Goal: Task Accomplishment & Management: Manage account settings

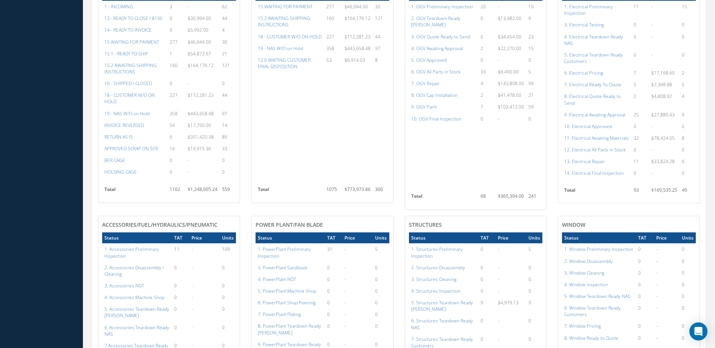
scroll to position [452, 0]
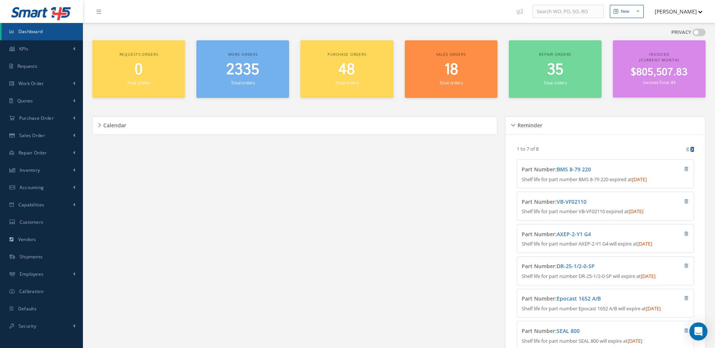
scroll to position [129, 0]
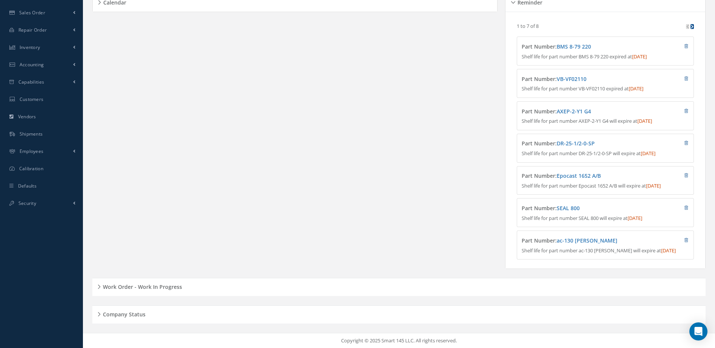
click at [164, 290] on h5 "Work Order - Work In Progress" at bounding box center [141, 286] width 81 height 9
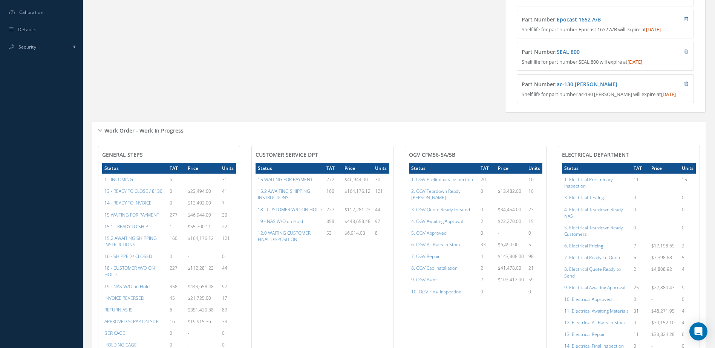
scroll to position [430, 0]
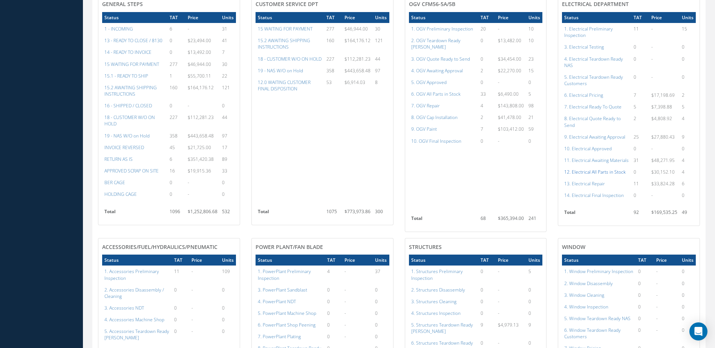
click at [599, 175] on a=98&excludeInternalCustomer=false&excludeInvoicedOrClosed=true&shop_id=13&filtersHidded"] "12. Electrical All Parts in Stock" at bounding box center [594, 172] width 61 height 6
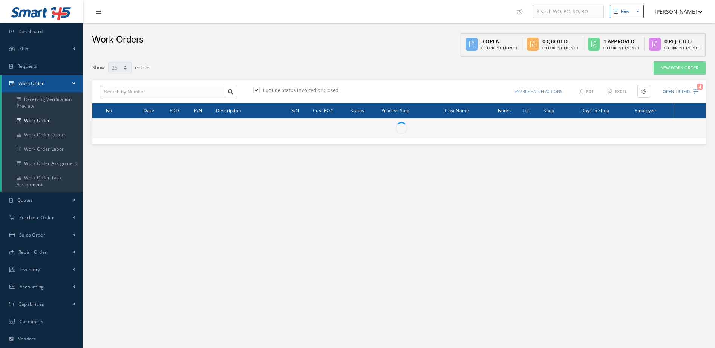
select select "25"
type input "All Work Request"
type input "All Work Performed"
type input "All Status"
type input "WO Part Status"
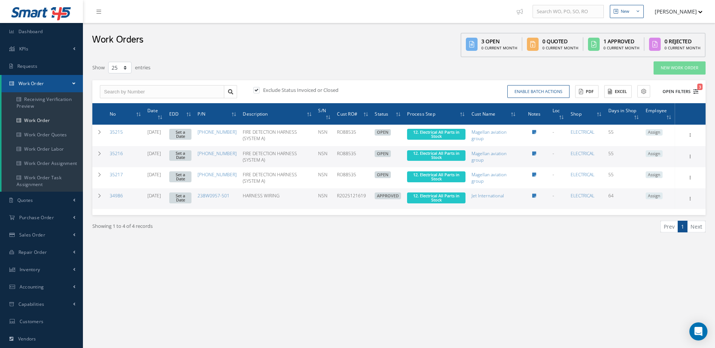
click at [674, 91] on button "Open Filters 3" at bounding box center [677, 92] width 43 height 12
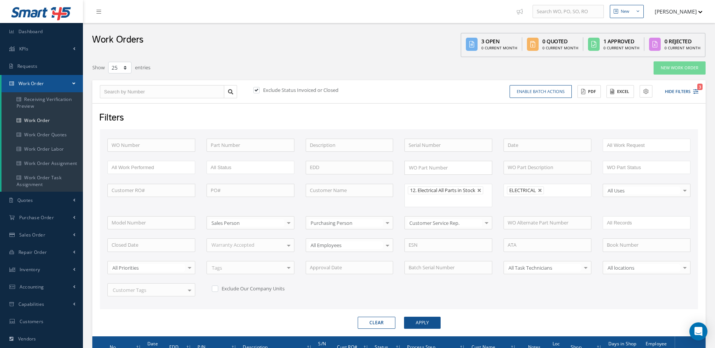
click at [540, 193] on li "ELECTRICAL" at bounding box center [525, 191] width 37 height 8
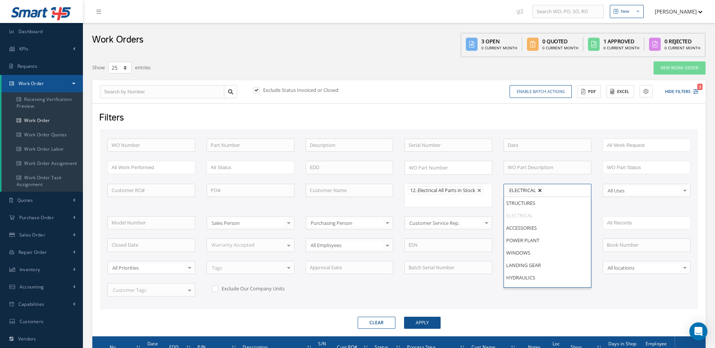
click at [538, 189] on li "ELECTRICAL" at bounding box center [525, 191] width 37 height 8
click at [540, 190] on link at bounding box center [540, 191] width 5 height 5
click at [465, 303] on div "WO Number Part Number Description Serial Number BENCH CHECK BER CADMIUM PLATE C…" at bounding box center [399, 222] width 595 height 167
type input "All Shops"
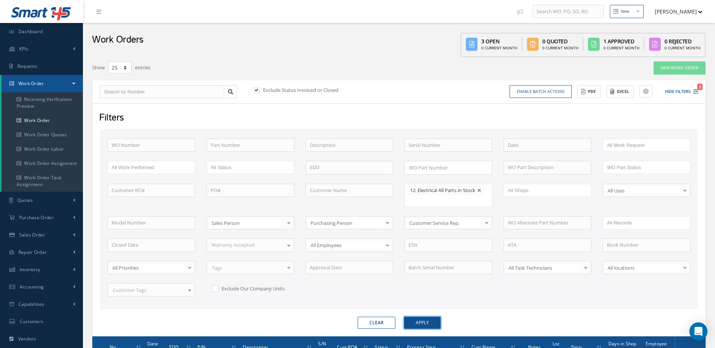
drag, startPoint x: 429, startPoint y: 319, endPoint x: 426, endPoint y: 311, distance: 8.1
click at [429, 319] on button "Apply" at bounding box center [422, 323] width 37 height 12
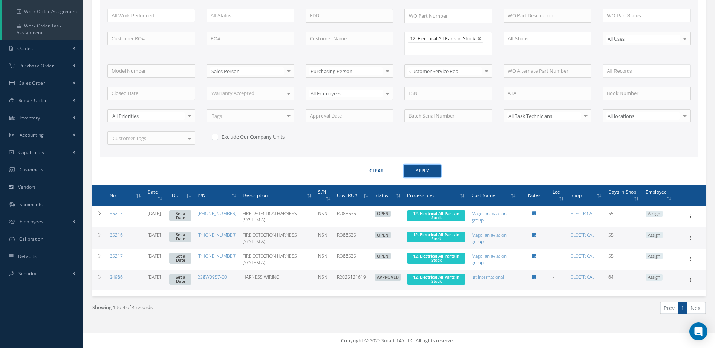
scroll to position [2, 0]
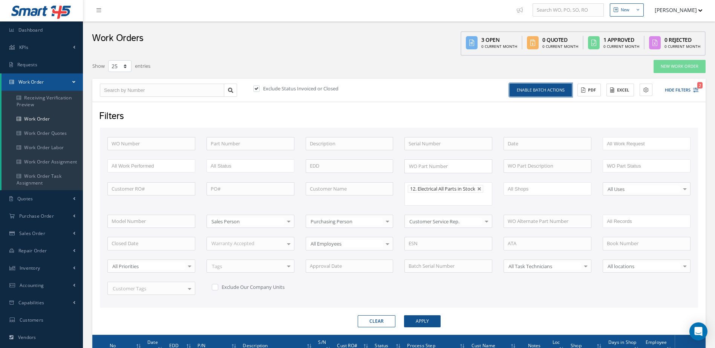
click at [558, 90] on button "Enable batch actions" at bounding box center [541, 90] width 62 height 13
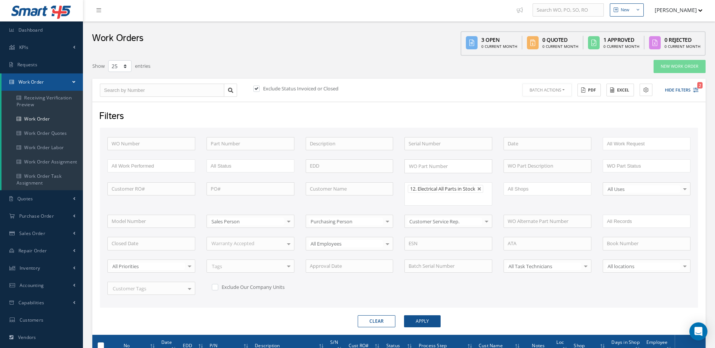
scroll to position [152, 0]
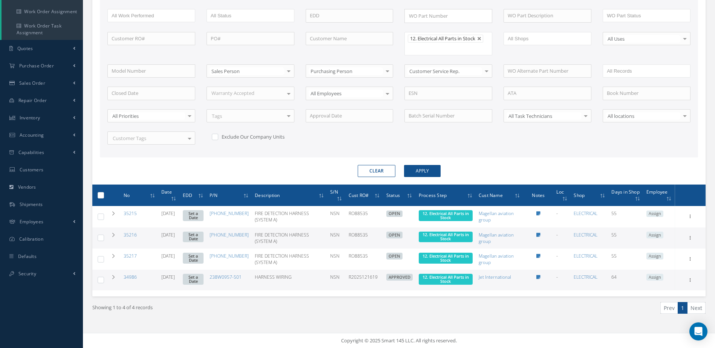
click at [104, 195] on label at bounding box center [104, 195] width 0 height 6
click at [99, 195] on input "checkbox" at bounding box center [101, 196] width 5 height 5
checkbox input "true"
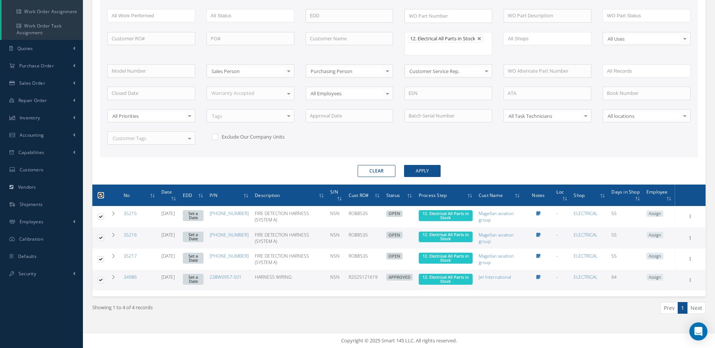
checkbox input "true"
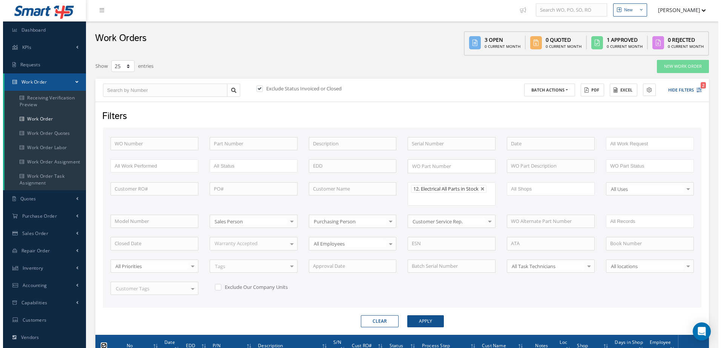
scroll to position [0, 0]
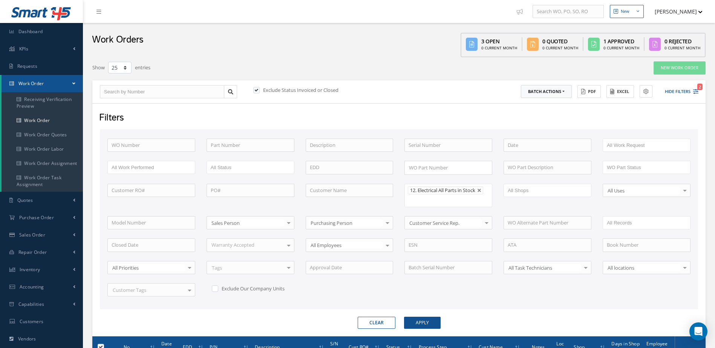
click at [566, 94] on button "Batch Actions" at bounding box center [546, 91] width 51 height 13
click at [555, 102] on link "Update Work Orders" at bounding box center [551, 104] width 60 height 10
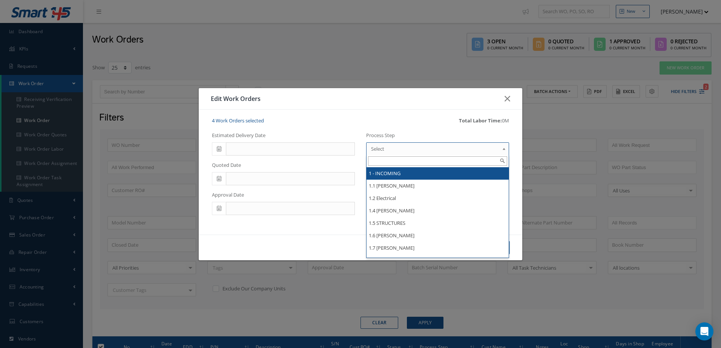
click at [478, 150] on span "Select" at bounding box center [435, 148] width 128 height 9
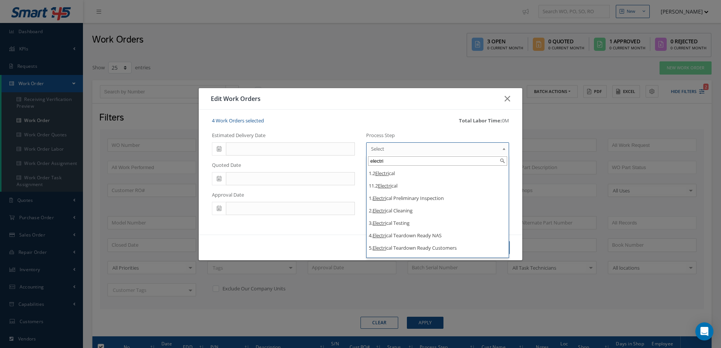
type input "electri"
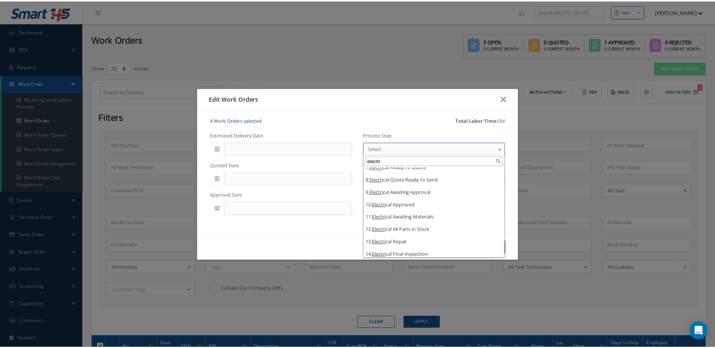
scroll to position [109, 0]
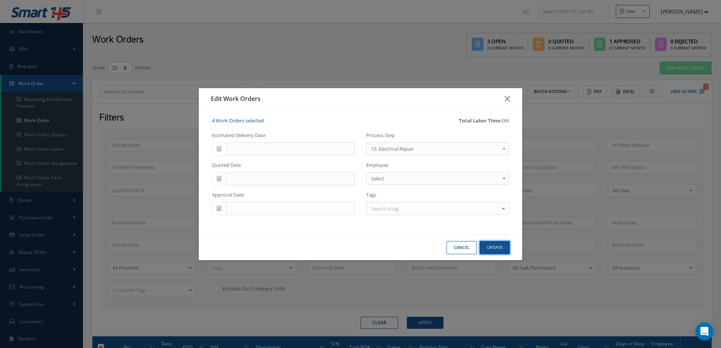
click at [494, 251] on button "Update" at bounding box center [495, 247] width 30 height 13
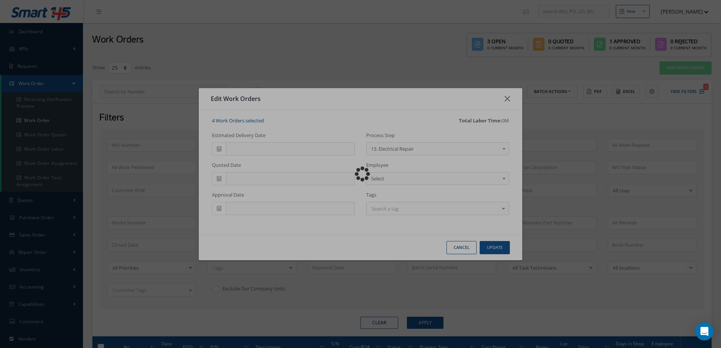
checkbox input "false"
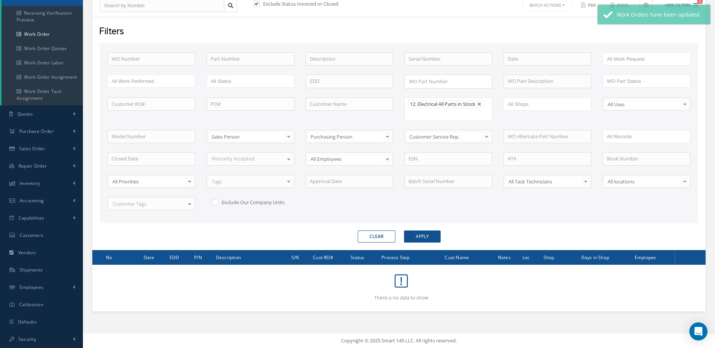
scroll to position [0, 0]
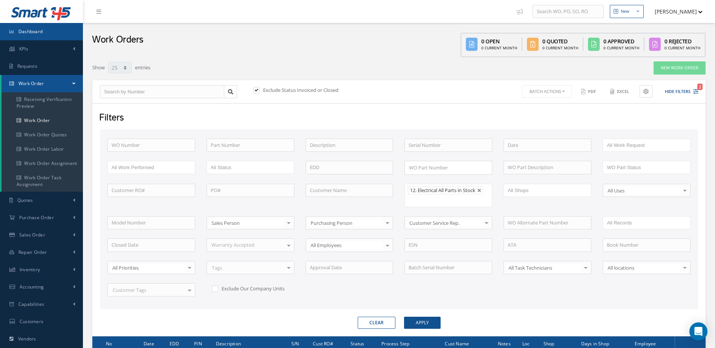
click at [38, 34] on span "Dashboard" at bounding box center [30, 31] width 25 height 6
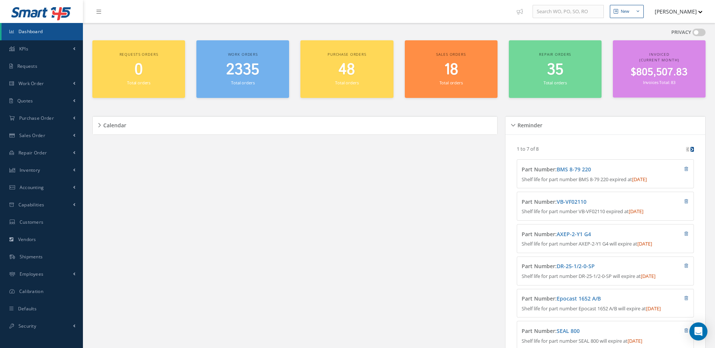
scroll to position [129, 0]
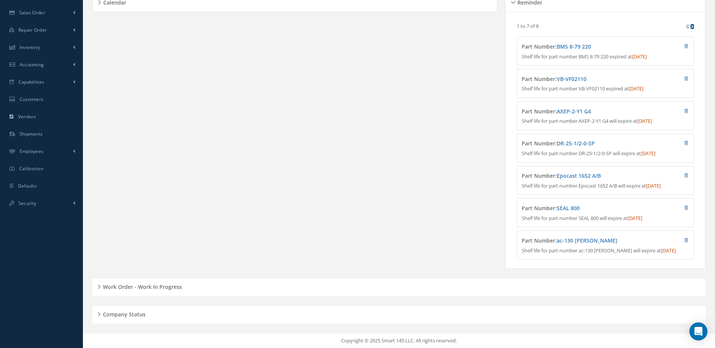
click at [161, 288] on h5 "Work Order - Work In Progress" at bounding box center [141, 286] width 81 height 9
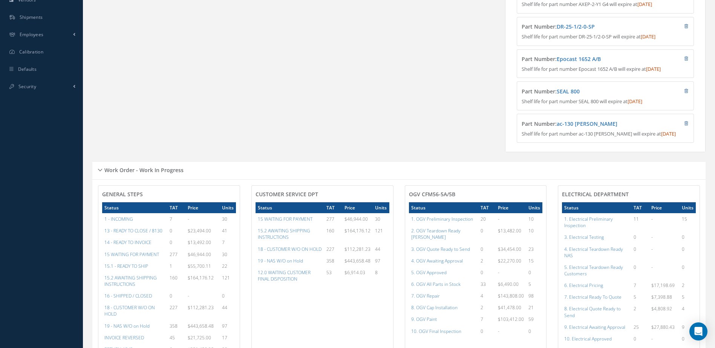
scroll to position [202, 0]
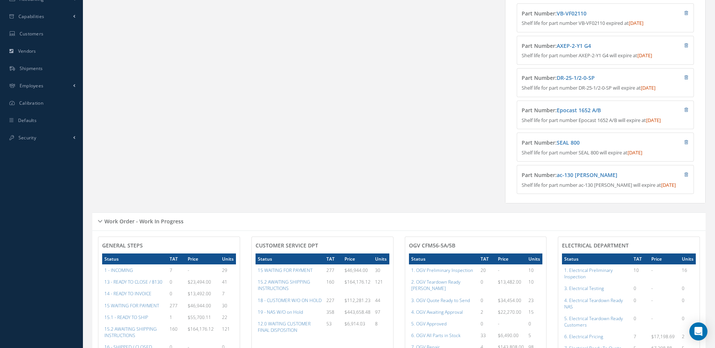
scroll to position [339, 0]
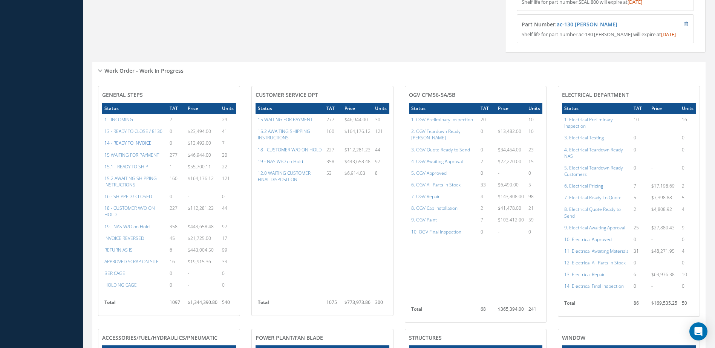
click at [143, 146] on a=21&excludeInternalCustomer=false&excludeInvoicedOrClosed=true&&filtersHidded"] "14 - READY TO INVOICE" at bounding box center [127, 143] width 47 height 6
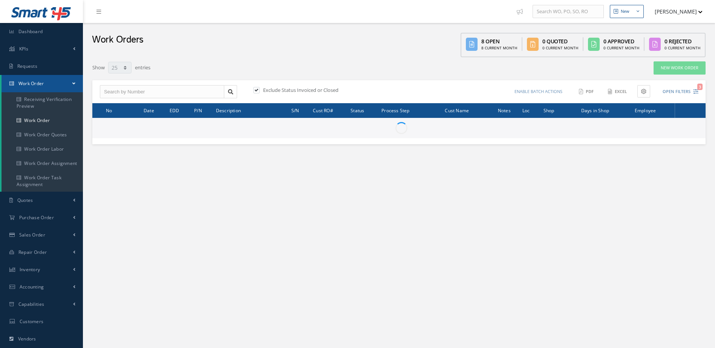
select select "25"
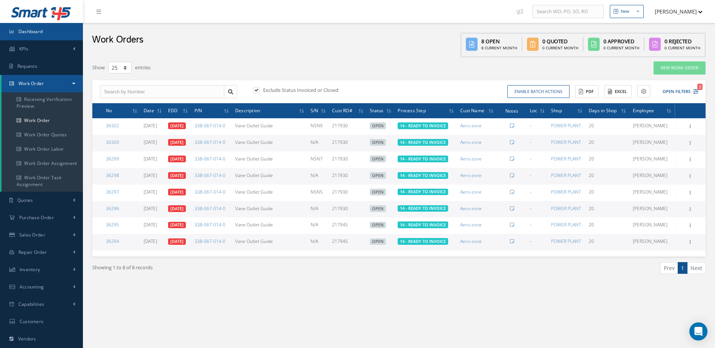
click at [45, 33] on link "Dashboard" at bounding box center [41, 31] width 83 height 17
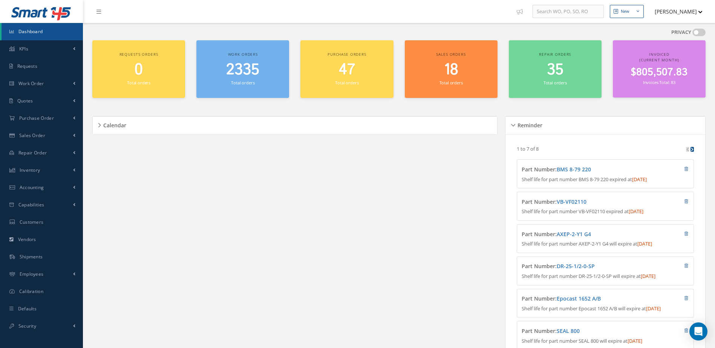
scroll to position [129, 0]
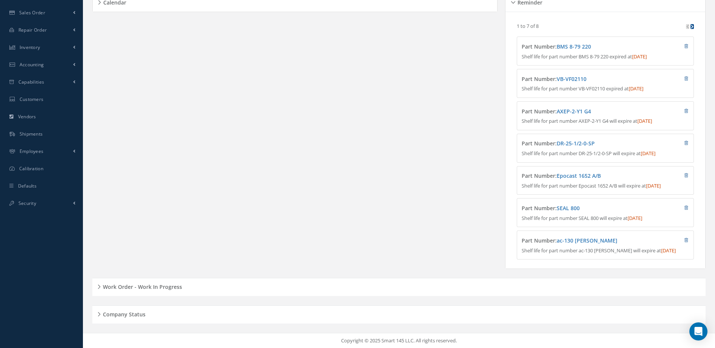
click at [175, 283] on h5 "Work Order - Work In Progress" at bounding box center [141, 286] width 81 height 9
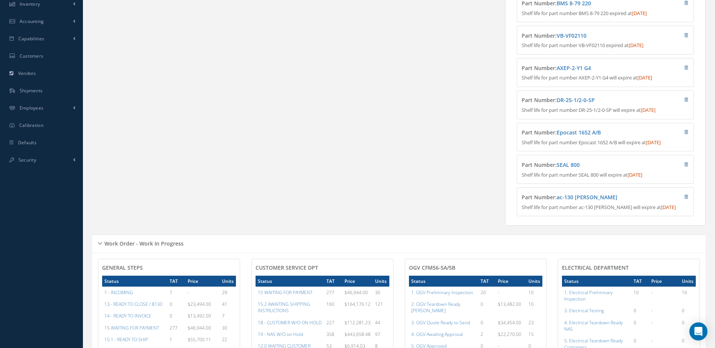
scroll to position [317, 0]
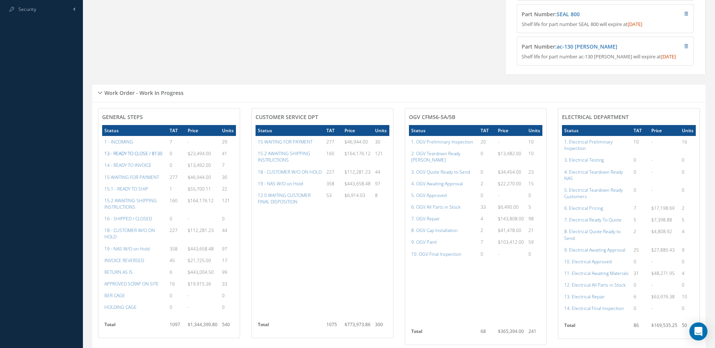
click at [133, 157] on a=20&excludeInternalCustomer=false&excludeInvoicedOrClosed=true&&filtersHidded"] "13 - READY TO CLOSE / 8130" at bounding box center [133, 153] width 58 height 6
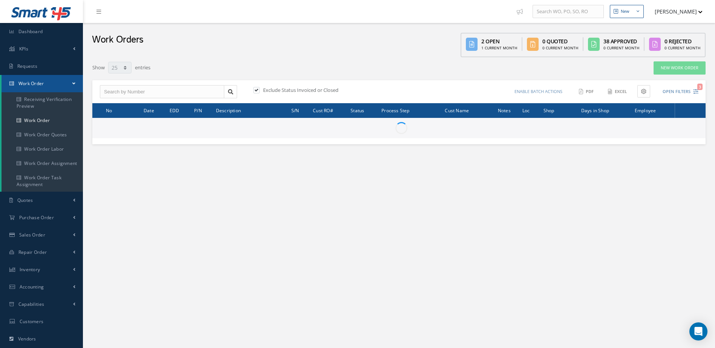
select select "25"
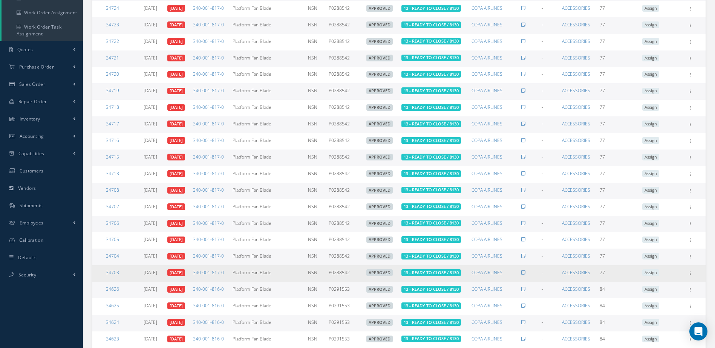
scroll to position [241, 0]
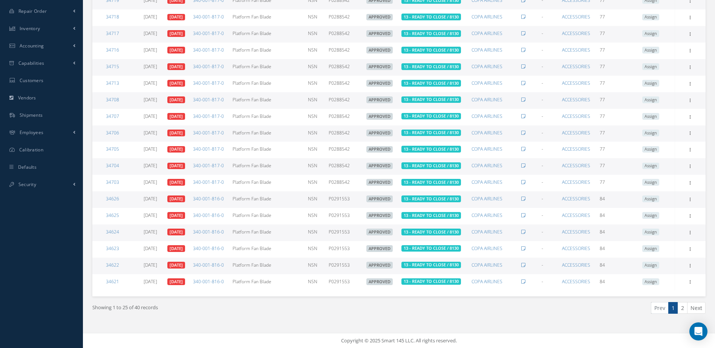
drag, startPoint x: 685, startPoint y: 310, endPoint x: 682, endPoint y: 307, distance: 4.3
click at [685, 310] on link "2" at bounding box center [683, 308] width 10 height 12
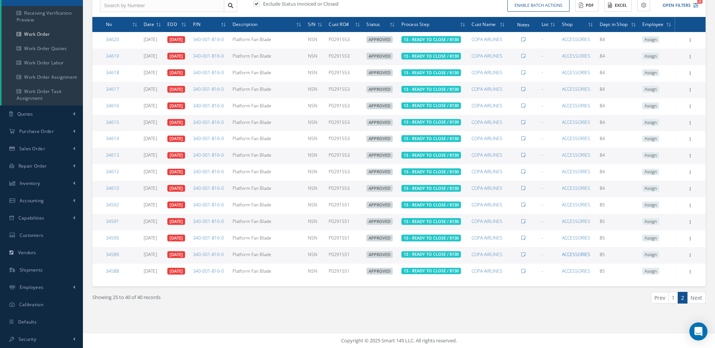
scroll to position [0, 0]
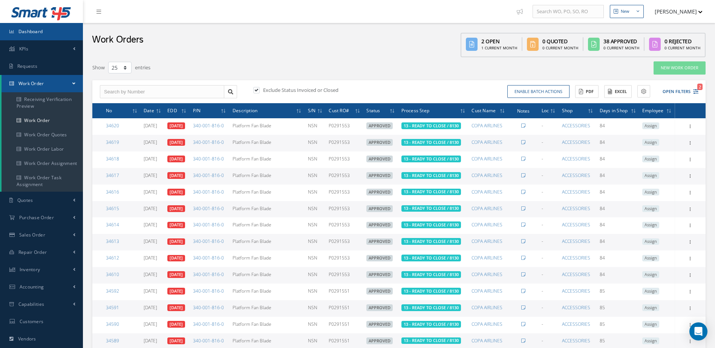
click at [54, 33] on link "Dashboard" at bounding box center [41, 31] width 83 height 17
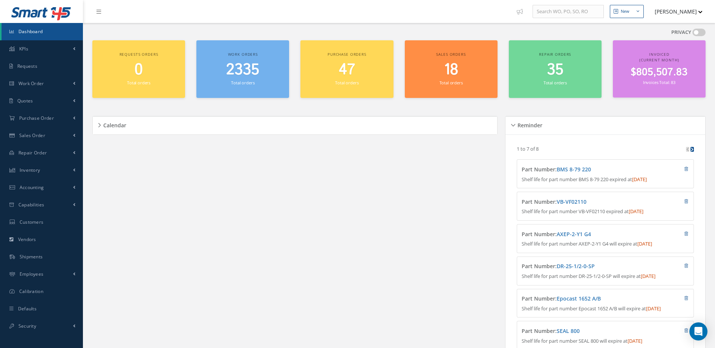
scroll to position [129, 0]
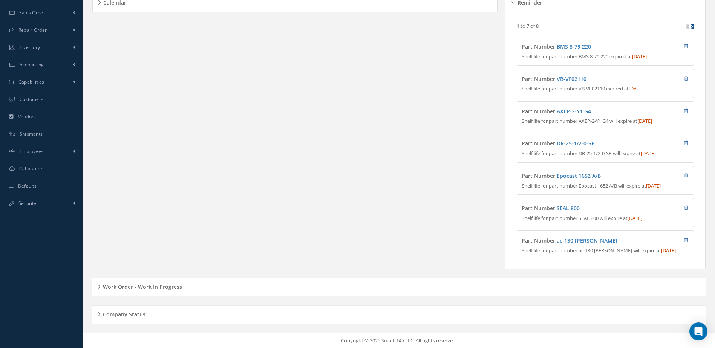
click at [178, 287] on h5 "Work Order - Work In Progress" at bounding box center [141, 286] width 81 height 9
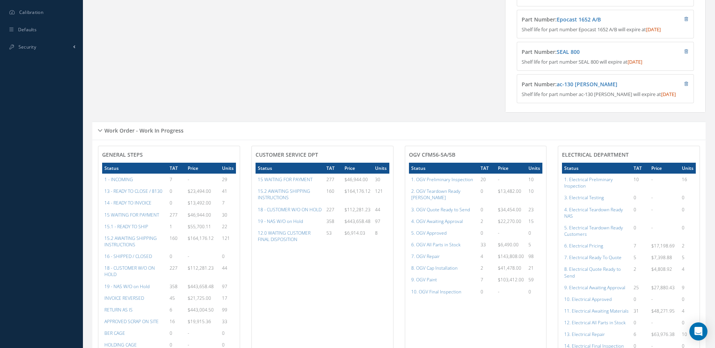
scroll to position [430, 0]
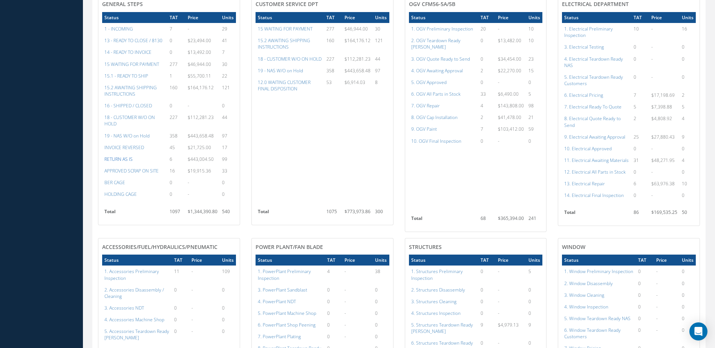
click at [124, 163] on a=25&excludeInternalCustomer=false&excludeInvoicedOrClosed=true&&filtersHidded"] "RETURN AS IS" at bounding box center [118, 159] width 28 height 6
click at [136, 174] on a=31&excludeInternalCustomer=false&excludeInvoicedOrClosed=true&&filtersHidded"] "APPROVED SCRAP ON SITE" at bounding box center [131, 171] width 54 height 6
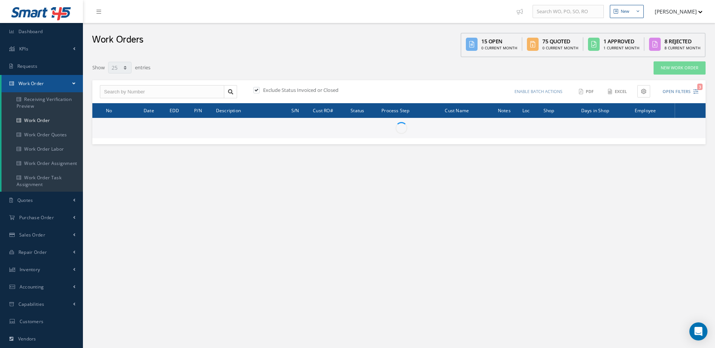
select select "25"
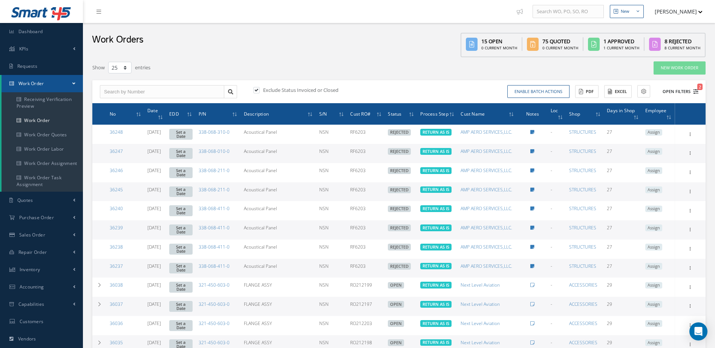
drag, startPoint x: 670, startPoint y: 87, endPoint x: 657, endPoint y: 87, distance: 12.8
click at [670, 87] on button "Open Filters 2" at bounding box center [677, 92] width 43 height 12
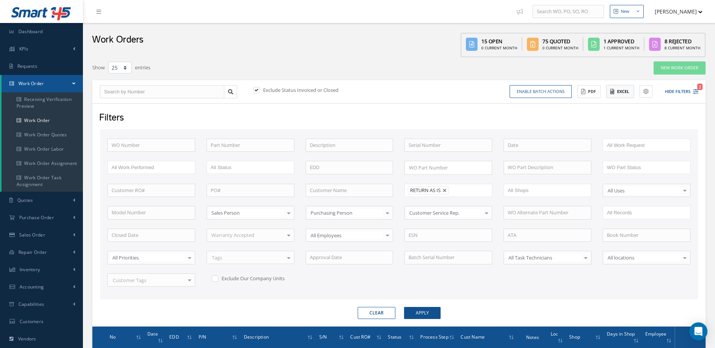
click at [618, 92] on button "Excel" at bounding box center [621, 91] width 28 height 13
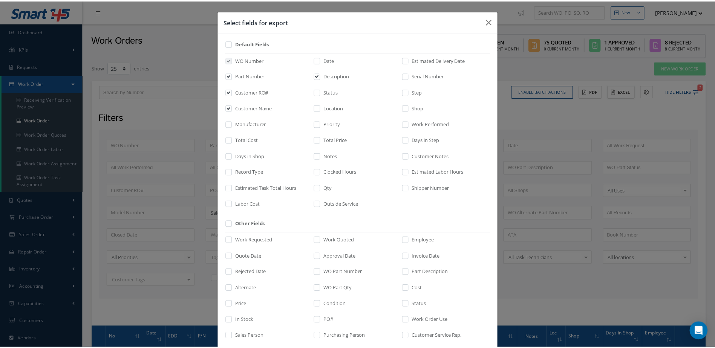
scroll to position [105, 0]
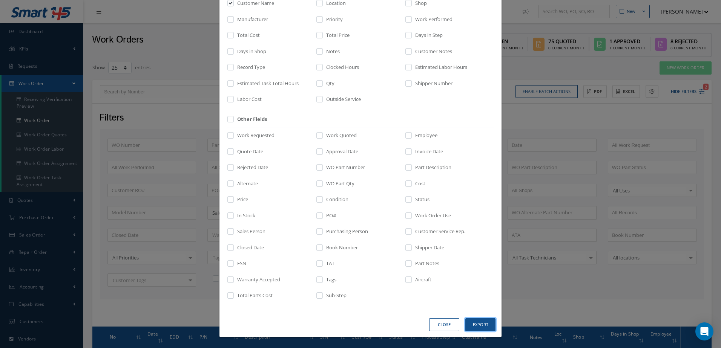
click at [479, 326] on button "Export" at bounding box center [480, 325] width 30 height 13
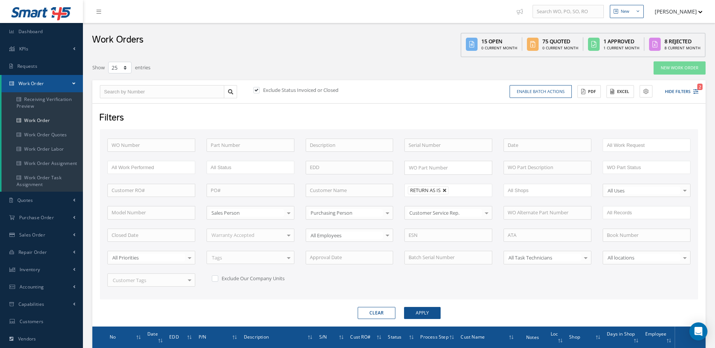
click at [447, 193] on link at bounding box center [445, 191] width 5 height 5
type input "All Proccess Step"
click at [447, 193] on input "text" at bounding box center [433, 190] width 48 height 9
type input "SCRAP ON SITE"
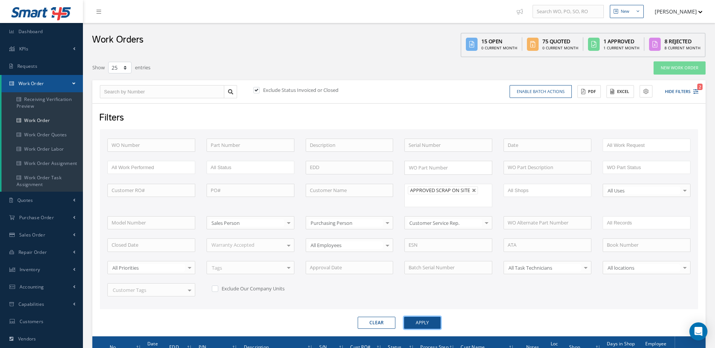
click at [437, 322] on button "Apply" at bounding box center [422, 323] width 37 height 12
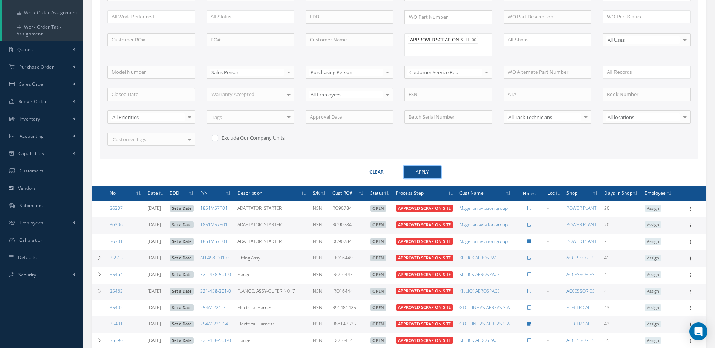
scroll to position [302, 0]
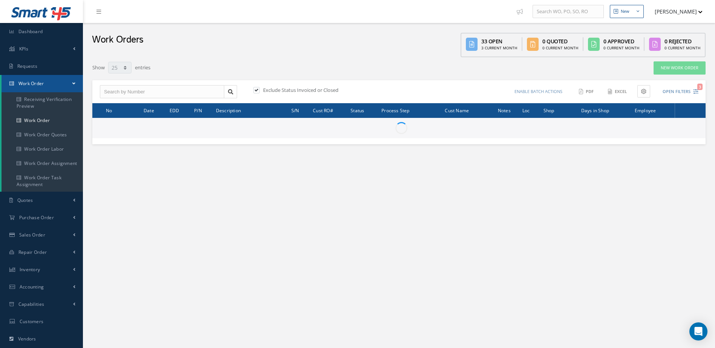
select select "25"
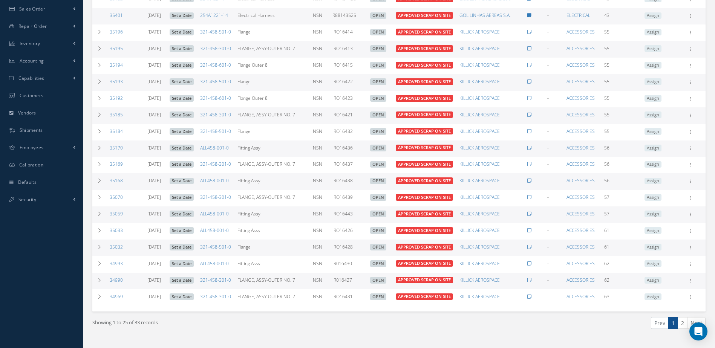
scroll to position [360, 0]
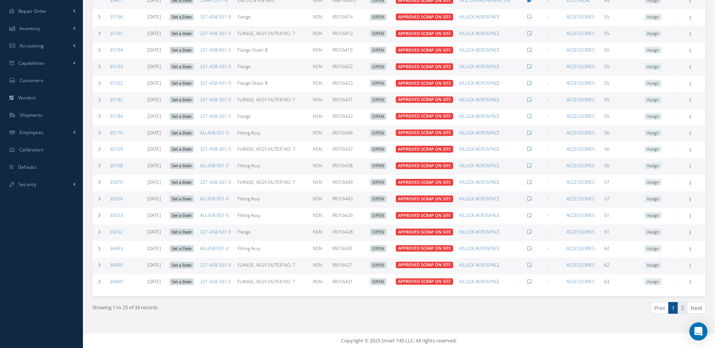
click at [684, 309] on link "2" at bounding box center [683, 308] width 10 height 12
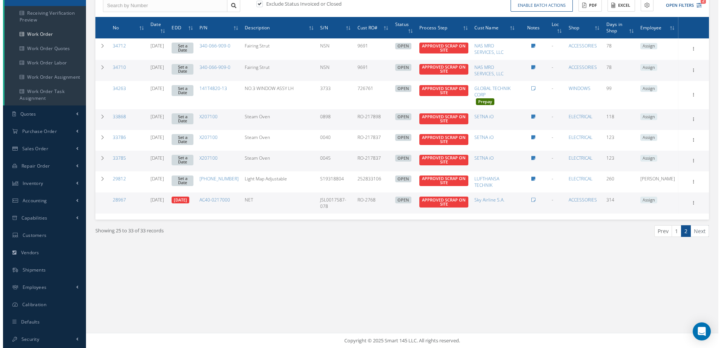
scroll to position [49, 0]
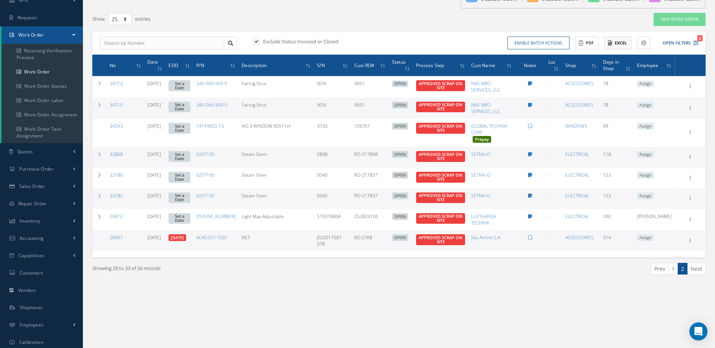
click at [624, 48] on button "Excel" at bounding box center [618, 43] width 28 height 13
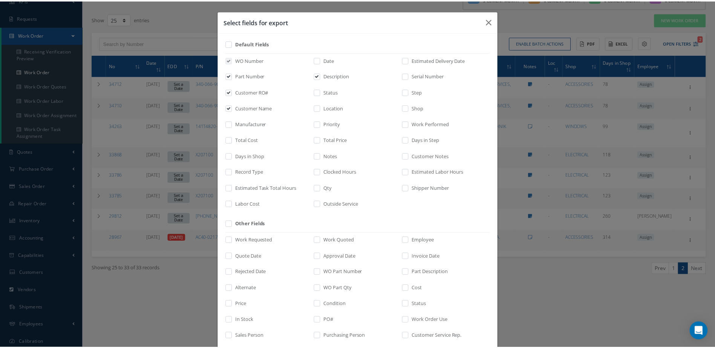
scroll to position [105, 0]
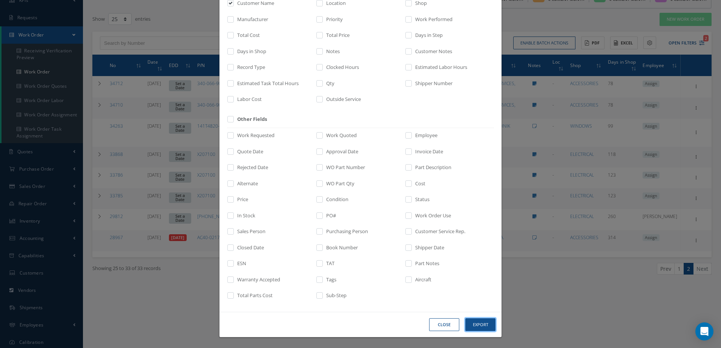
click at [483, 323] on button "Export" at bounding box center [480, 325] width 30 height 13
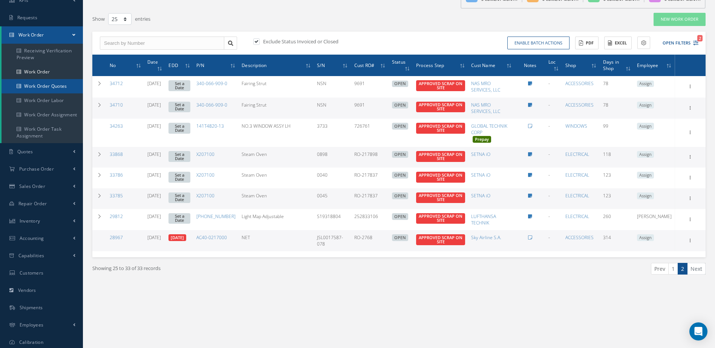
scroll to position [0, 0]
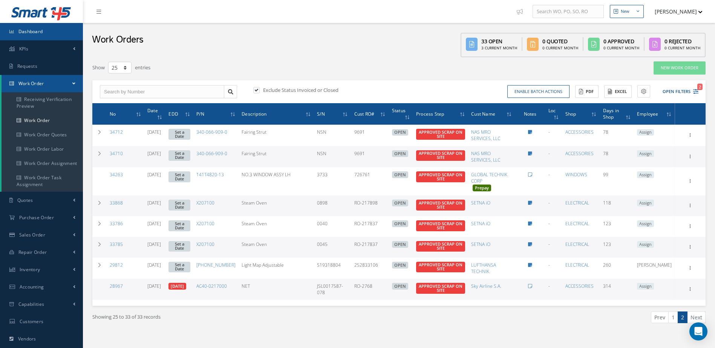
click at [46, 28] on link "Dashboard" at bounding box center [41, 31] width 83 height 17
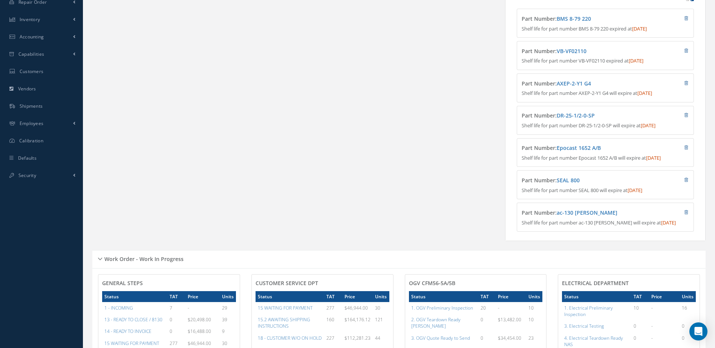
scroll to position [377, 0]
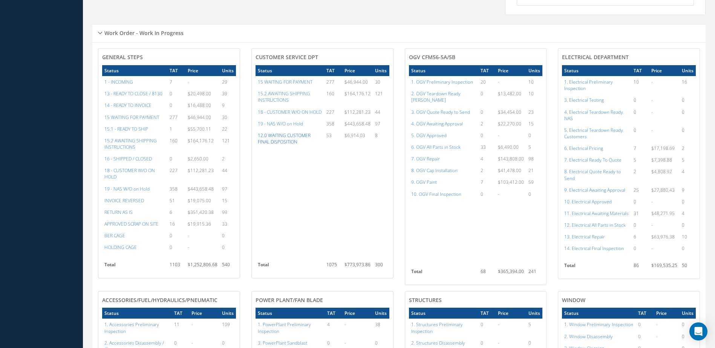
click at [291, 143] on a=73&excludeInternalCustomer=false&excludeInvoicedOrClosed=true&&filtersHidded"] "12.0 WAITING CUSTOMER FINAL DISPOSITION" at bounding box center [284, 138] width 53 height 13
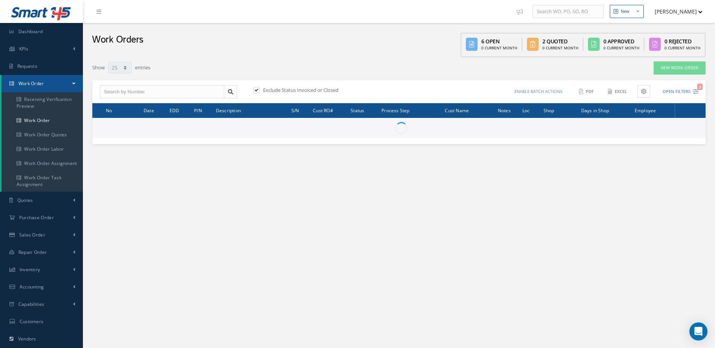
select select "25"
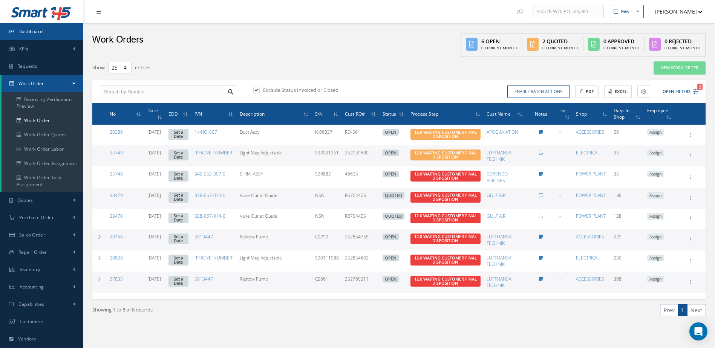
click at [38, 33] on span "Dashboard" at bounding box center [30, 31] width 25 height 6
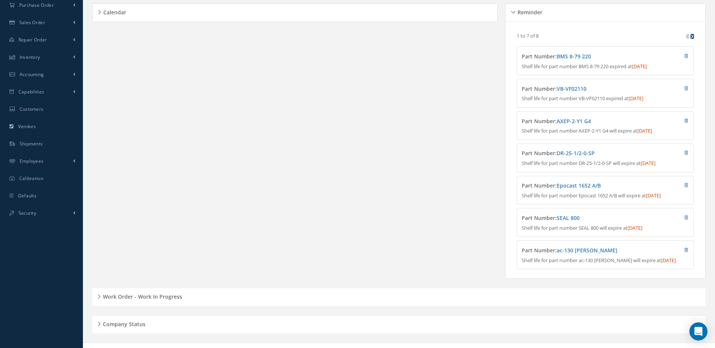
scroll to position [129, 0]
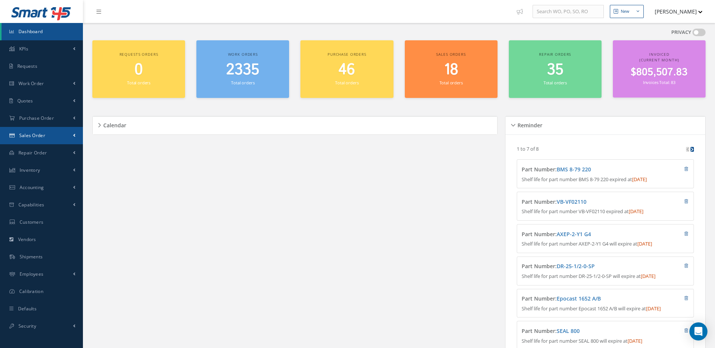
click at [28, 132] on link "Sales Order" at bounding box center [41, 135] width 83 height 17
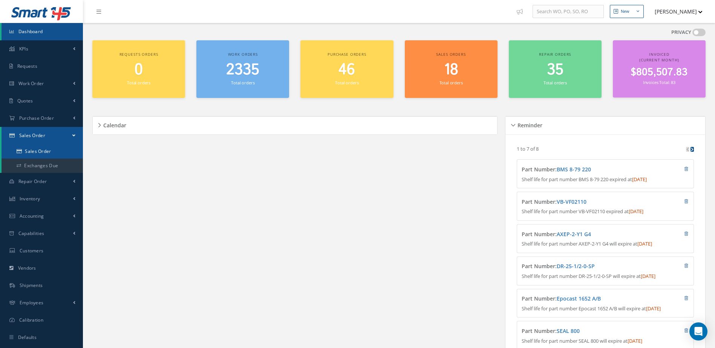
click at [50, 154] on link "Sales Order" at bounding box center [42, 151] width 81 height 14
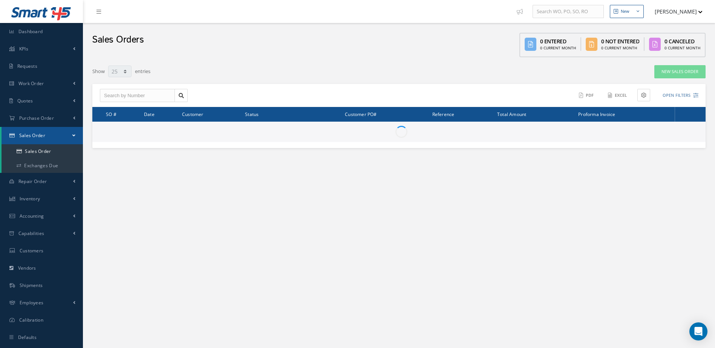
select select "25"
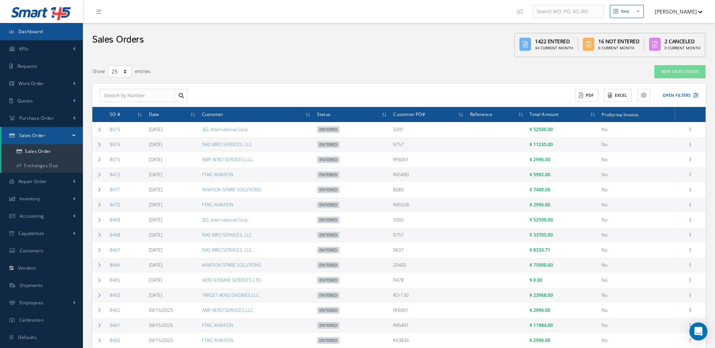
click at [61, 36] on link "Dashboard" at bounding box center [41, 31] width 83 height 17
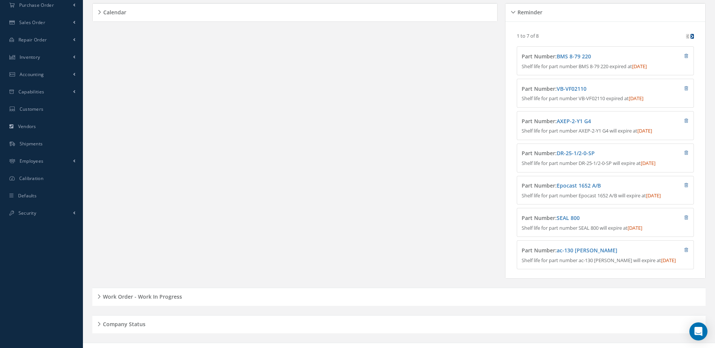
scroll to position [129, 0]
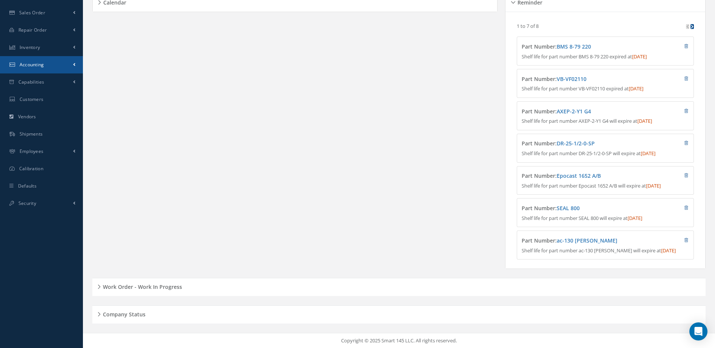
click at [27, 56] on link "Accounting" at bounding box center [41, 64] width 83 height 17
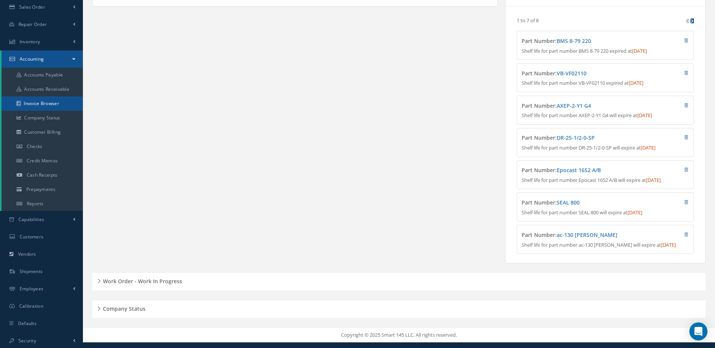
click at [44, 107] on link "Invoice Browser" at bounding box center [42, 104] width 81 height 14
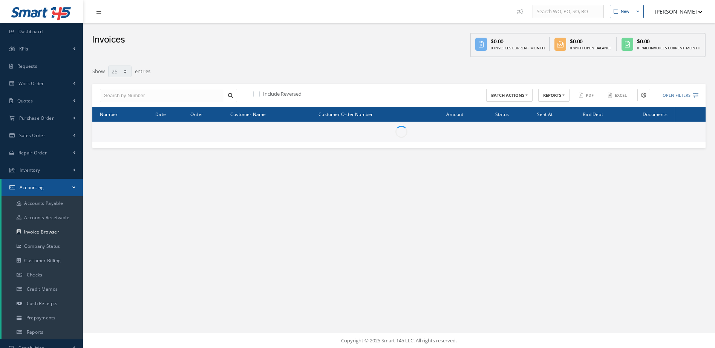
select select "25"
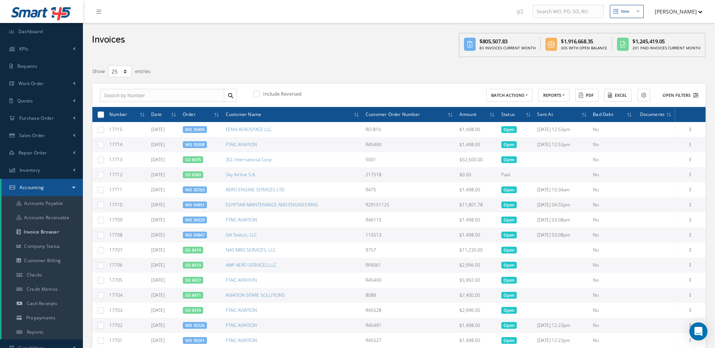
click at [675, 93] on button "Open Filters" at bounding box center [677, 95] width 43 height 12
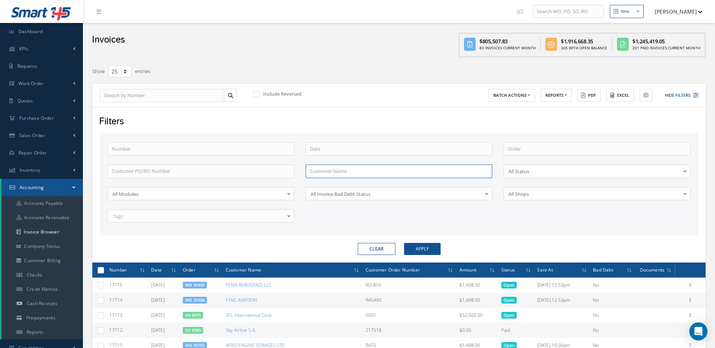
click at [345, 172] on input "text" at bounding box center [399, 172] width 187 height 14
type input "s"
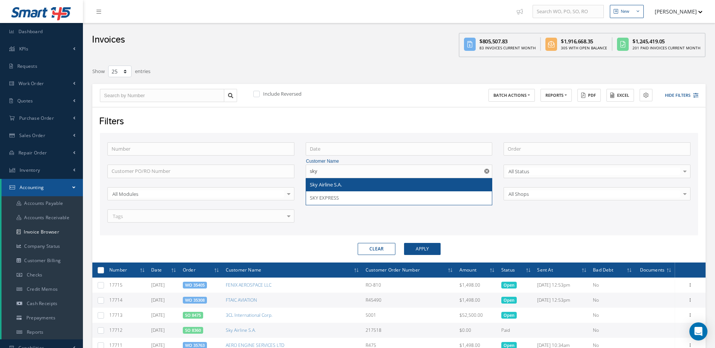
click at [347, 184] on div "Sky Airline S.A." at bounding box center [399, 185] width 179 height 8
type input "Sky Airline S.A."
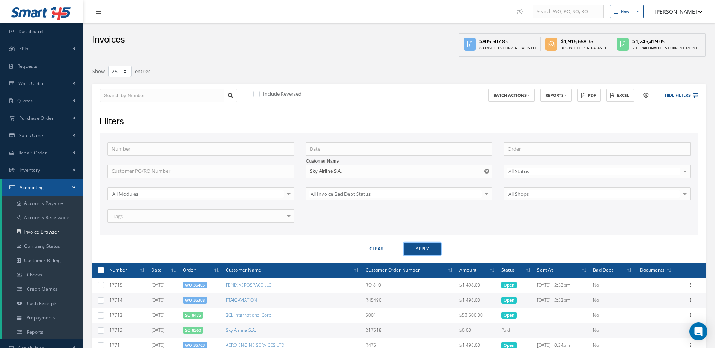
click at [414, 244] on button "Apply" at bounding box center [422, 249] width 37 height 12
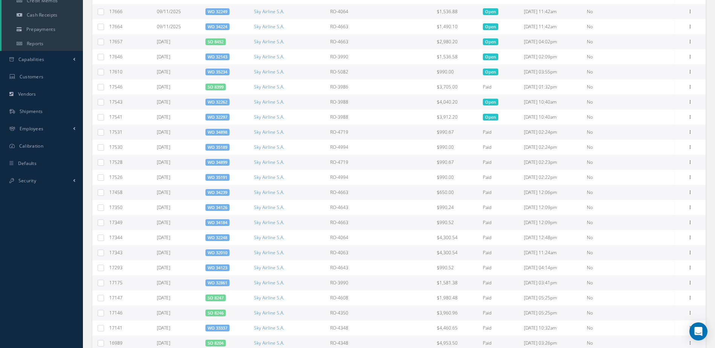
scroll to position [213, 0]
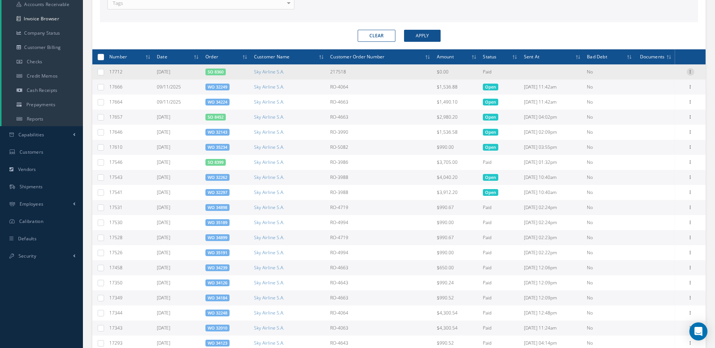
click at [691, 70] on icon at bounding box center [691, 71] width 8 height 6
click at [118, 71] on span "17712" at bounding box center [115, 72] width 13 height 6
click at [208, 72] on link "SO 8360" at bounding box center [216, 72] width 16 height 6
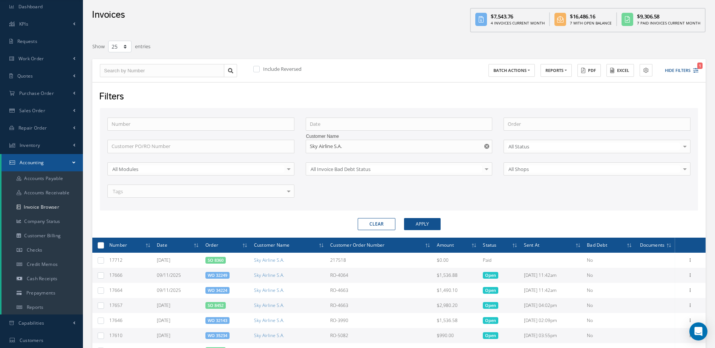
scroll to position [0, 0]
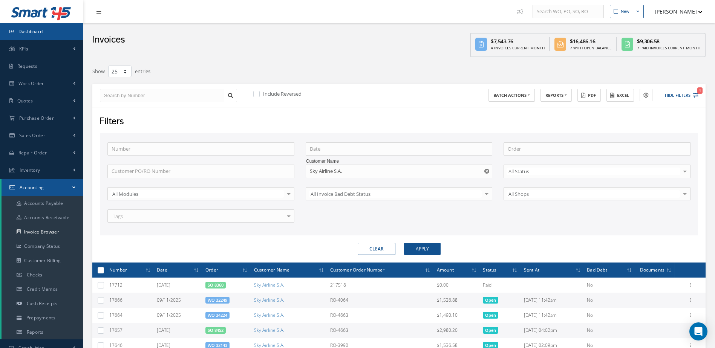
click at [54, 26] on link "Dashboard" at bounding box center [41, 31] width 83 height 17
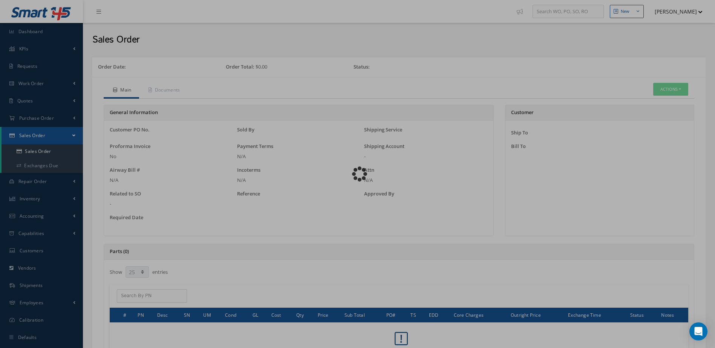
select select "25"
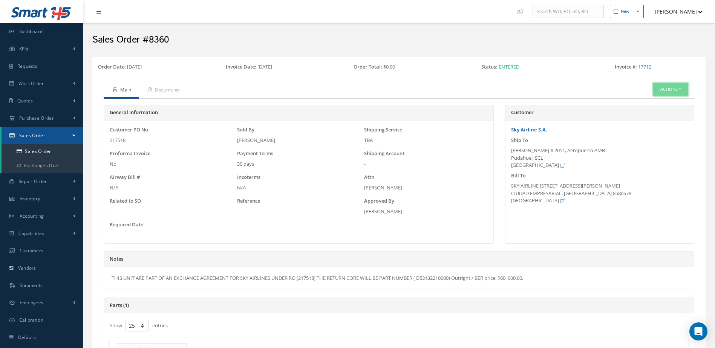
click at [681, 90] on button "Actions" at bounding box center [670, 89] width 35 height 13
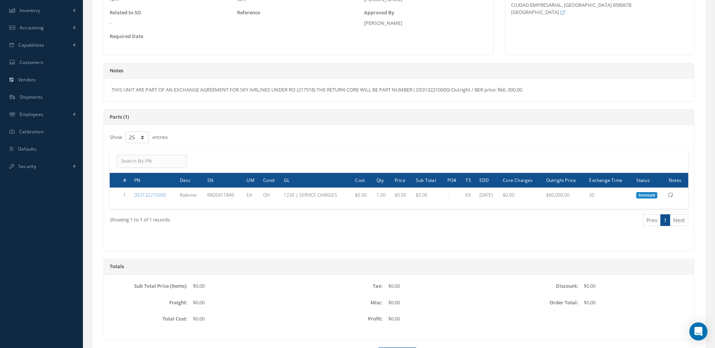
scroll to position [231, 0]
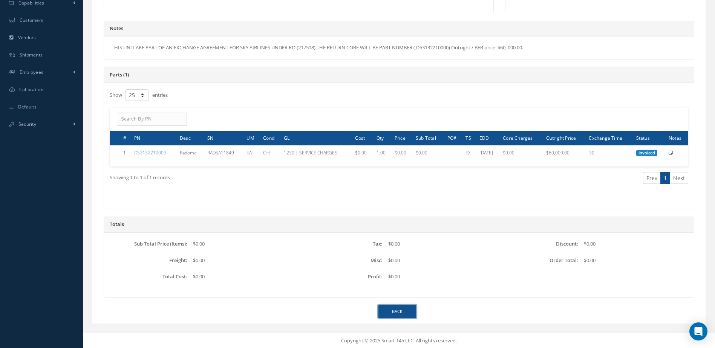
click at [409, 309] on link "Back" at bounding box center [398, 311] width 38 height 13
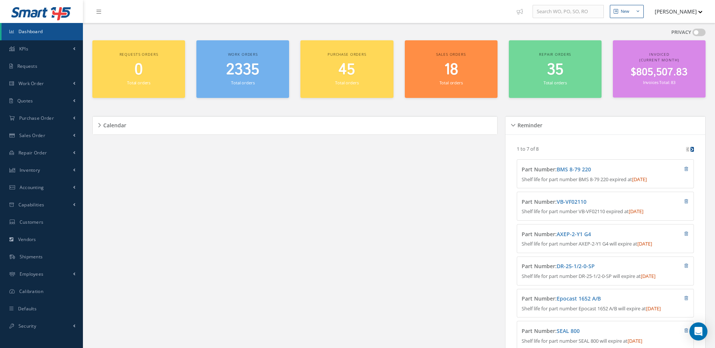
scroll to position [129, 0]
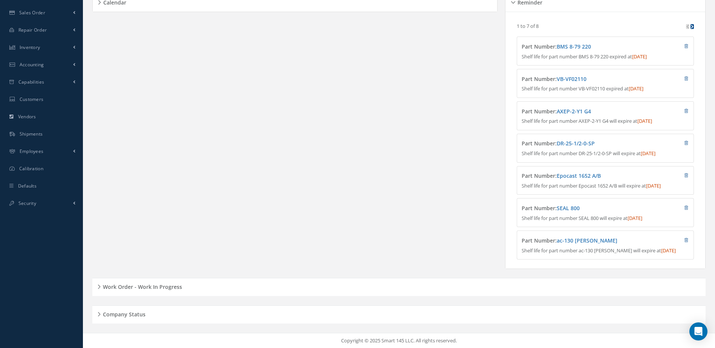
click at [162, 288] on h5 "Work Order - Work In Progress" at bounding box center [141, 286] width 81 height 9
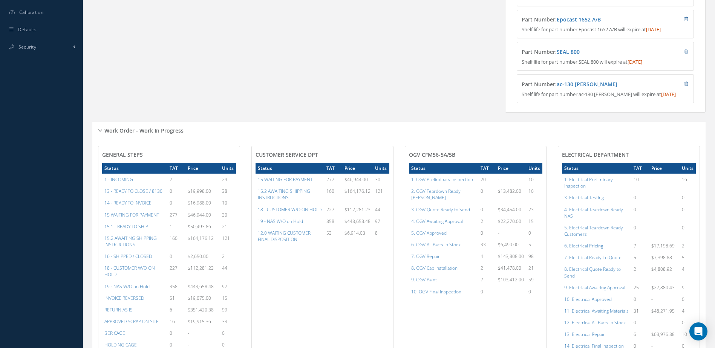
scroll to position [430, 0]
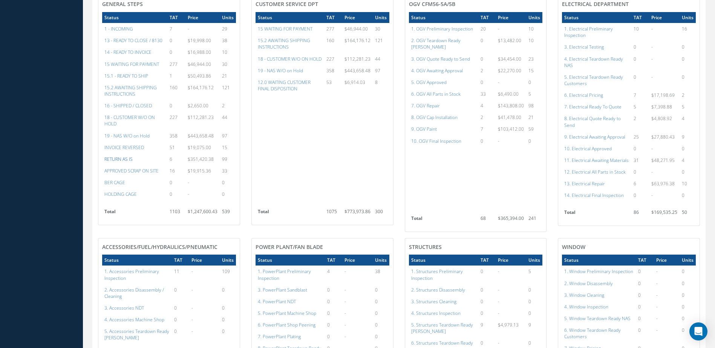
click at [117, 163] on a=25&excludeInternalCustomer=false&excludeInvoicedOrClosed=true&&filtersHidded"] "RETURN AS IS" at bounding box center [118, 159] width 28 height 6
click at [134, 151] on a=26&excludeInternalCustomer=false&excludeInvoicedOrClosed=true&&filtersHidded"] "INVOICE REVERSED" at bounding box center [124, 147] width 40 height 6
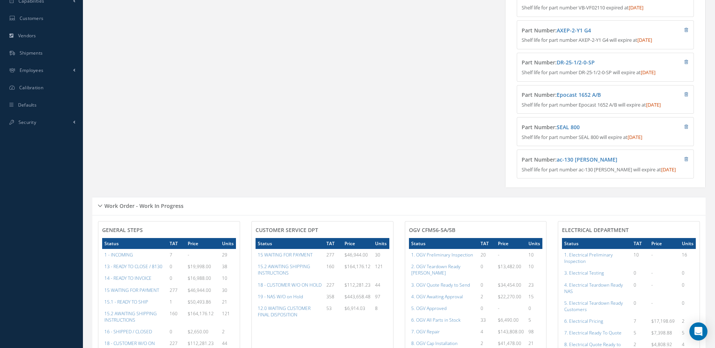
scroll to position [0, 0]
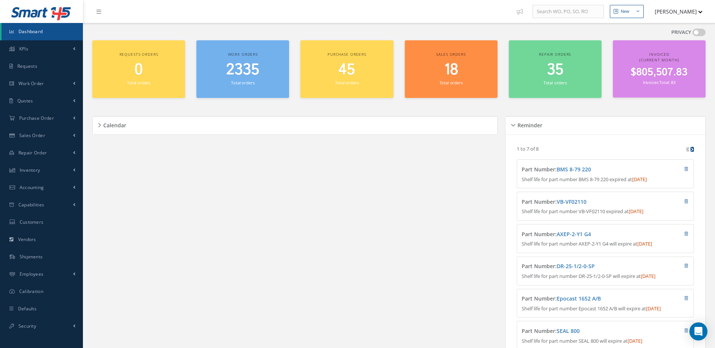
click at [248, 80] on small "Total orders" at bounding box center [242, 83] width 23 height 6
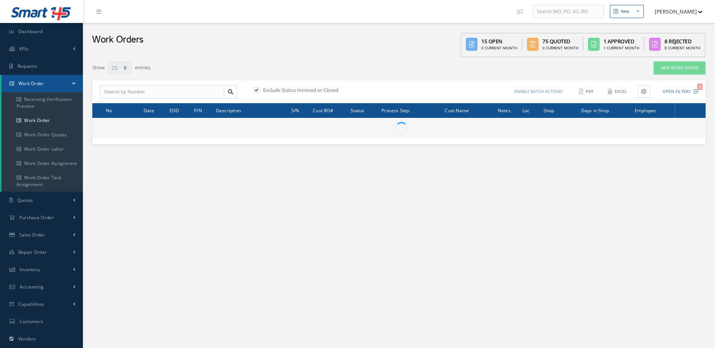
select select "25"
type input "All Work Request"
type input "All Work Performed"
type input "All Status"
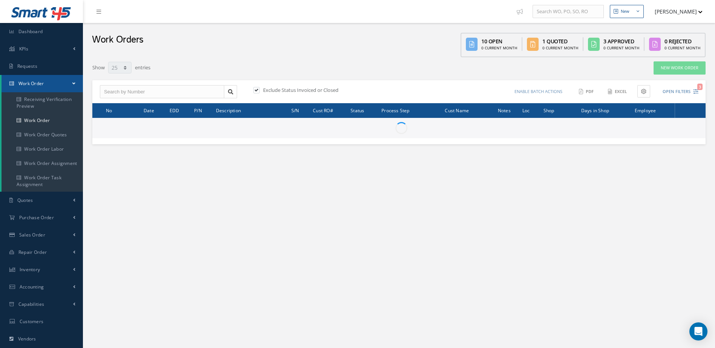
type input "WO Part Status"
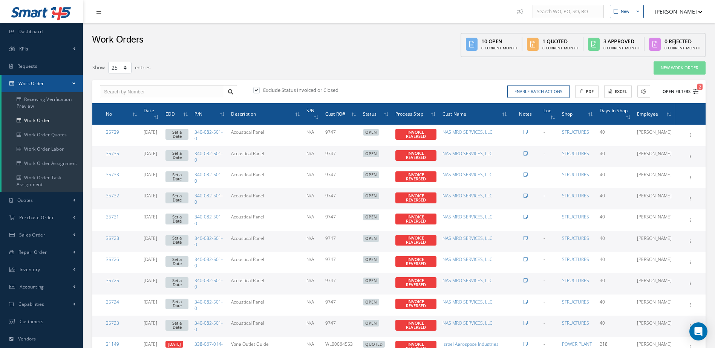
click at [678, 90] on button "Open Filters 2" at bounding box center [677, 92] width 43 height 12
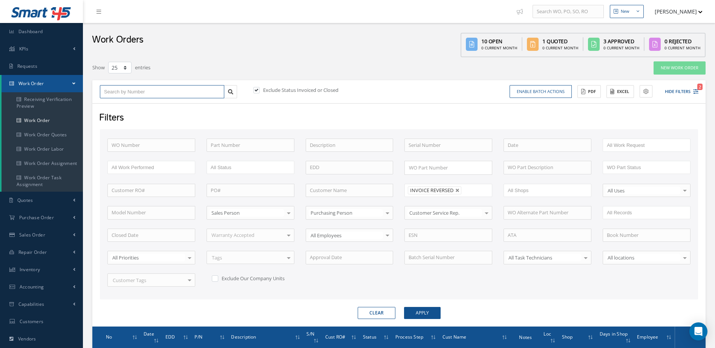
click at [177, 93] on input "text" at bounding box center [162, 92] width 124 height 14
type input "1"
type input "17"
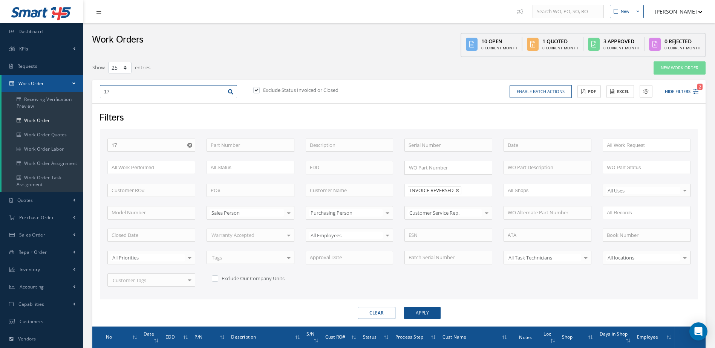
type input "177"
type input "1771"
type input "17712"
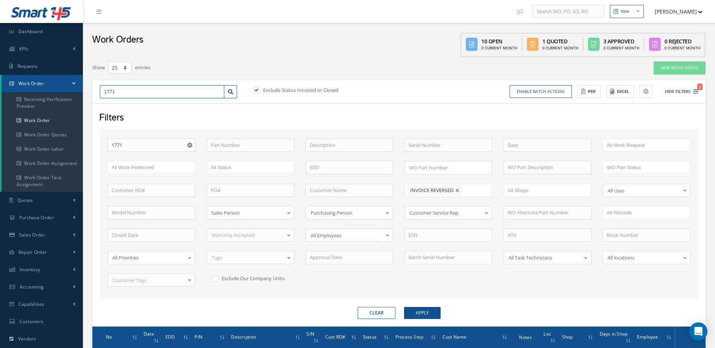
type input "17712"
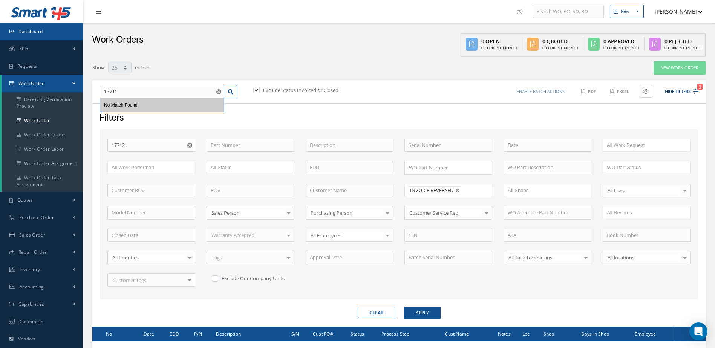
click at [38, 26] on link "Dashboard" at bounding box center [41, 31] width 83 height 17
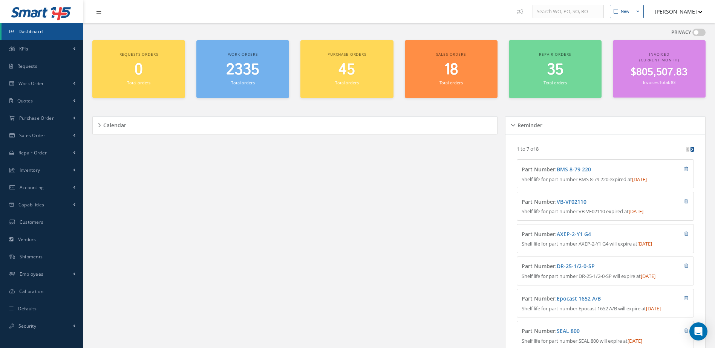
click at [241, 84] on small "Total orders" at bounding box center [242, 83] width 23 height 6
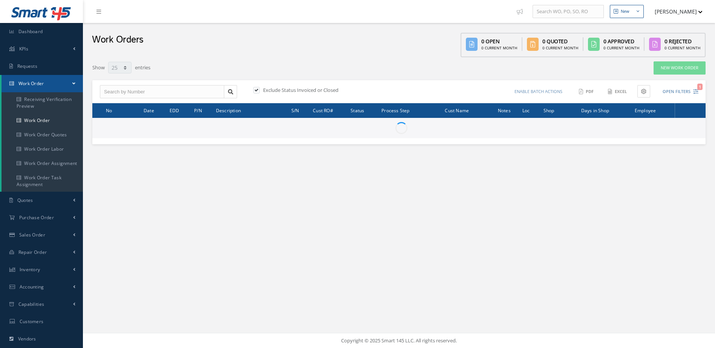
select select "25"
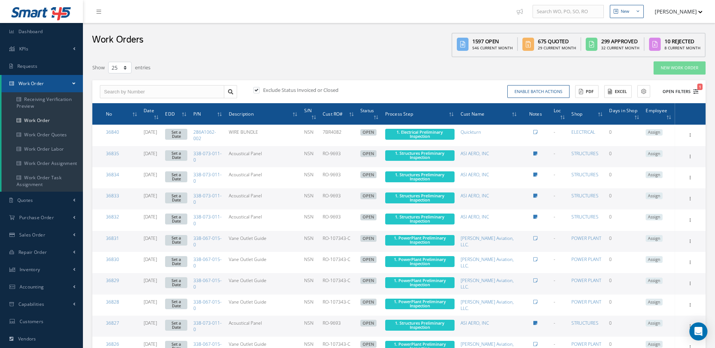
type input "All Work Request"
type input "All Work Performed"
type input "All Status"
type input "WO Part Status"
click at [679, 91] on button "Open Filters 1" at bounding box center [677, 92] width 43 height 12
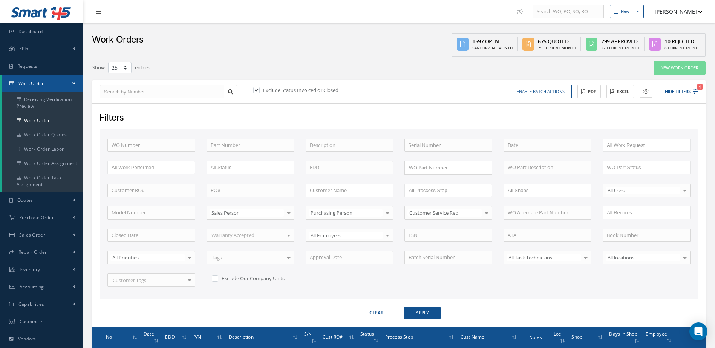
click at [350, 186] on input "text" at bounding box center [350, 191] width 88 height 14
click at [404, 307] on button "Apply" at bounding box center [422, 313] width 37 height 12
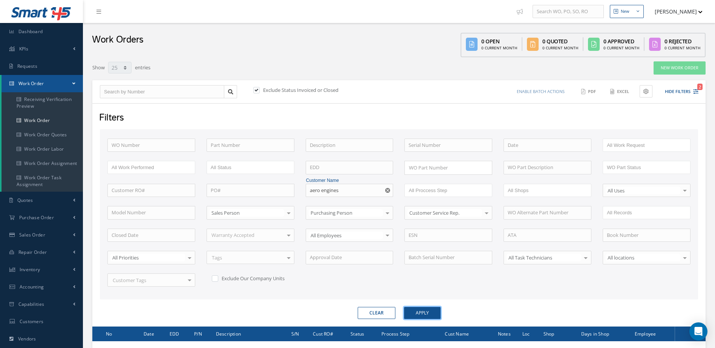
click at [424, 319] on button "Apply" at bounding box center [422, 313] width 37 height 12
click at [343, 190] on input "aero engines" at bounding box center [350, 191] width 88 height 14
type input "a"
click at [337, 215] on span "AERO ENGINE SOLUTIONS" at bounding box center [339, 217] width 59 height 7
type input "AERO ENGINE SOLUTIONS"
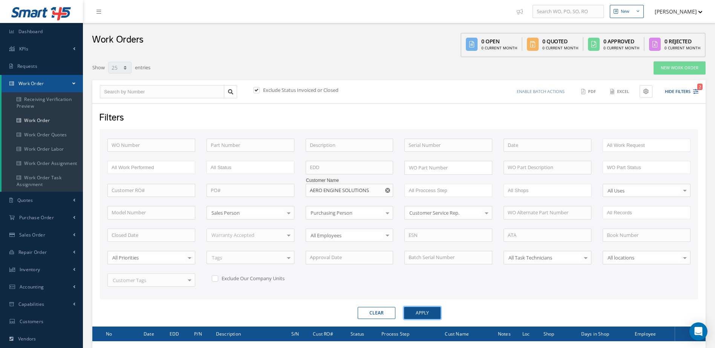
click at [434, 317] on button "Apply" at bounding box center [422, 313] width 37 height 12
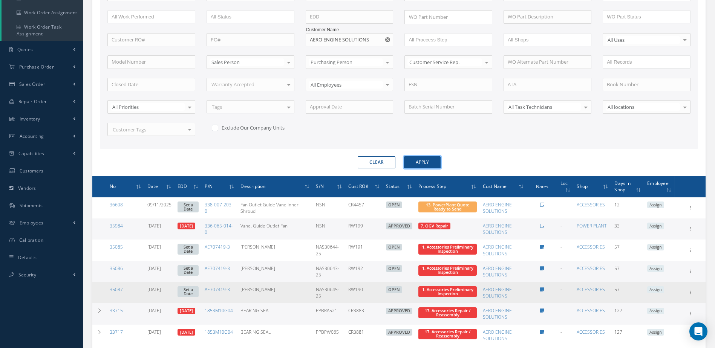
scroll to position [206, 0]
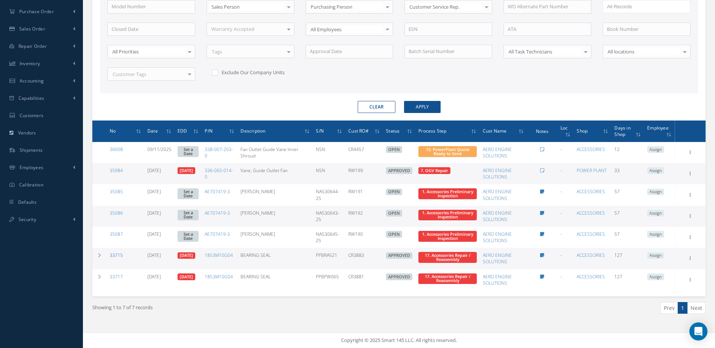
click at [113, 256] on link "33715" at bounding box center [116, 255] width 13 height 6
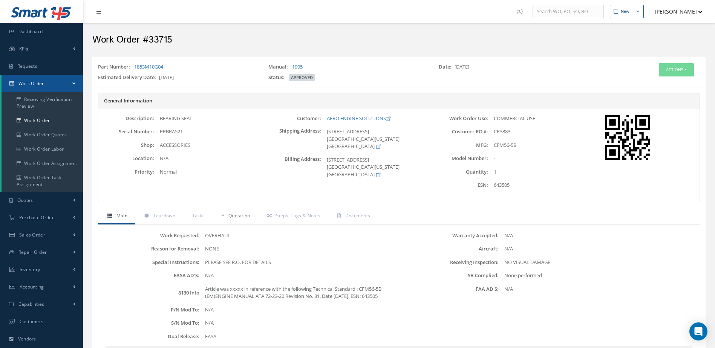
click at [247, 219] on link "Quotation" at bounding box center [234, 217] width 45 height 16
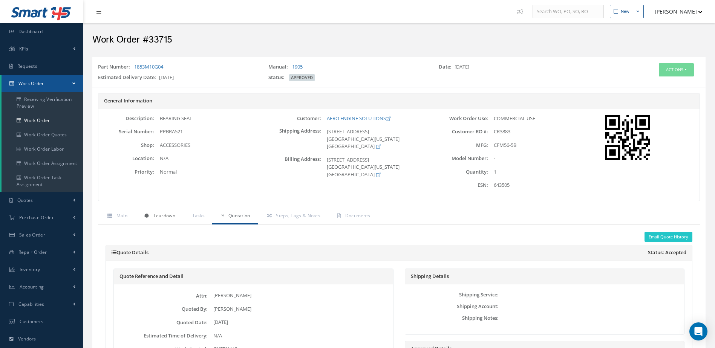
click at [168, 219] on span "Teardown" at bounding box center [164, 216] width 22 height 6
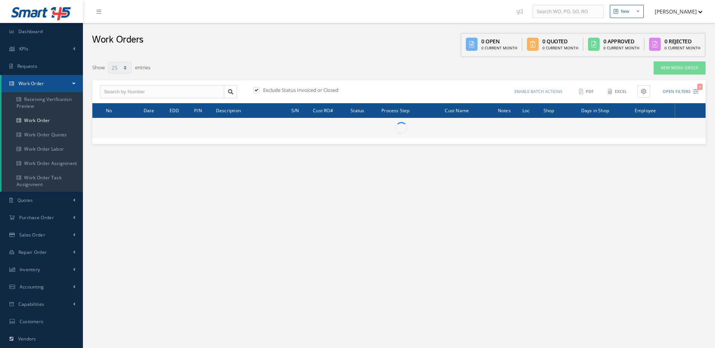
select select "25"
type input "All Work Request"
type input "All Work Performed"
type input "All Status"
type input "WO Part Status"
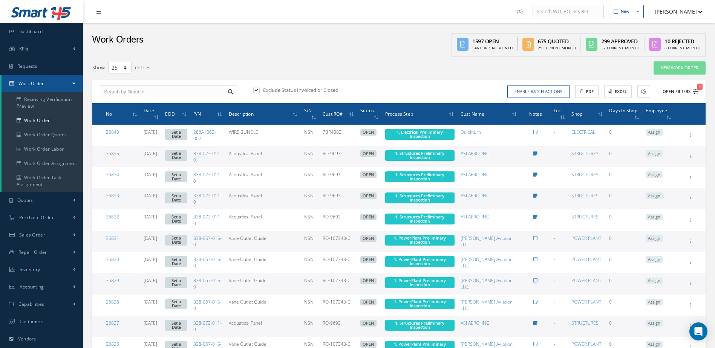
click at [673, 92] on button "Open Filters 1" at bounding box center [677, 92] width 43 height 12
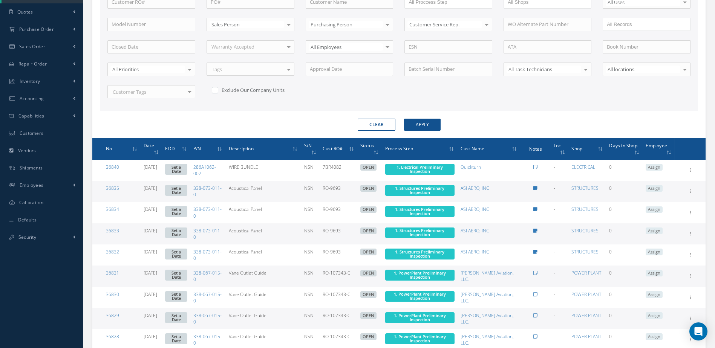
scroll to position [75, 0]
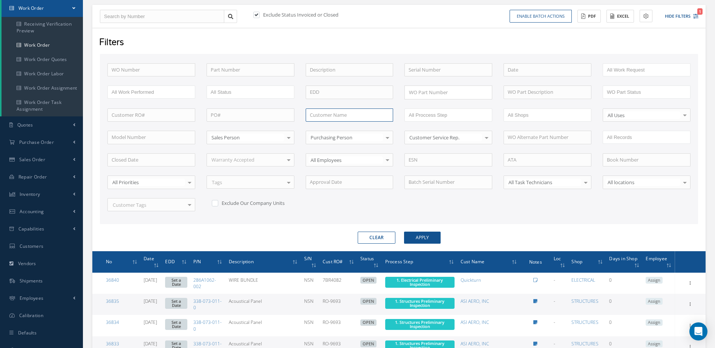
click at [348, 114] on input "text" at bounding box center [350, 116] width 88 height 14
click at [351, 128] on span "AERO ENGINE SOLUTIONS" at bounding box center [339, 128] width 59 height 7
type input "AERO ENGINE SOLUTIONS"
click at [427, 237] on button "Apply" at bounding box center [422, 238] width 37 height 12
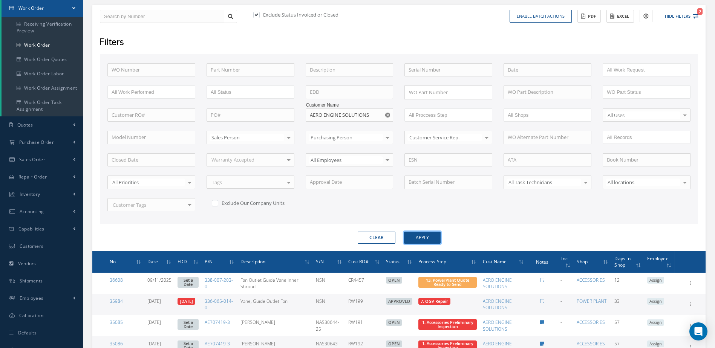
scroll to position [206, 0]
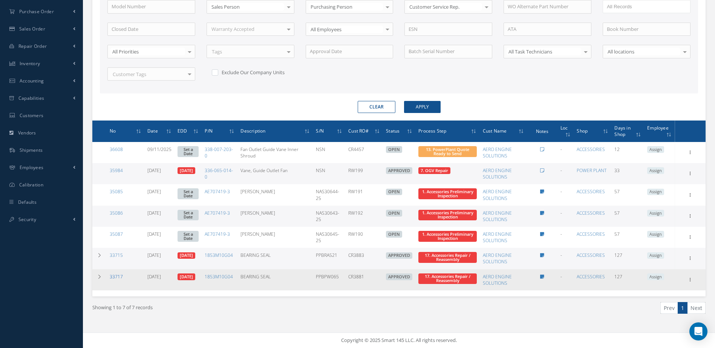
click at [112, 278] on link "33717" at bounding box center [116, 277] width 13 height 6
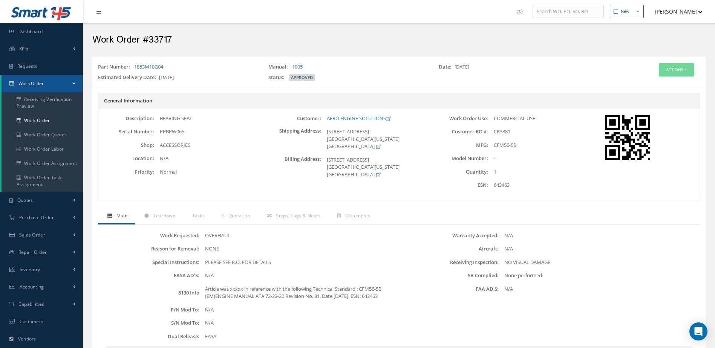
scroll to position [135, 0]
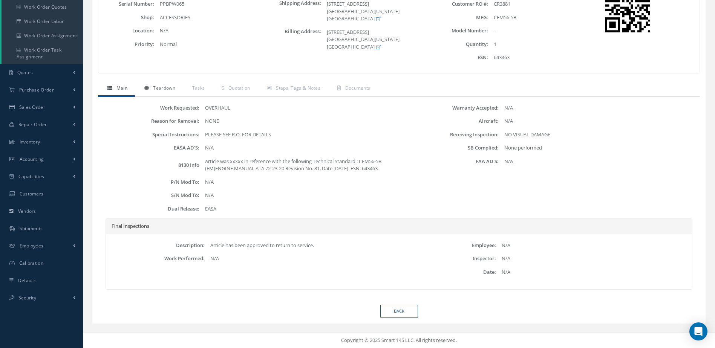
click at [167, 85] on span "Teardown" at bounding box center [164, 88] width 22 height 6
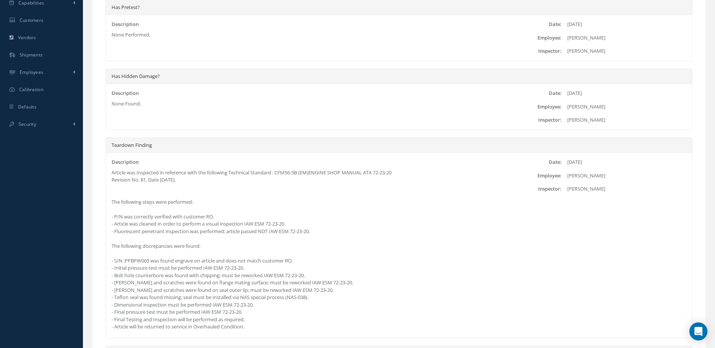
scroll to position [113, 0]
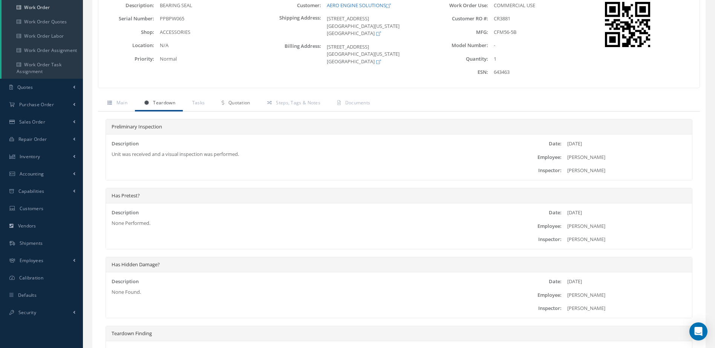
click at [242, 104] on span "Quotation" at bounding box center [239, 103] width 22 height 6
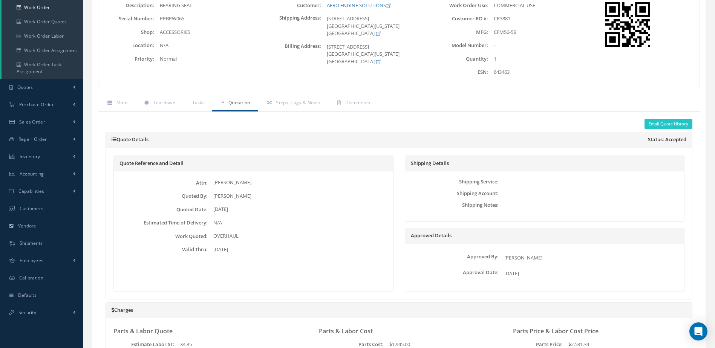
scroll to position [0, 0]
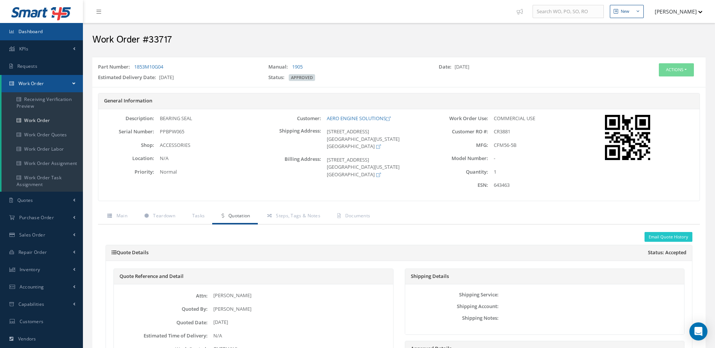
click at [41, 36] on link "Dashboard" at bounding box center [41, 31] width 83 height 17
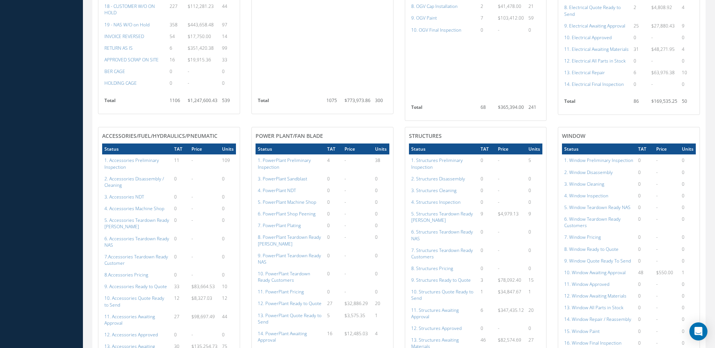
scroll to position [391, 0]
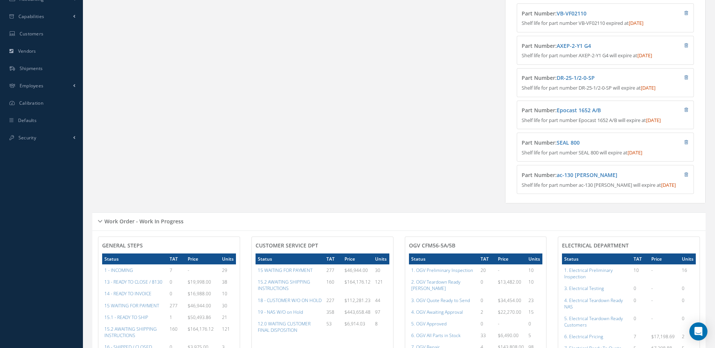
scroll to position [339, 0]
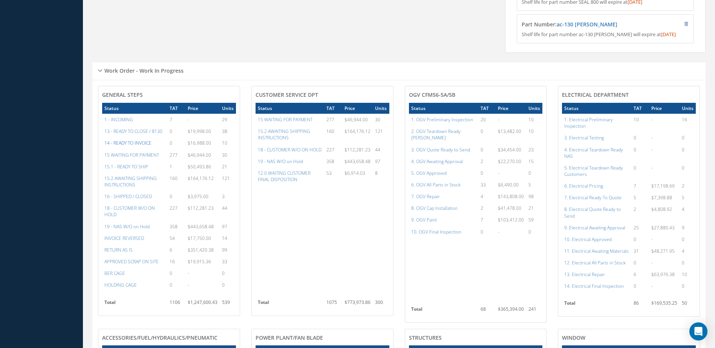
click at [144, 146] on a=21&excludeInternalCustomer=false&excludeInvoicedOrClosed=true&&filtersHidded"] "14 - READY TO INVOICE" at bounding box center [127, 143] width 47 height 6
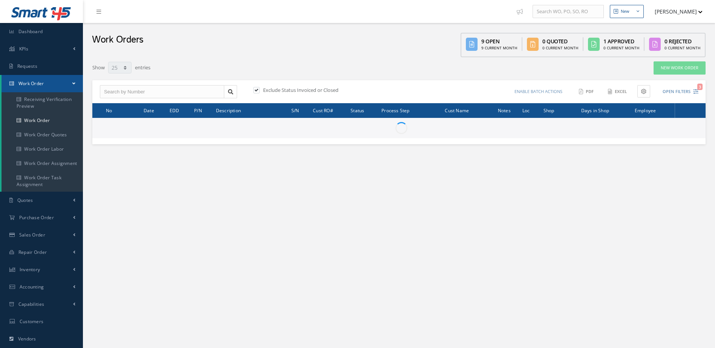
select select "25"
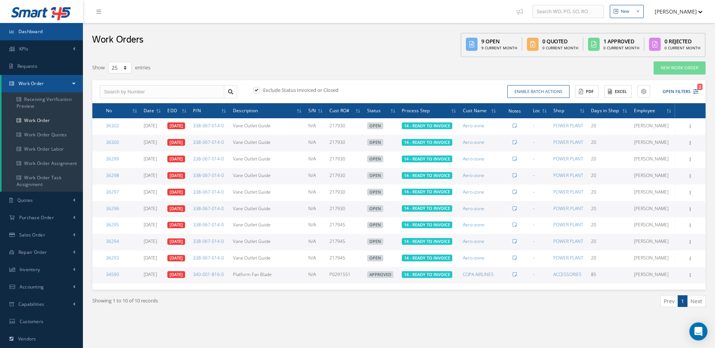
click at [29, 33] on span "Dashboard" at bounding box center [30, 31] width 25 height 6
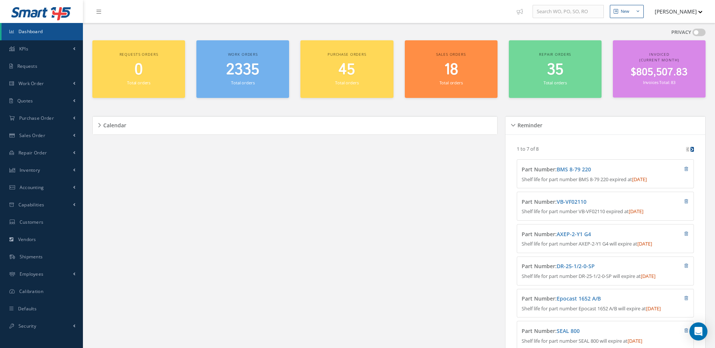
scroll to position [129, 0]
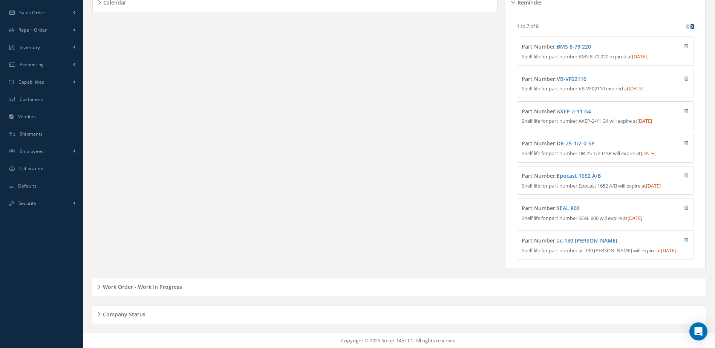
click at [165, 284] on h5 "Work Order - Work In Progress" at bounding box center [141, 286] width 81 height 9
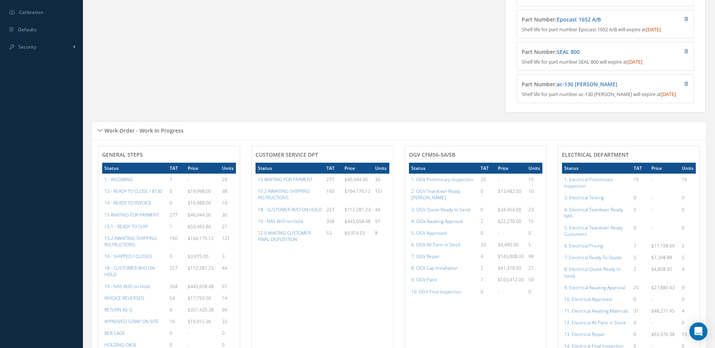
scroll to position [393, 0]
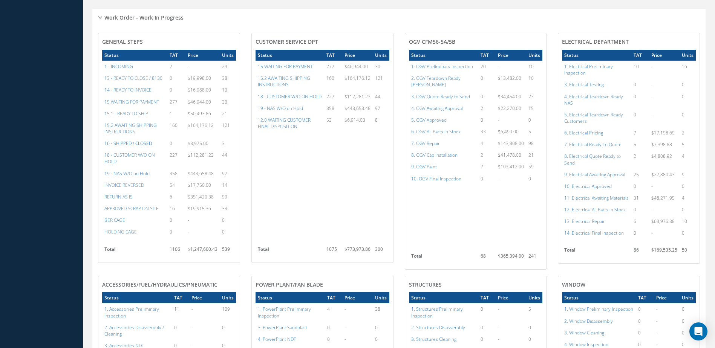
click at [128, 147] on a=22&excludeInternalCustomer=false&excludeInvoicedOrClosed=true&&filtersHidded"] "16 - SHIPPED / CLOSED" at bounding box center [128, 143] width 48 height 6
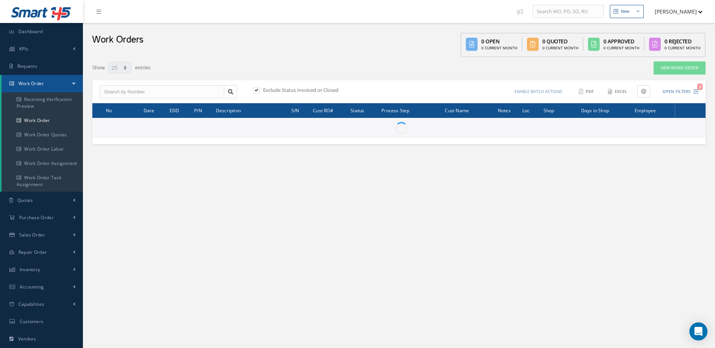
select select "25"
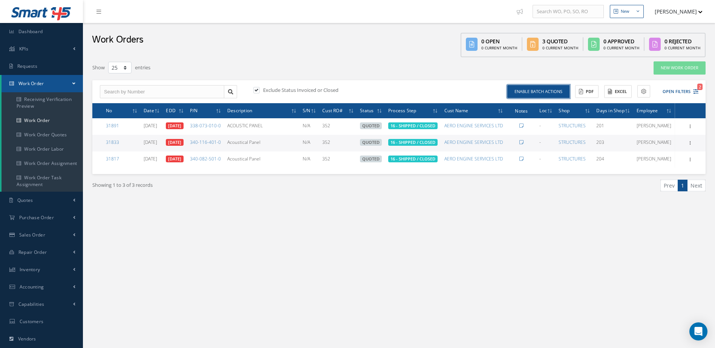
drag, startPoint x: 544, startPoint y: 95, endPoint x: 540, endPoint y: 95, distance: 3.8
click at [544, 95] on button "Enable batch actions" at bounding box center [539, 91] width 62 height 13
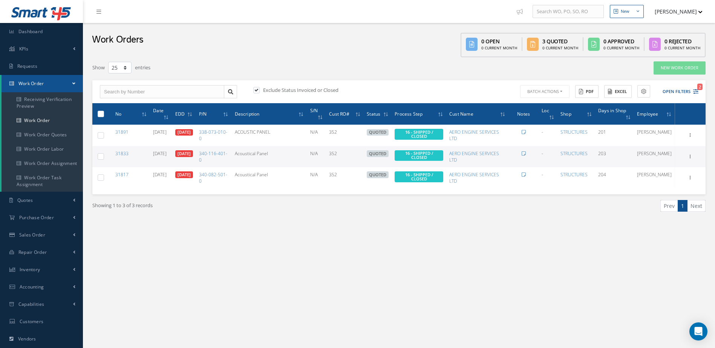
click at [104, 114] on label at bounding box center [104, 113] width 0 height 6
click at [103, 114] on input "checkbox" at bounding box center [101, 114] width 5 height 5
checkbox input "true"
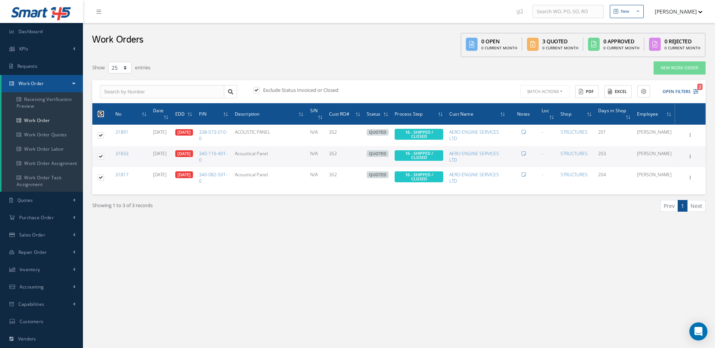
checkbox input "true"
click at [552, 93] on button "Batch Actions" at bounding box center [544, 91] width 51 height 13
click at [549, 113] on link "Close Work Orders" at bounding box center [549, 114] width 60 height 10
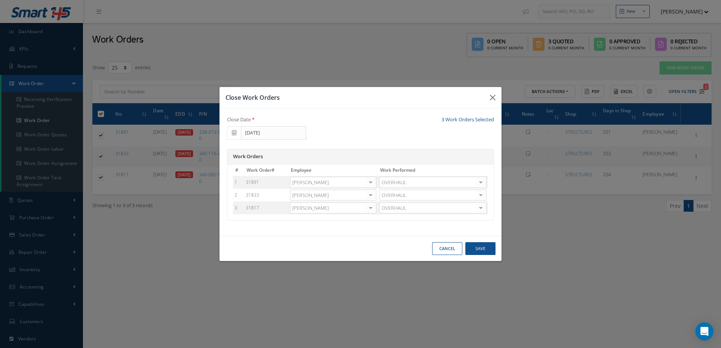
click at [370, 181] on div at bounding box center [370, 182] width 11 height 11
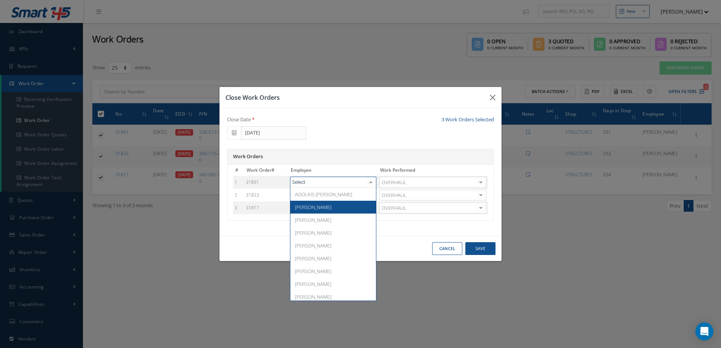
click at [307, 207] on span "[PERSON_NAME]" at bounding box center [313, 207] width 37 height 7
click at [376, 194] on div at bounding box center [370, 195] width 11 height 11
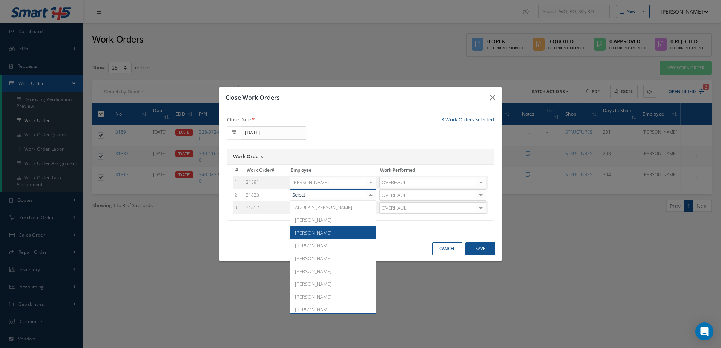
click at [312, 227] on span "[PERSON_NAME]" at bounding box center [333, 233] width 86 height 13
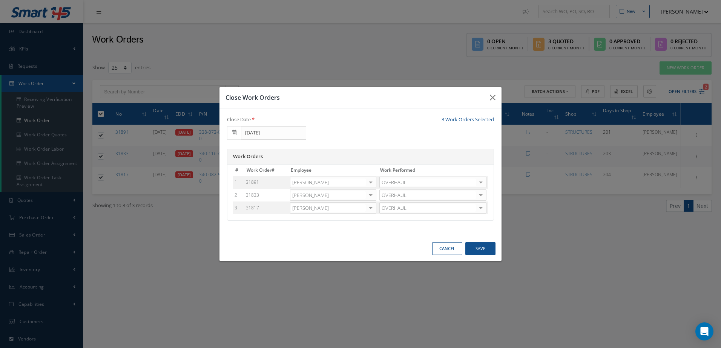
click at [375, 197] on div at bounding box center [370, 195] width 11 height 11
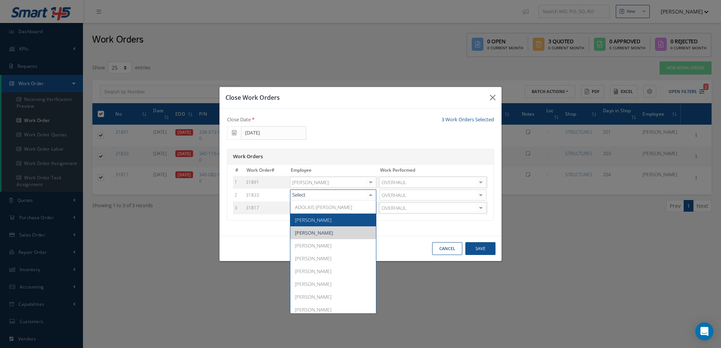
click at [310, 225] on span "[PERSON_NAME]" at bounding box center [333, 220] width 86 height 13
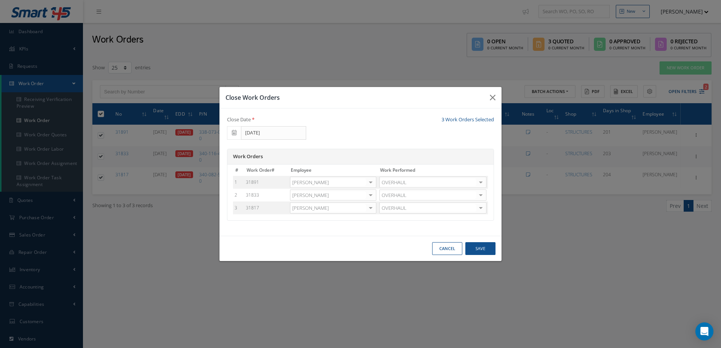
click at [377, 208] on td "DIDIET HERNANDEZ ADOLKIS LOPEZ Adoni Felipe Adrian Herrera Alexis Garcia Antoni…" at bounding box center [332, 208] width 89 height 13
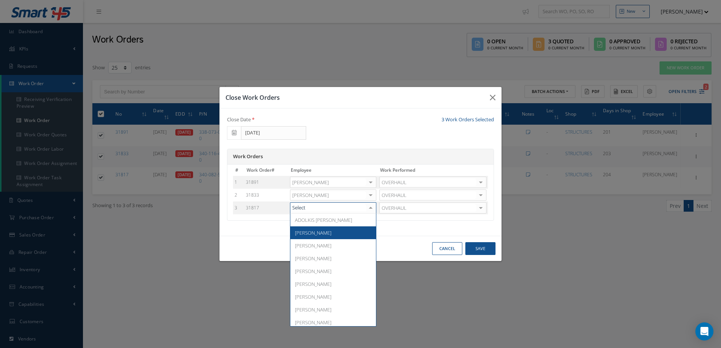
click at [316, 235] on span "[PERSON_NAME]" at bounding box center [313, 233] width 37 height 7
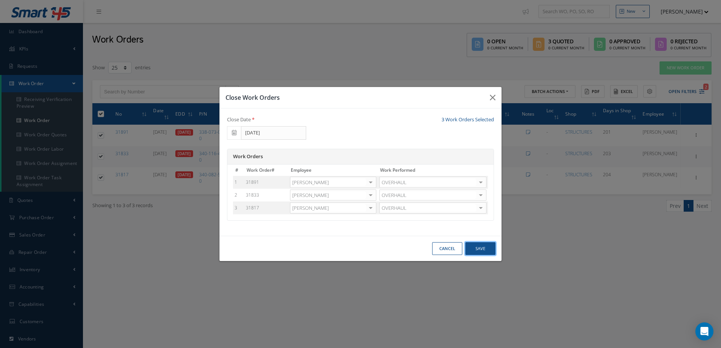
click at [473, 250] on button "Save" at bounding box center [480, 248] width 30 height 13
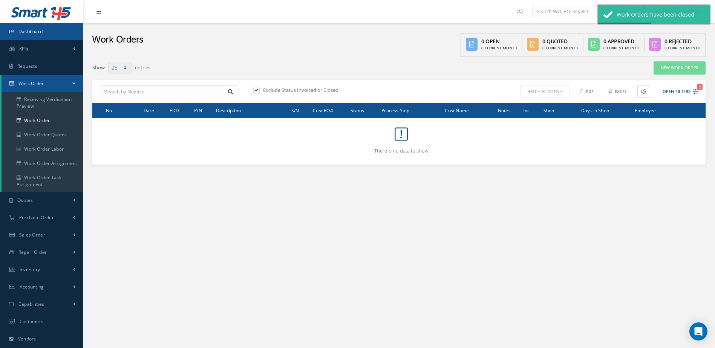
click at [23, 36] on link "Dashboard" at bounding box center [41, 31] width 83 height 17
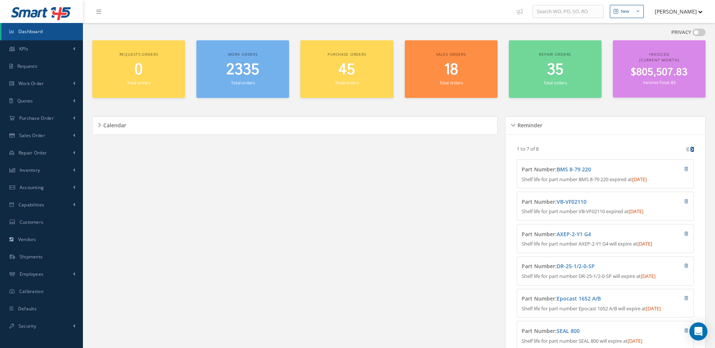
click at [244, 79] on div "2335 Total orders" at bounding box center [242, 74] width 85 height 26
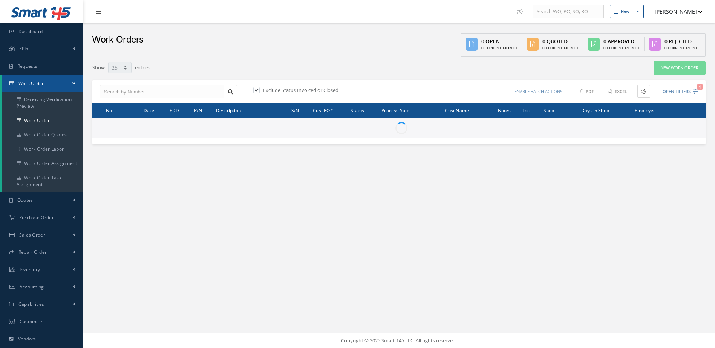
select select "25"
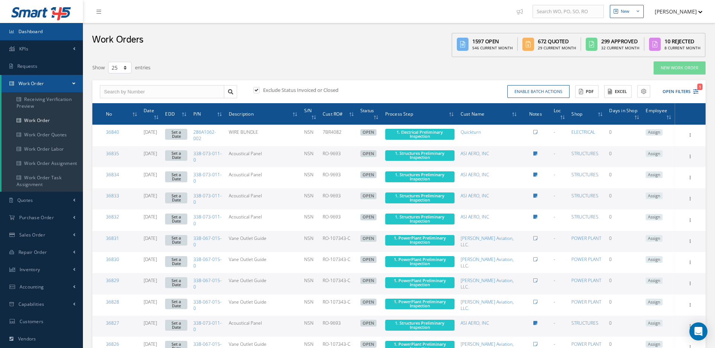
click at [35, 26] on link "Dashboard" at bounding box center [41, 31] width 83 height 17
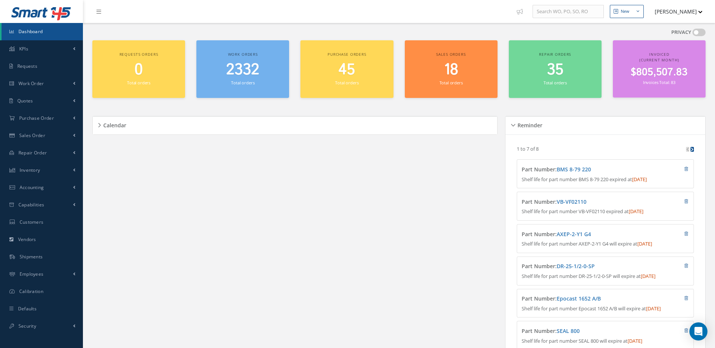
scroll to position [129, 0]
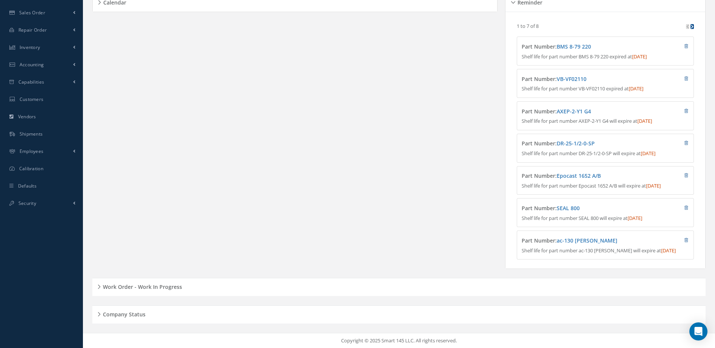
click at [164, 286] on h5 "Work Order - Work In Progress" at bounding box center [141, 286] width 81 height 9
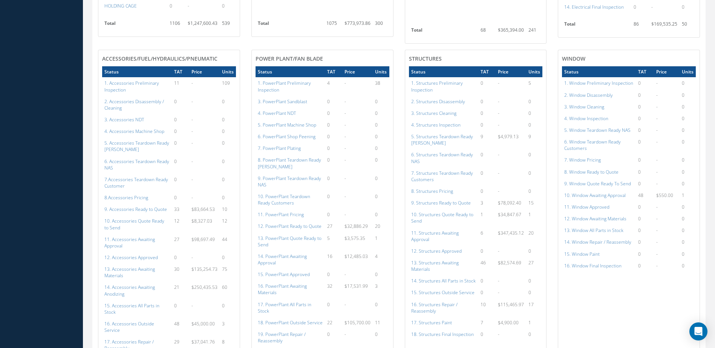
scroll to position [730, 0]
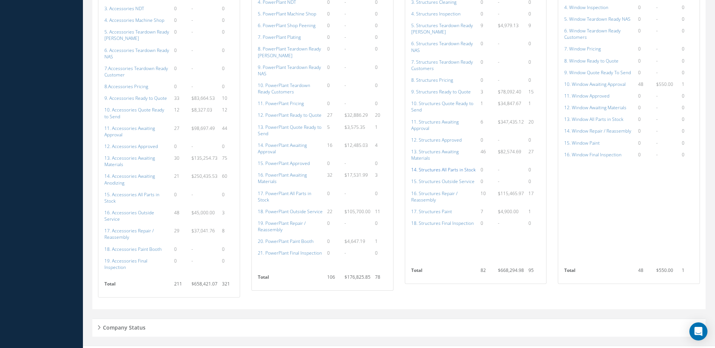
click at [428, 168] on a=154&excludeInternalCustomer=false&excludeInvoicedOrClosed=true&shop_id=3&filtersHidded"] "14. Structures All Parts in Stock" at bounding box center [443, 170] width 64 height 6
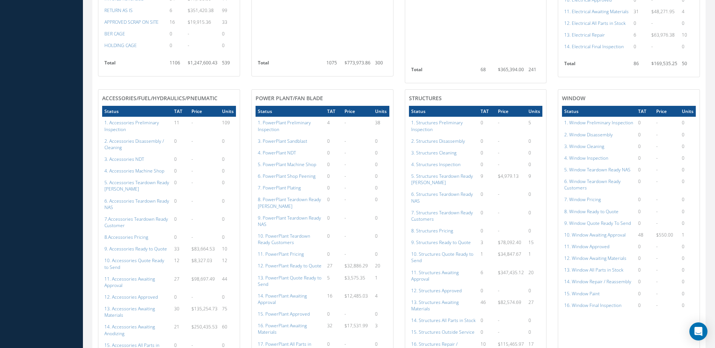
scroll to position [692, 0]
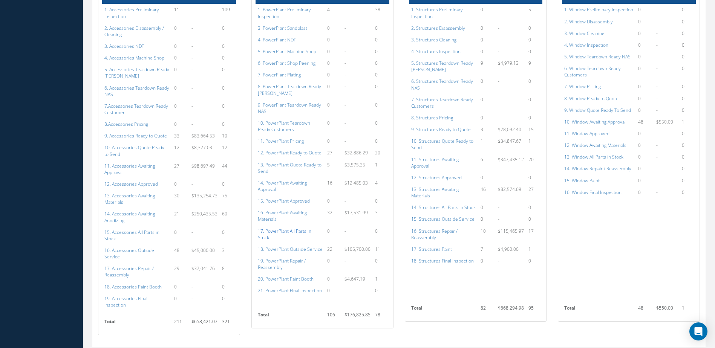
click at [305, 230] on a=136&excludeInternalCustomer=false&excludeInvoicedOrClosed=true&shop_id=15&filtersHidded"] "17. PowerPlant All Parts in Stock" at bounding box center [285, 234] width 54 height 13
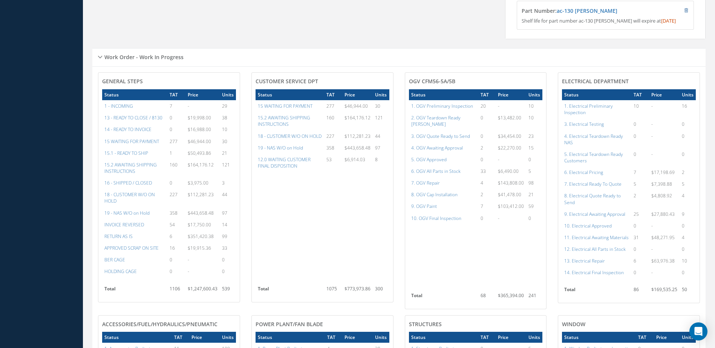
scroll to position [278, 0]
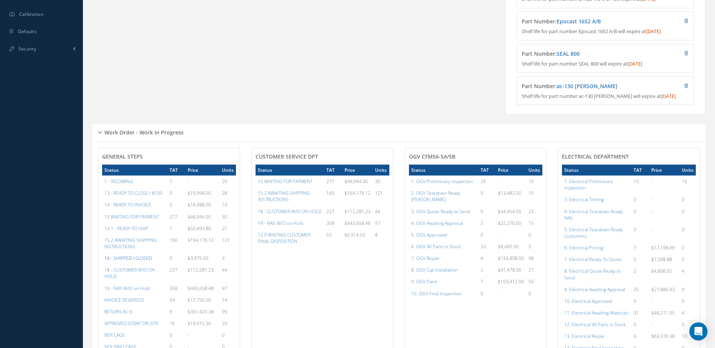
click at [137, 262] on a=22&excludeInternalCustomer=false&excludeInvoicedOrClosed=true&&filtersHidded"] "16 - SHIPPED / CLOSED" at bounding box center [128, 258] width 48 height 6
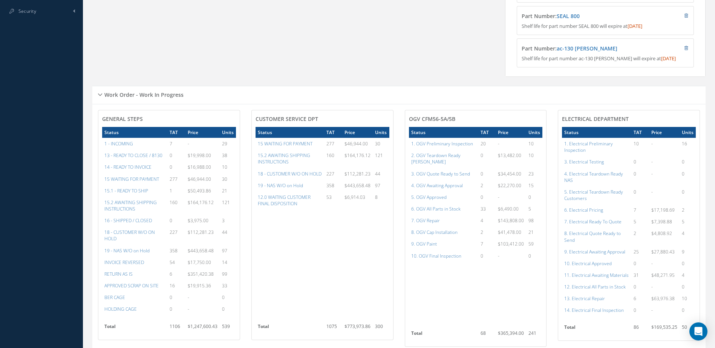
scroll to position [89, 0]
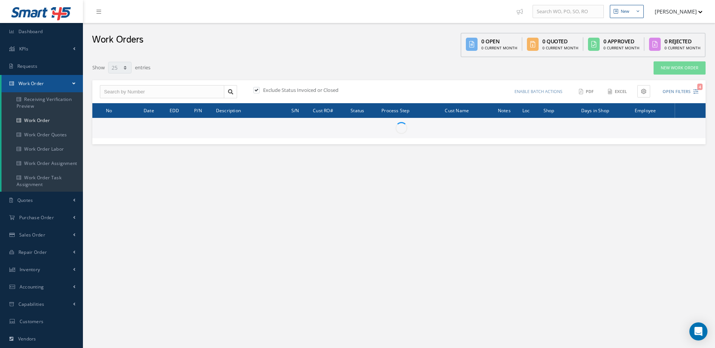
select select "25"
type input "All Work Request"
type input "All Work Performed"
type input "All Status"
type input "WO Part Status"
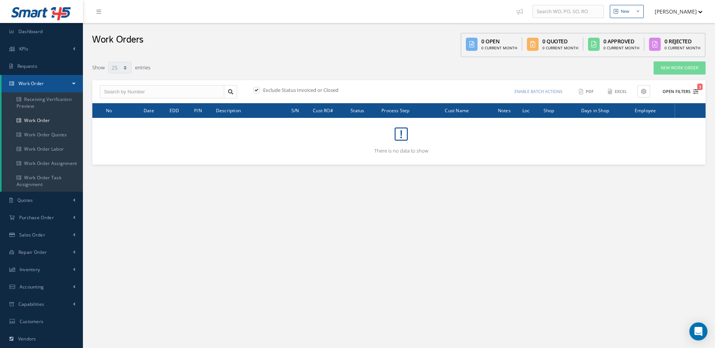
click at [685, 91] on button "Open Filters 3" at bounding box center [677, 92] width 43 height 12
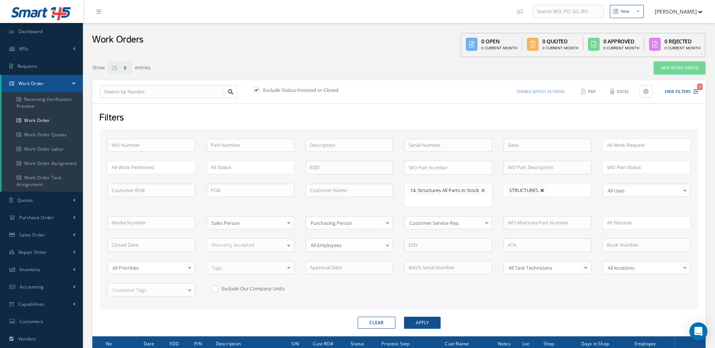
click at [543, 190] on link at bounding box center [542, 191] width 5 height 5
type input "All Shops"
click at [418, 324] on button "Apply" at bounding box center [422, 323] width 37 height 12
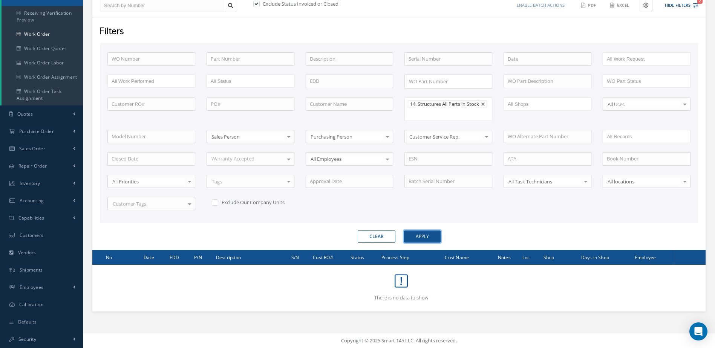
click at [425, 234] on button "Apply" at bounding box center [422, 237] width 37 height 12
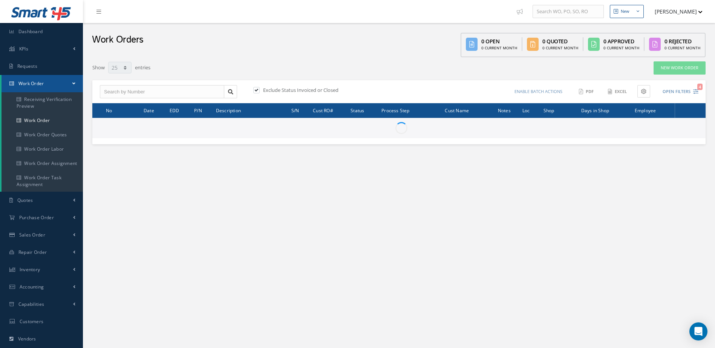
select select "25"
type input "All Work Request"
type input "All Work Performed"
type input "All Status"
type input "WO Part Status"
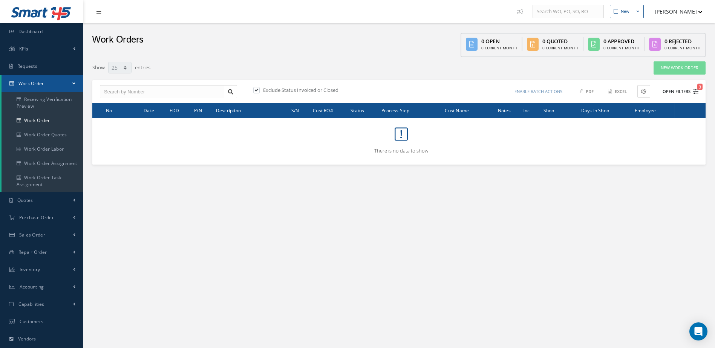
click at [673, 91] on button "Open Filters 3" at bounding box center [677, 92] width 43 height 12
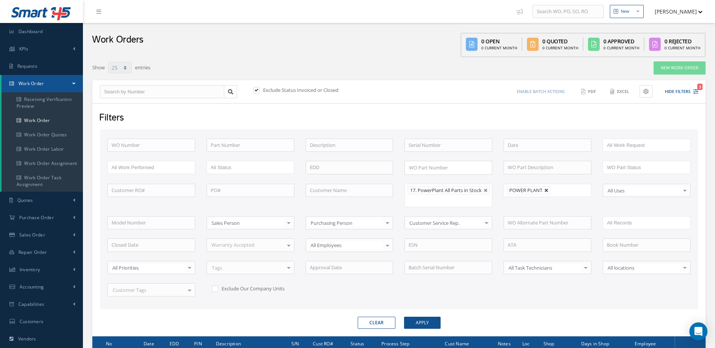
click at [548, 191] on link at bounding box center [546, 191] width 5 height 5
type input "All Shops"
click at [426, 327] on button "Apply" at bounding box center [422, 323] width 37 height 12
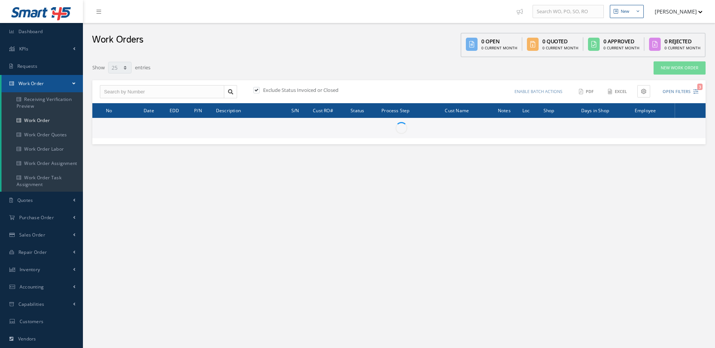
select select "25"
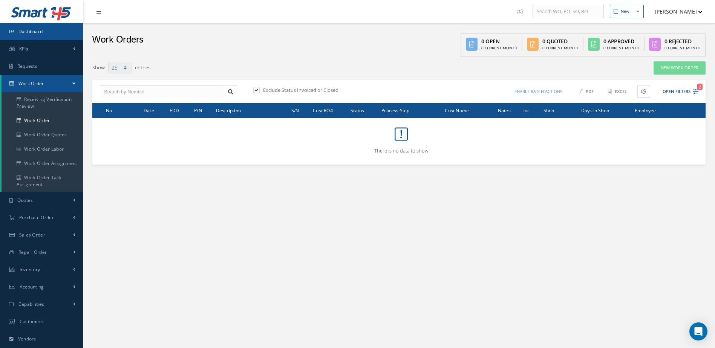
click at [38, 35] on link "Dashboard" at bounding box center [41, 31] width 83 height 17
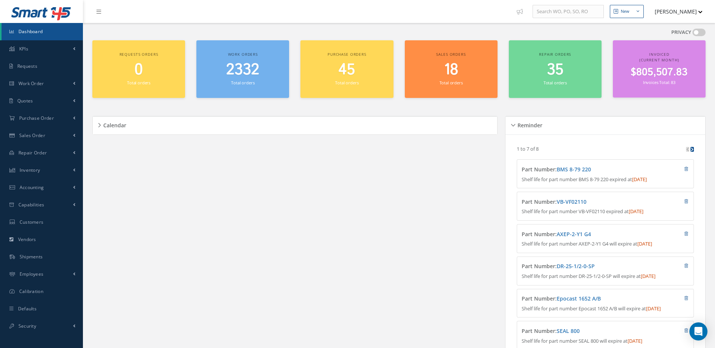
scroll to position [129, 0]
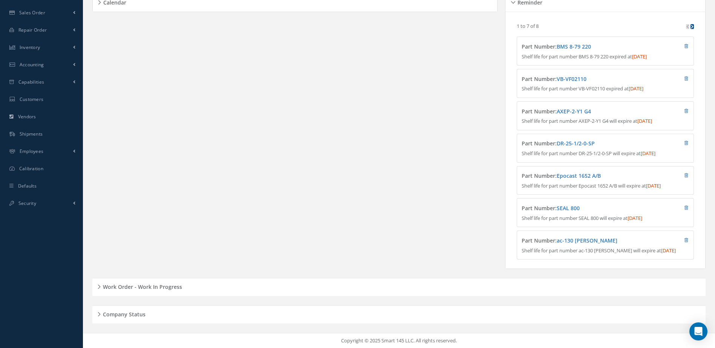
click at [175, 286] on h5 "Work Order - Work In Progress" at bounding box center [141, 286] width 81 height 9
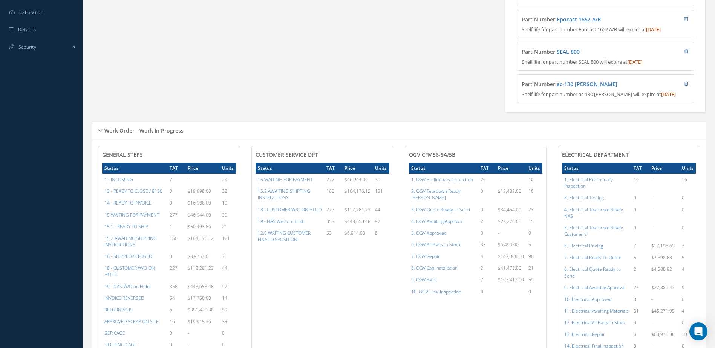
scroll to position [430, 0]
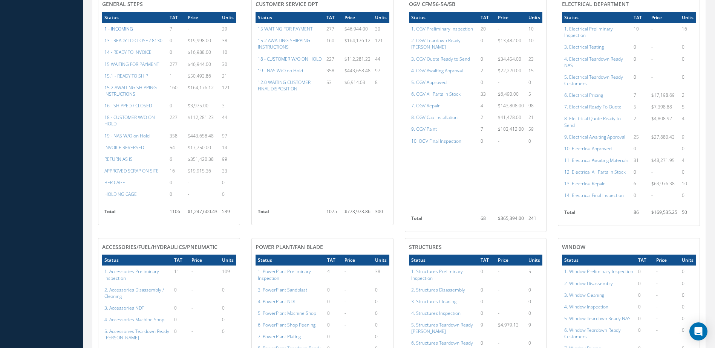
click at [125, 32] on a=38&excludeInternalCustomer=false&excludeInvoicedOrClosed=true&&filtersHidded"] "1 - INCOMING" at bounding box center [118, 29] width 29 height 6
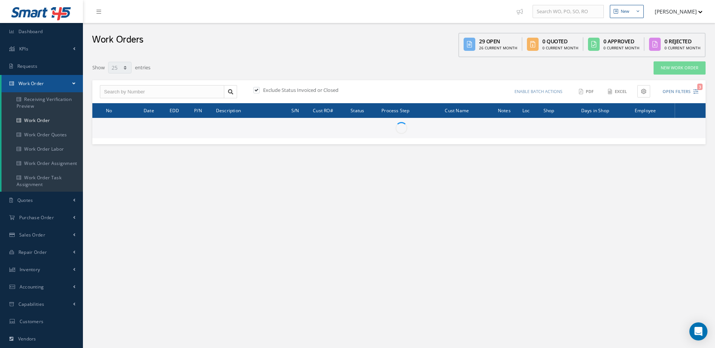
select select "25"
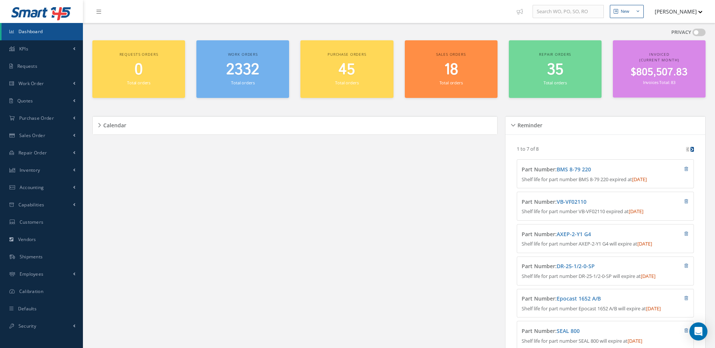
scroll to position [129, 0]
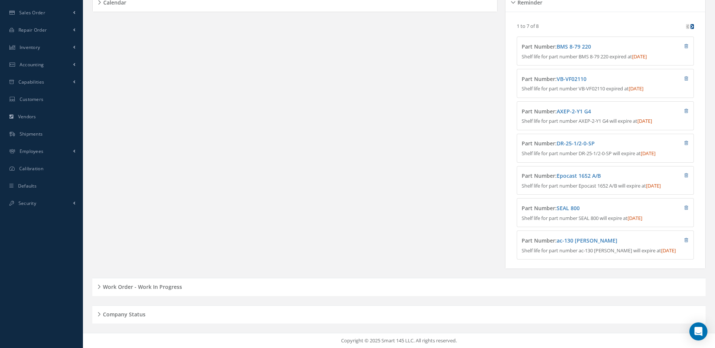
click at [141, 289] on h5 "Work Order - Work In Progress" at bounding box center [141, 286] width 81 height 9
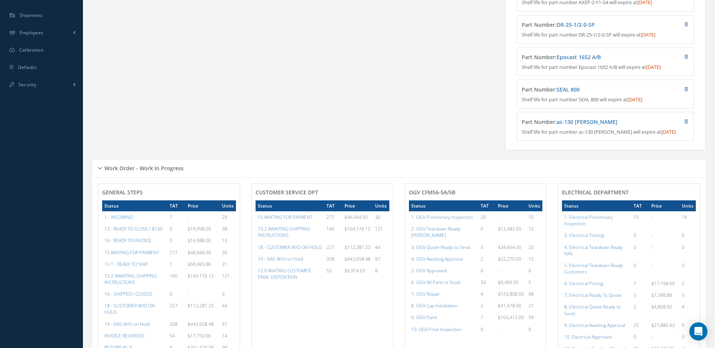
scroll to position [0, 0]
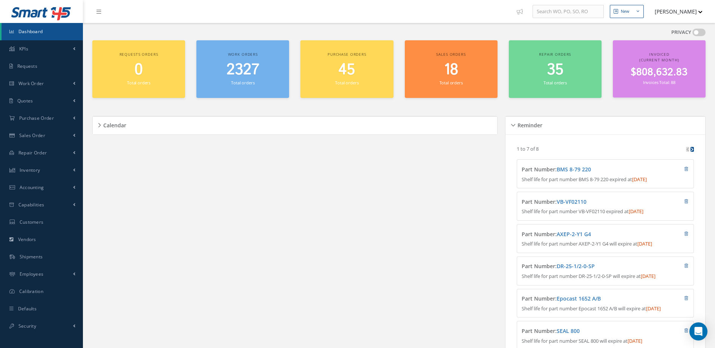
click at [642, 76] on span "$808,632.83" at bounding box center [659, 72] width 57 height 15
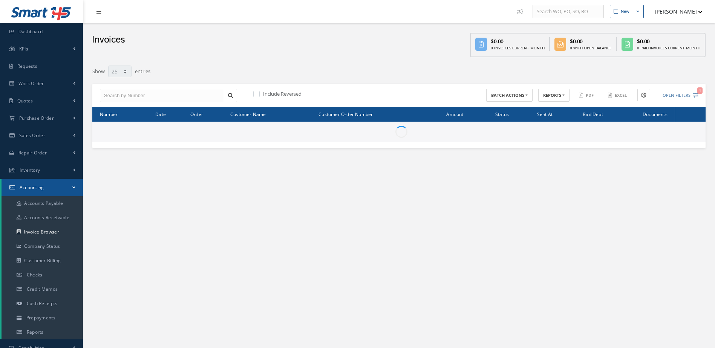
select select "25"
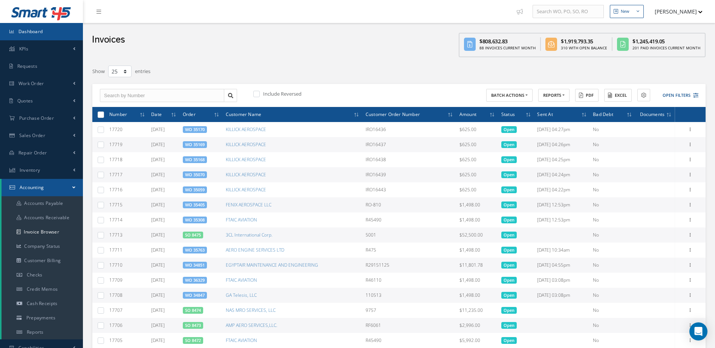
click at [51, 36] on link "Dashboard" at bounding box center [41, 31] width 83 height 17
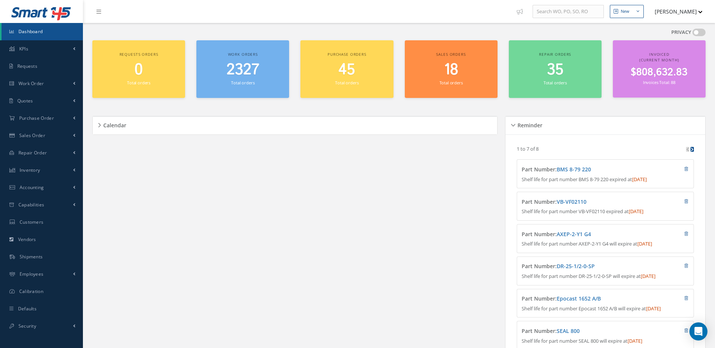
click at [253, 70] on span "2327" at bounding box center [243, 69] width 33 height 21
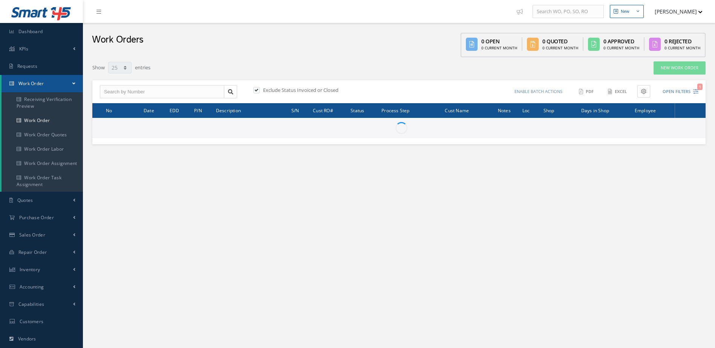
select select "25"
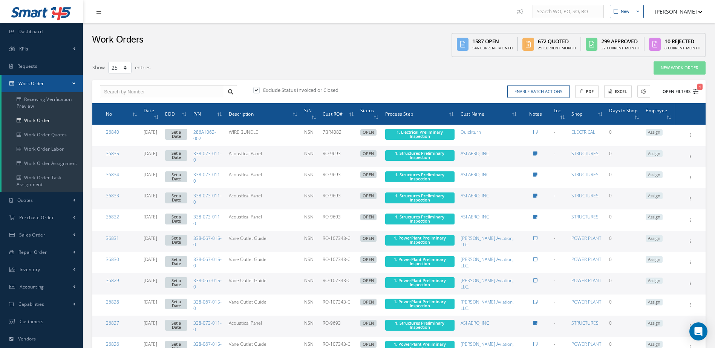
type input "All Work Request"
type input "All Work Performed"
type input "All Status"
type input "WO Part Status"
click at [672, 92] on button "Open Filters 1" at bounding box center [677, 92] width 43 height 12
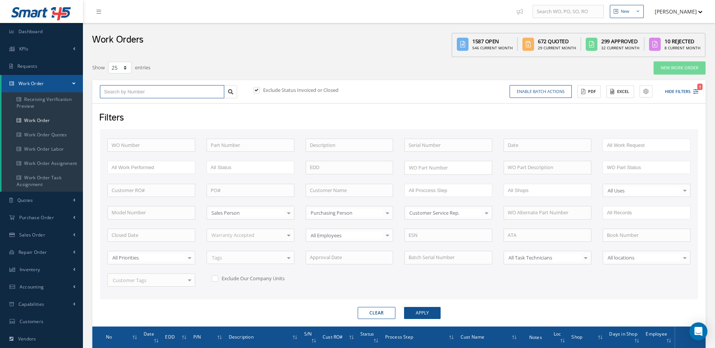
click at [138, 97] on input "text" at bounding box center [162, 92] width 124 height 14
type input "2"
type input "27"
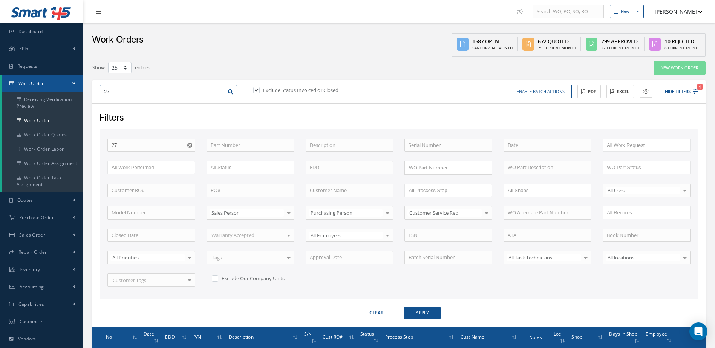
type input "273"
type input "2734"
type input "27346"
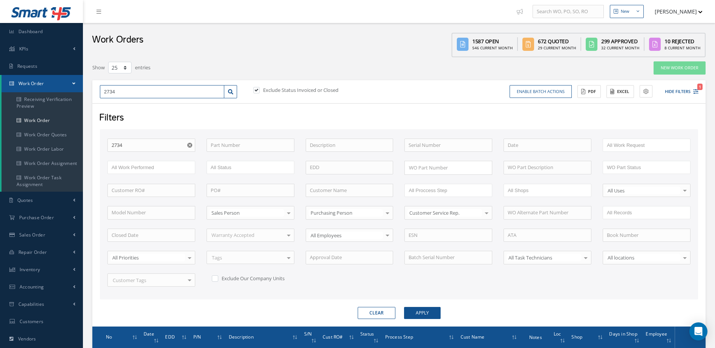
type input "27346"
click at [230, 94] on icon at bounding box center [230, 91] width 5 height 5
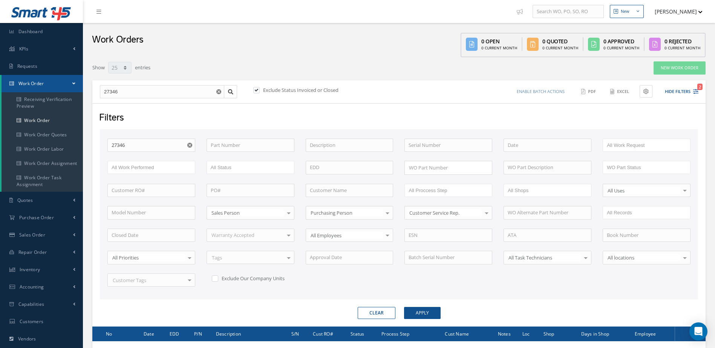
click at [259, 92] on label at bounding box center [260, 90] width 2 height 7
click at [258, 92] on input "checkbox" at bounding box center [255, 90] width 5 height 5
checkbox input "false"
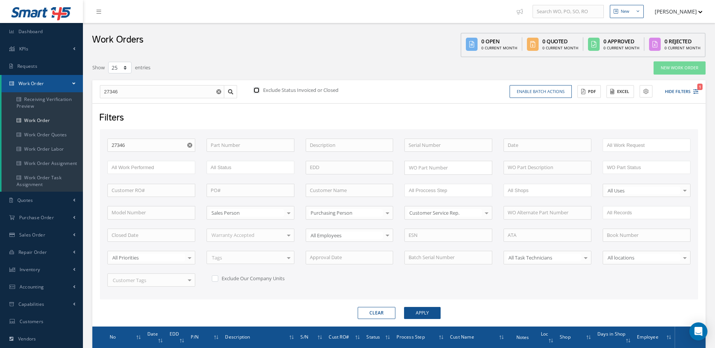
scroll to position [86, 0]
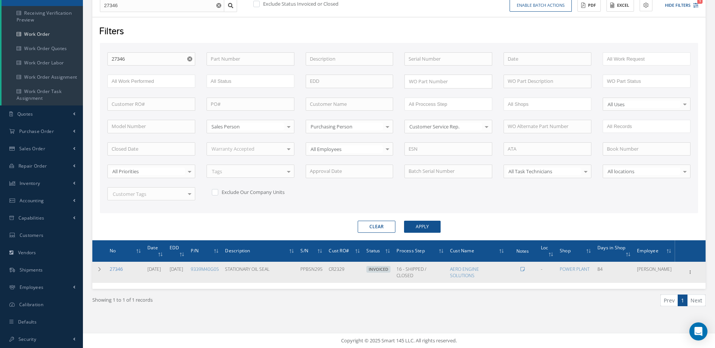
click at [115, 268] on link "27346" at bounding box center [116, 269] width 13 height 6
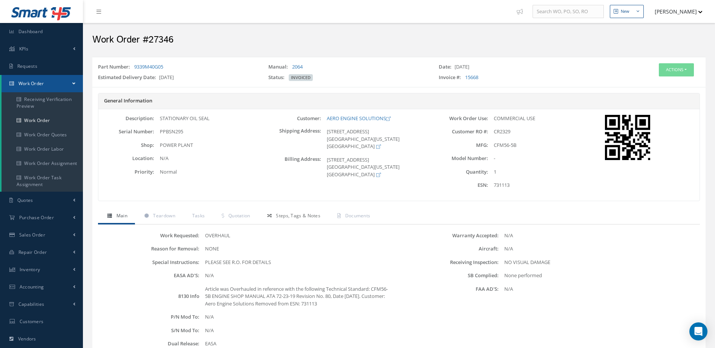
click at [301, 213] on span "Steps, Tags & Notes" at bounding box center [298, 216] width 44 height 6
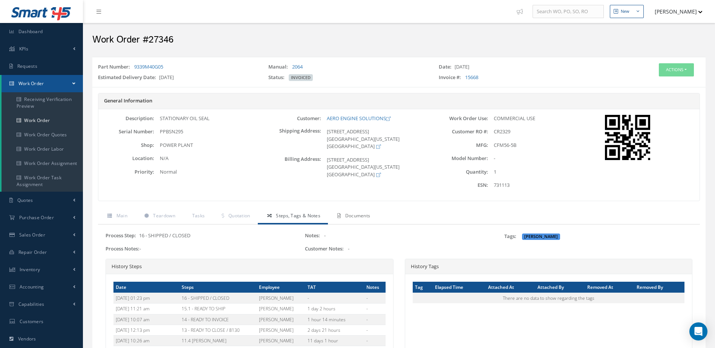
click at [356, 213] on span "Documents" at bounding box center [357, 216] width 25 height 6
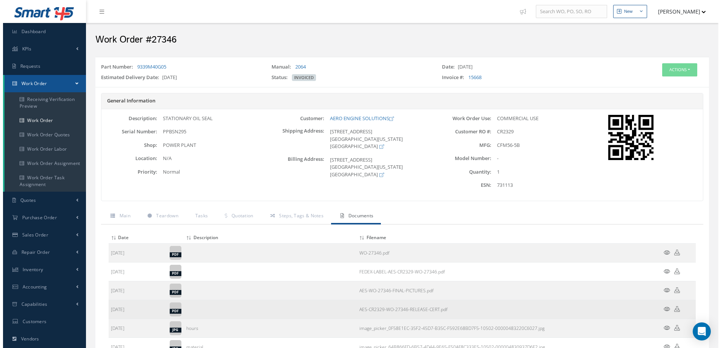
scroll to position [113, 0]
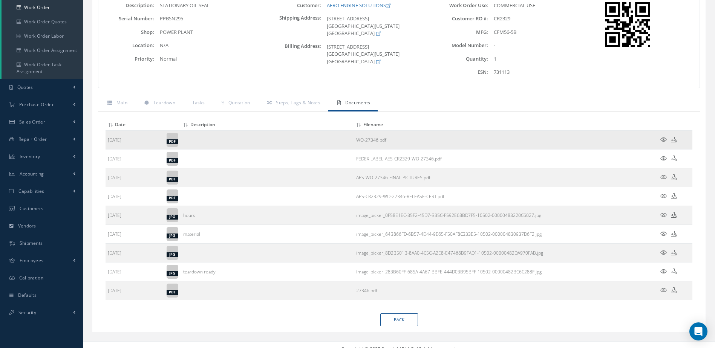
click at [662, 141] on icon at bounding box center [664, 140] width 6 height 6
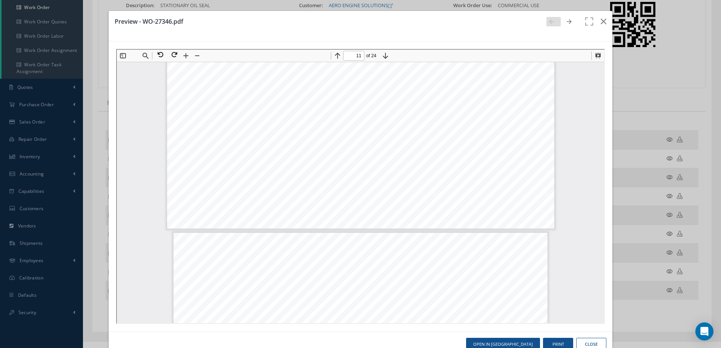
scroll to position [20, 0]
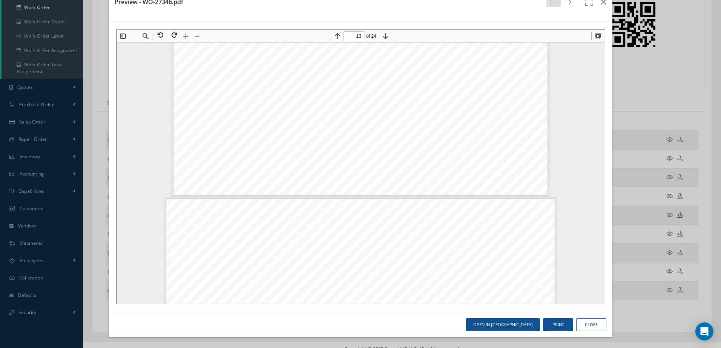
type input "14"
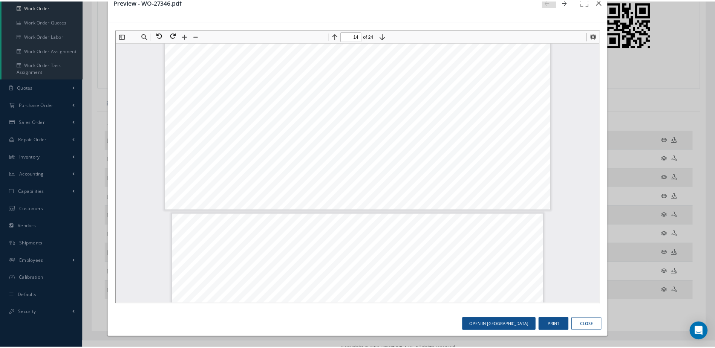
scroll to position [7315, 0]
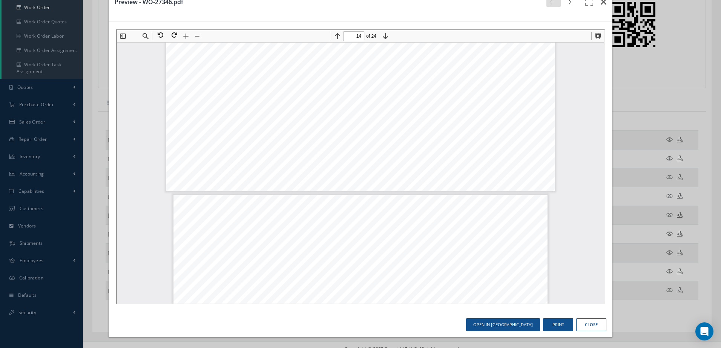
click at [601, 4] on icon "button" at bounding box center [604, 1] width 6 height 9
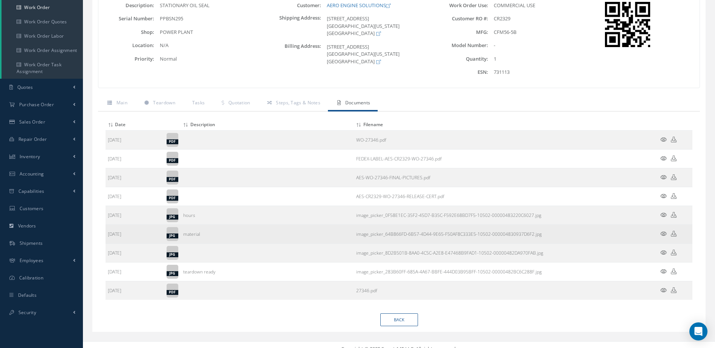
scroll to position [0, 0]
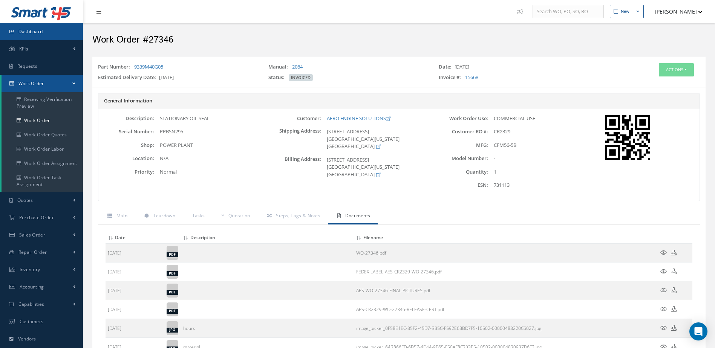
click at [37, 29] on span "Dashboard" at bounding box center [30, 31] width 25 height 6
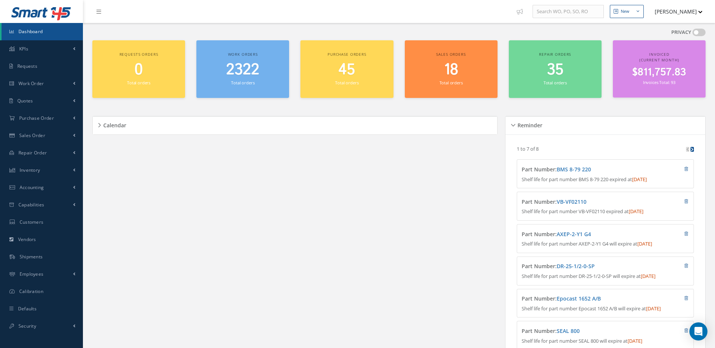
click at [250, 78] on span "2322" at bounding box center [242, 69] width 33 height 21
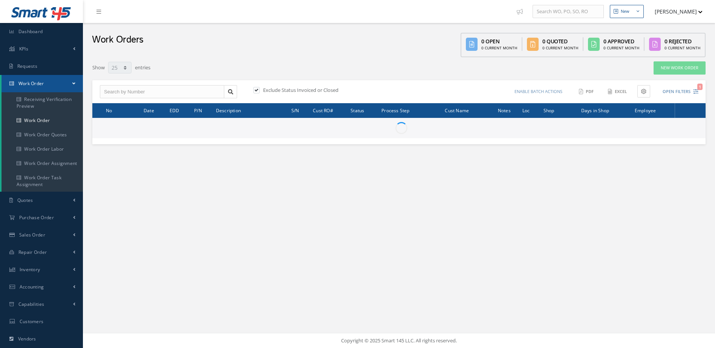
select select "25"
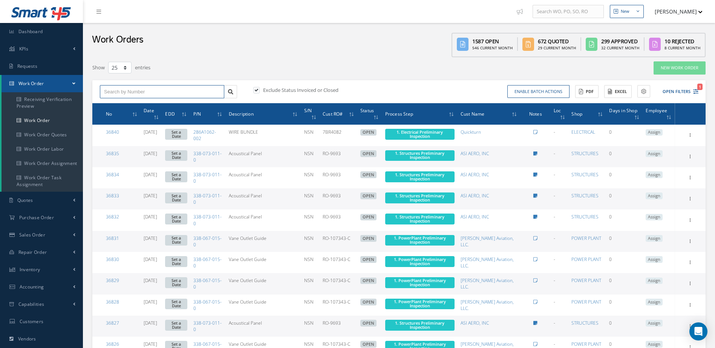
click at [192, 91] on input "text" at bounding box center [162, 92] width 124 height 14
click at [151, 94] on input "text" at bounding box center [162, 92] width 124 height 14
type input "27346"
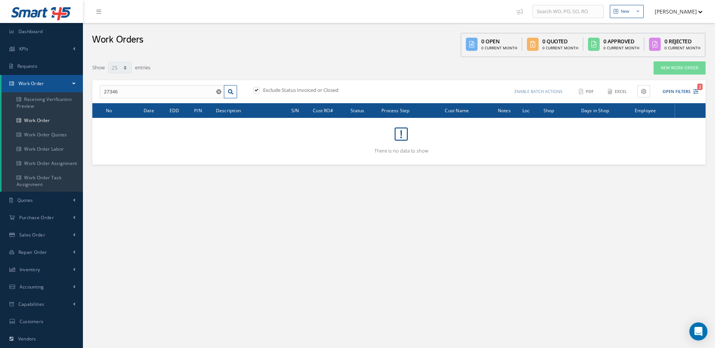
click at [259, 92] on label at bounding box center [260, 90] width 2 height 7
click at [258, 92] on input "checkbox" at bounding box center [255, 90] width 5 height 5
checkbox input "false"
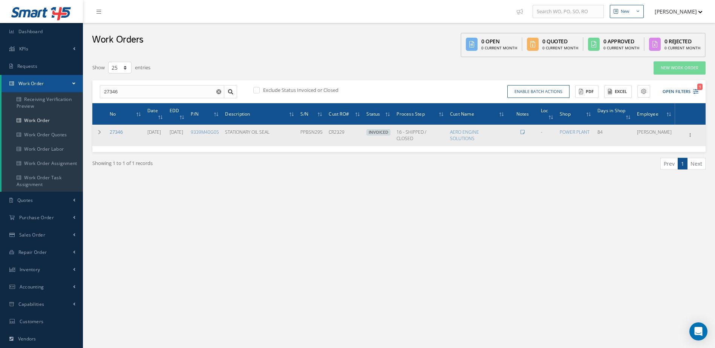
click at [120, 132] on link "27346" at bounding box center [116, 132] width 13 height 6
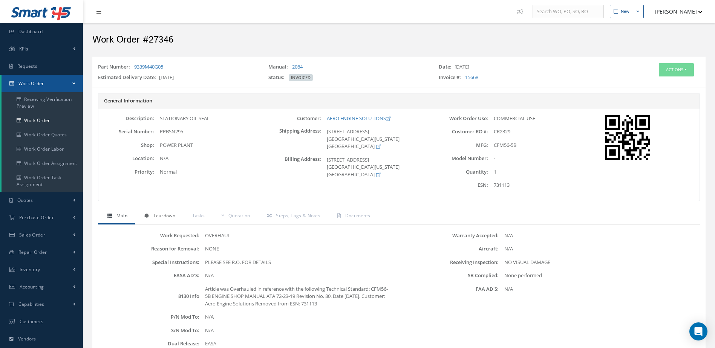
click at [166, 220] on link "Teardown" at bounding box center [159, 217] width 48 height 16
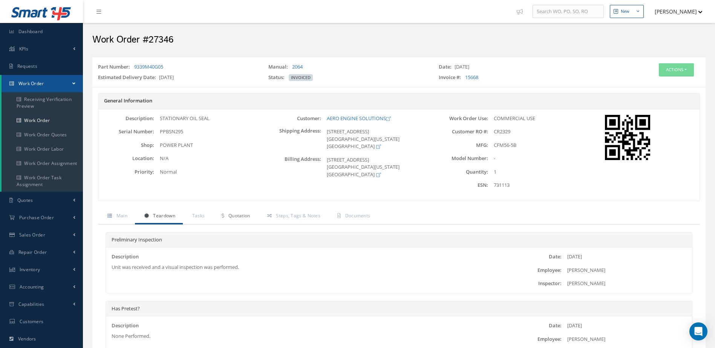
click at [243, 212] on link "Quotation" at bounding box center [234, 217] width 45 height 16
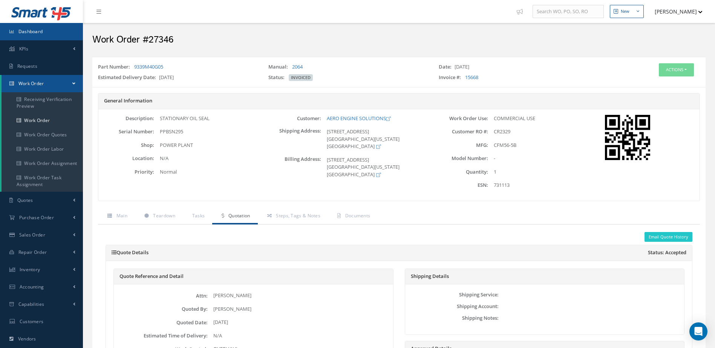
click at [36, 34] on span "Dashboard" at bounding box center [30, 31] width 25 height 6
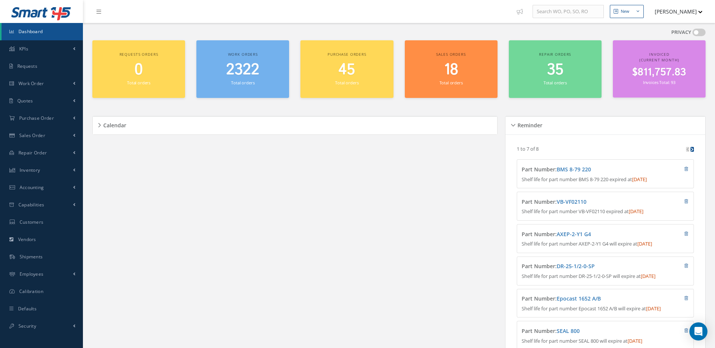
click at [645, 77] on span "$811,757.83" at bounding box center [659, 72] width 54 height 15
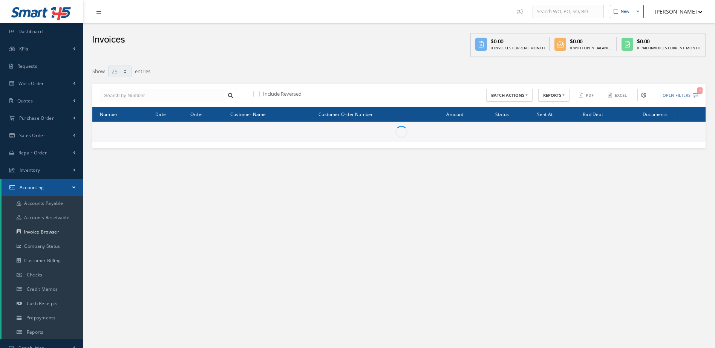
select select "25"
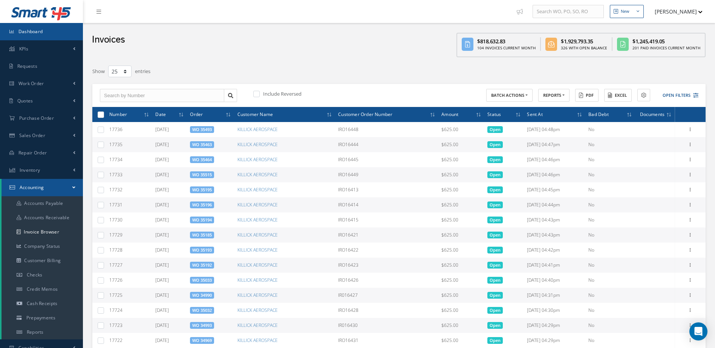
click at [65, 29] on link "Dashboard" at bounding box center [41, 31] width 83 height 17
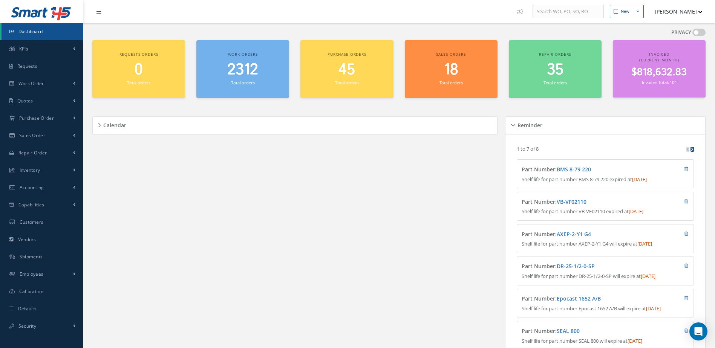
click at [36, 34] on span "Dashboard" at bounding box center [30, 31] width 25 height 6
click at [37, 32] on span "Dashboard" at bounding box center [30, 31] width 25 height 6
click at [37, 31] on span "Dashboard" at bounding box center [30, 31] width 25 height 6
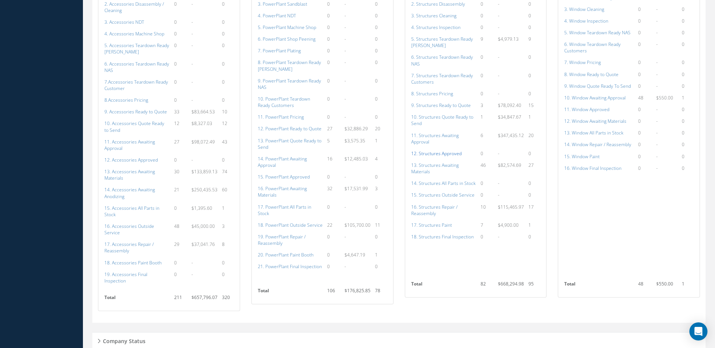
scroll to position [730, 0]
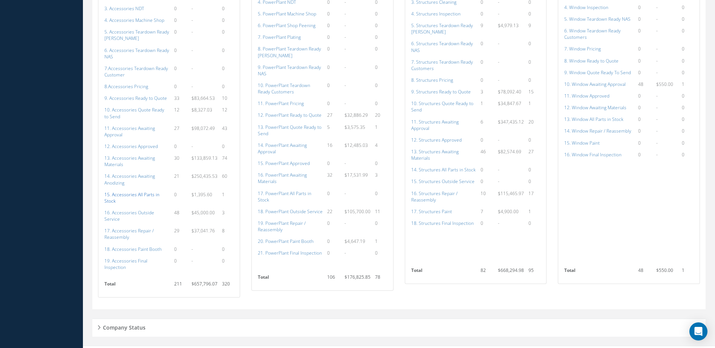
click at [118, 195] on a=115&excludeInternalCustomer=false&excludeInvoicedOrClosed=true&shop_id=14&filtersHidded"] "15. Accessories All Parts in Stock" at bounding box center [131, 198] width 55 height 13
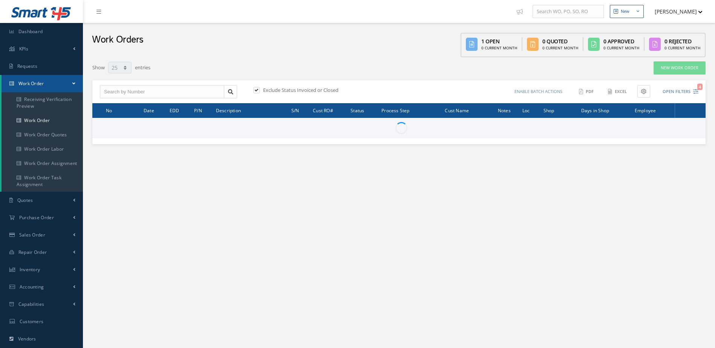
select select "25"
type input "All Work Request"
type input "All Work Performed"
type input "All Status"
type input "WO Part Status"
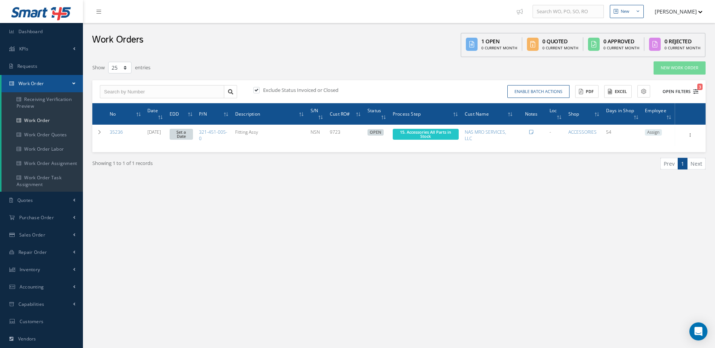
click at [672, 89] on button "Open Filters 3" at bounding box center [677, 92] width 43 height 12
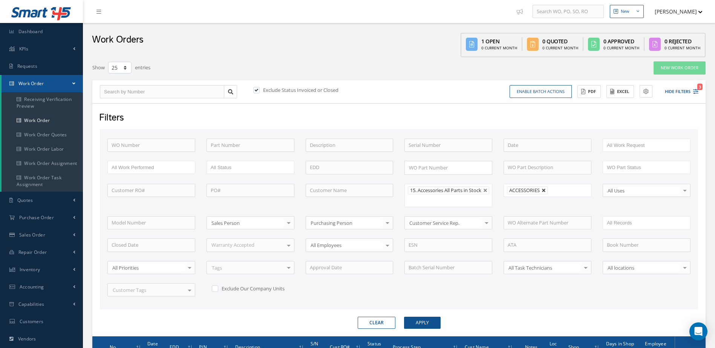
click at [544, 190] on link at bounding box center [544, 191] width 5 height 5
type input "All Shops"
click at [417, 329] on button "Apply" at bounding box center [422, 323] width 37 height 12
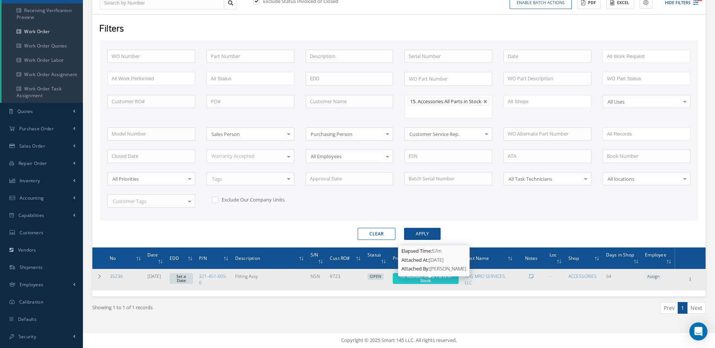
click at [422, 276] on span "15. Accessories All Parts in Stock" at bounding box center [425, 279] width 51 height 10
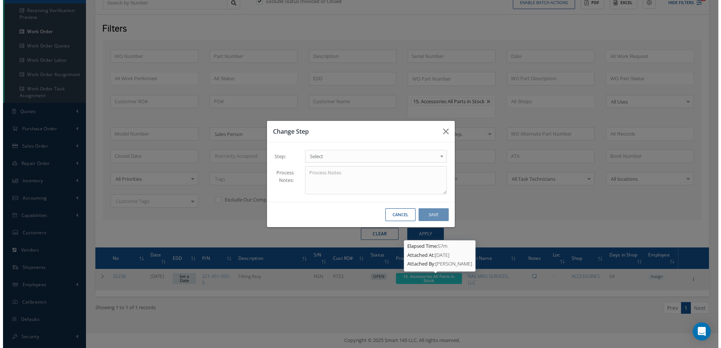
scroll to position [89, 0]
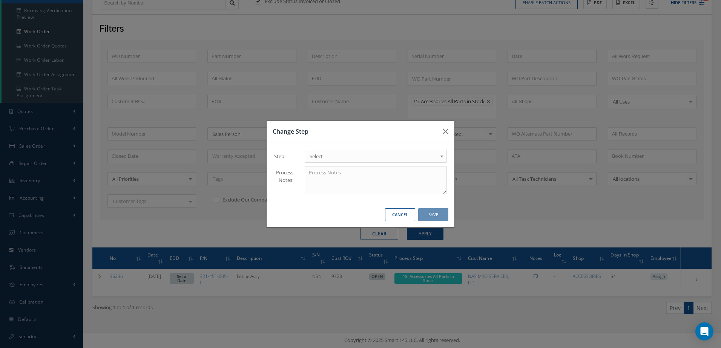
click at [369, 156] on span "Select" at bounding box center [373, 156] width 127 height 9
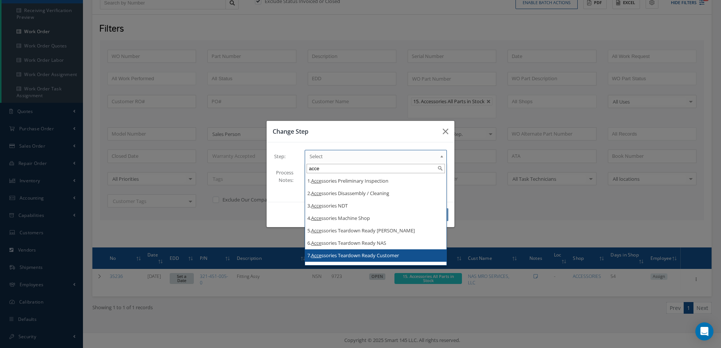
scroll to position [133, 0]
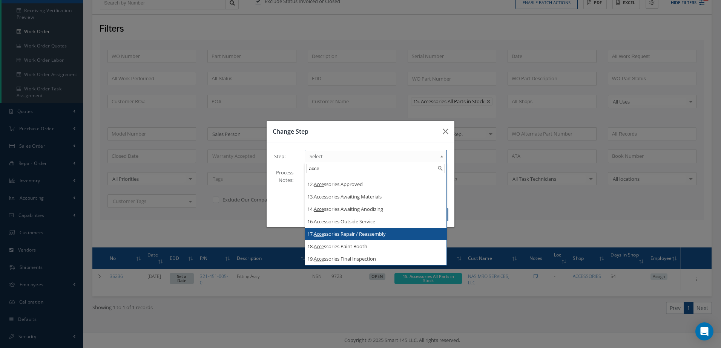
type input "acce"
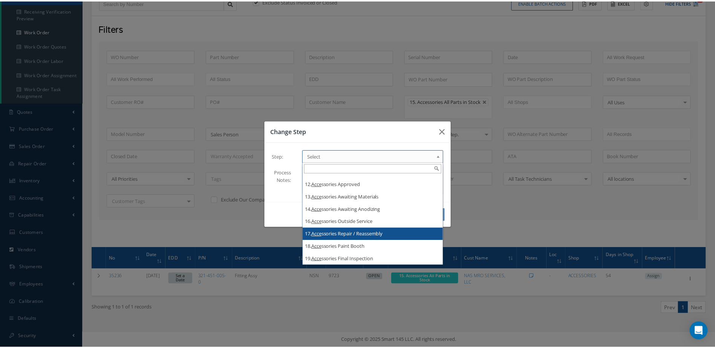
scroll to position [0, 0]
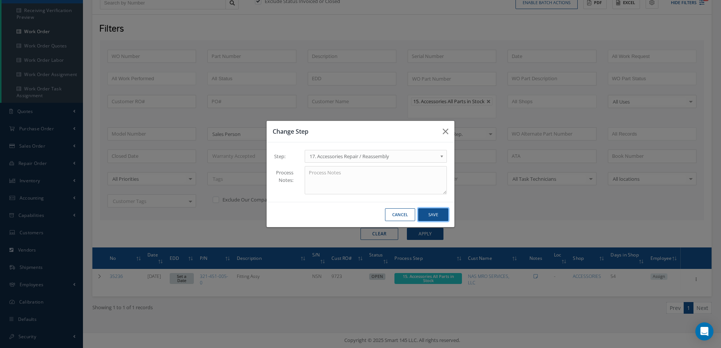
click at [437, 216] on button "Save" at bounding box center [433, 215] width 30 height 13
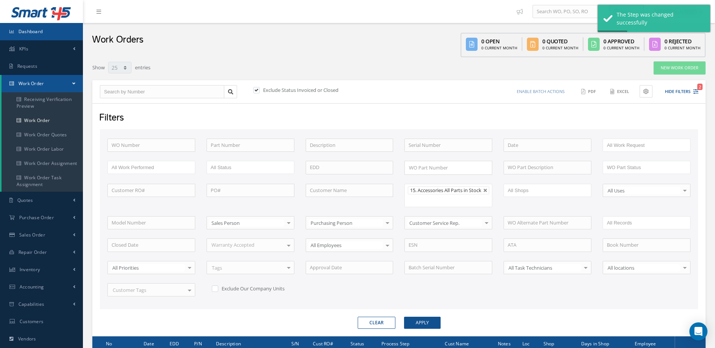
click at [43, 29] on span "Dashboard" at bounding box center [30, 31] width 25 height 6
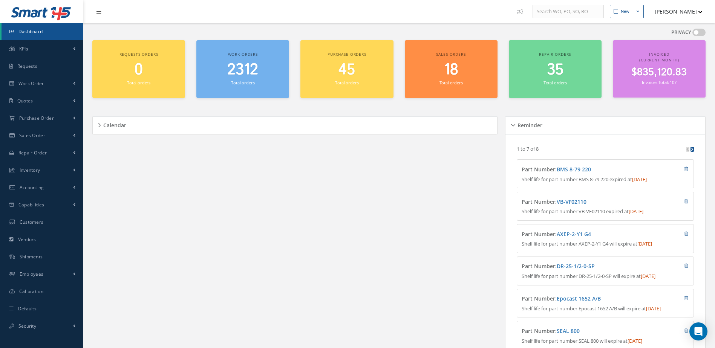
scroll to position [129, 0]
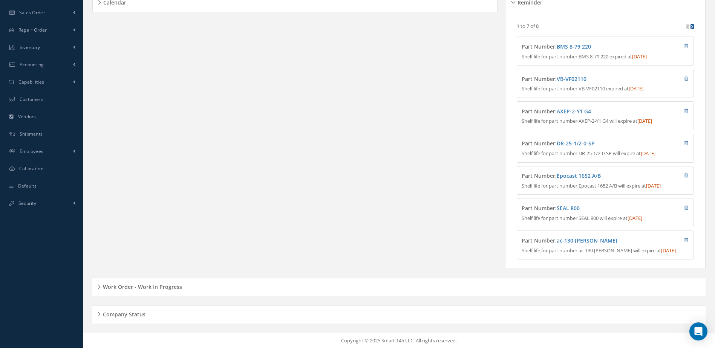
click at [167, 284] on h5 "Work Order - Work In Progress" at bounding box center [141, 286] width 81 height 9
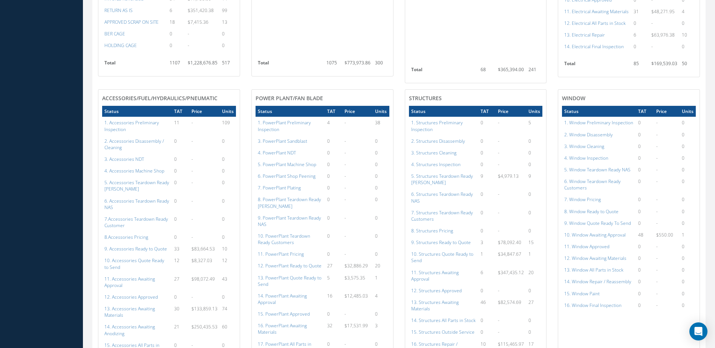
scroll to position [692, 0]
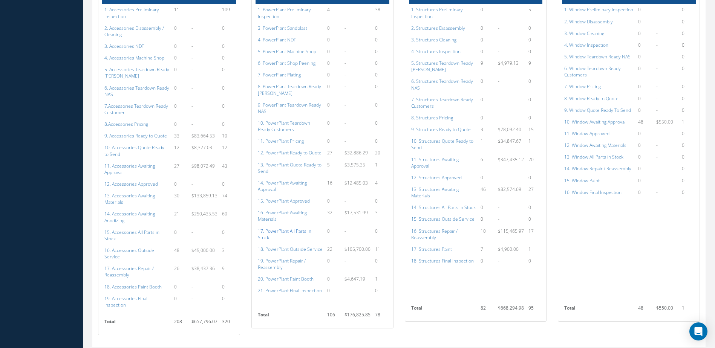
click at [292, 232] on a=136&excludeInternalCustomer=false&excludeInvoicedOrClosed=true&shop_id=15&filtersHidded"] "17. PowerPlant All Parts in Stock" at bounding box center [285, 234] width 54 height 13
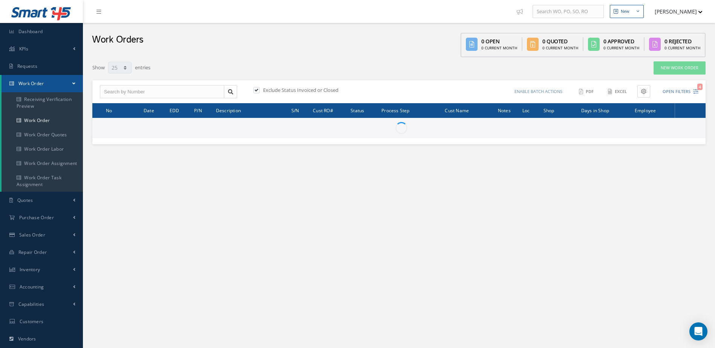
select select "25"
type input "All Work Request"
type input "All Work Performed"
type input "All Status"
type input "WO Part Status"
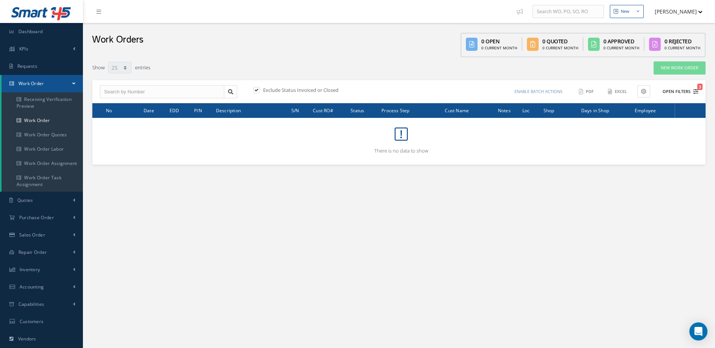
click at [677, 92] on button "Open Filters 3" at bounding box center [677, 92] width 43 height 12
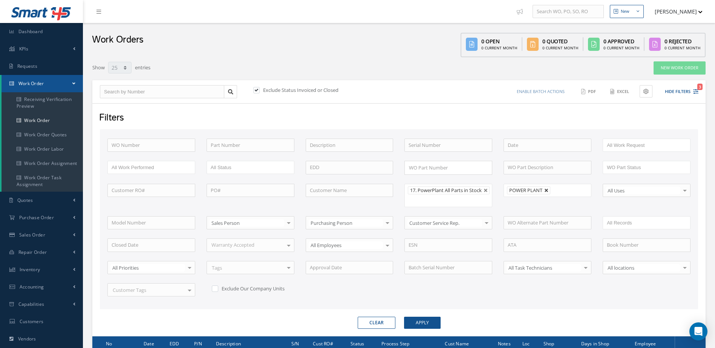
click at [548, 193] on link at bounding box center [546, 191] width 5 height 5
type input "All Shops"
click at [426, 329] on button "Apply" at bounding box center [422, 323] width 37 height 12
click at [25, 32] on span "Dashboard" at bounding box center [30, 31] width 25 height 6
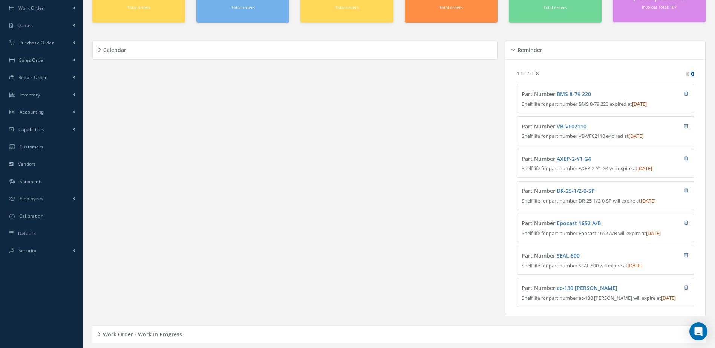
scroll to position [129, 0]
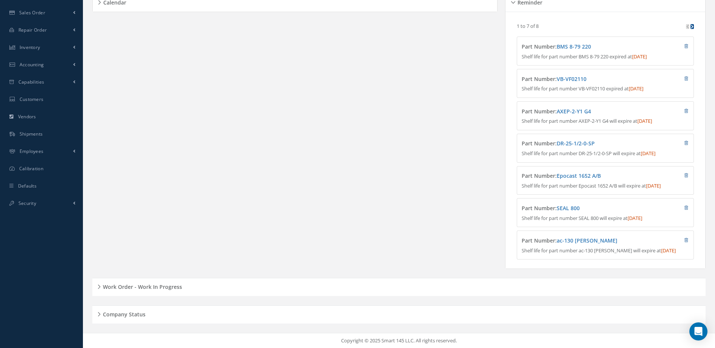
click at [167, 286] on h5 "Work Order - Work In Progress" at bounding box center [141, 286] width 81 height 9
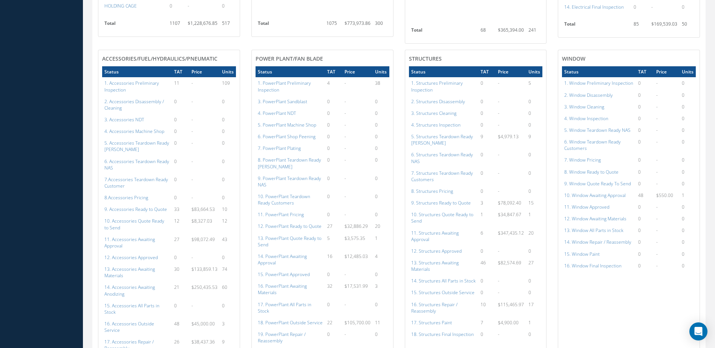
scroll to position [730, 0]
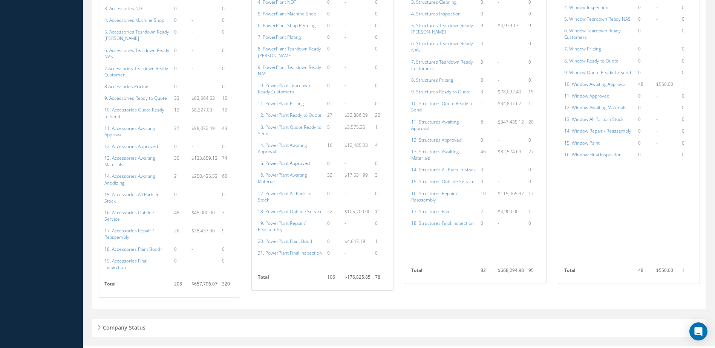
click at [283, 164] on a=134&excludeInternalCustomer=false&excludeInvoicedOrClosed=true&shop_id=15&filtersHidded"] "15. PowerPlant Approved" at bounding box center [284, 163] width 52 height 6
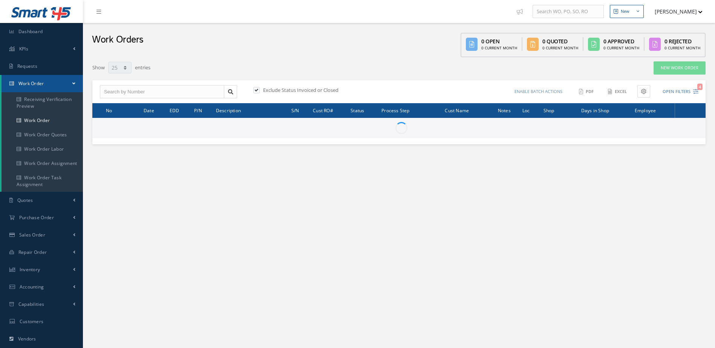
select select "25"
type input "All Work Request"
type input "All Work Performed"
type input "All Status"
type input "WO Part Status"
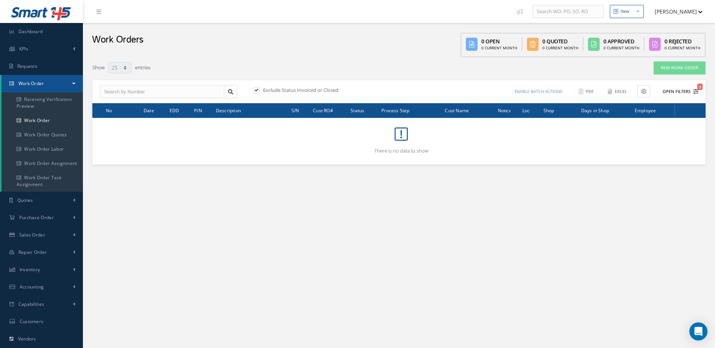
click at [676, 90] on button "Open Filters 3" at bounding box center [677, 92] width 43 height 12
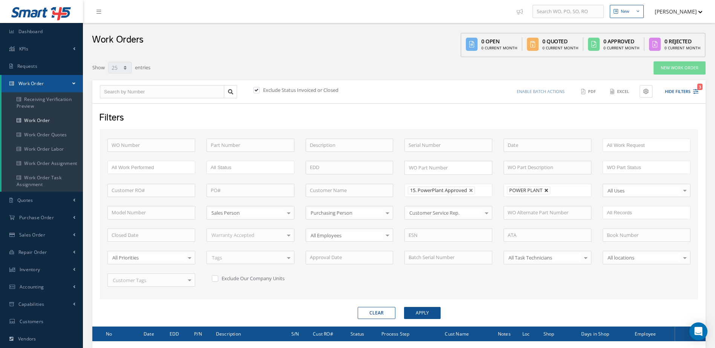
click at [547, 193] on link at bounding box center [546, 191] width 5 height 5
type input "All Shops"
click at [424, 313] on button "Apply" at bounding box center [422, 313] width 37 height 12
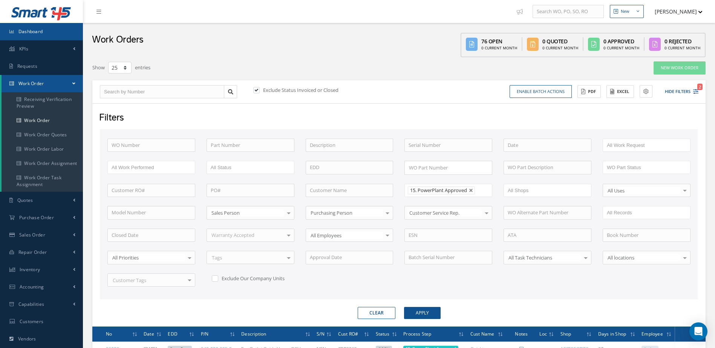
click at [48, 27] on link "Dashboard" at bounding box center [41, 31] width 83 height 17
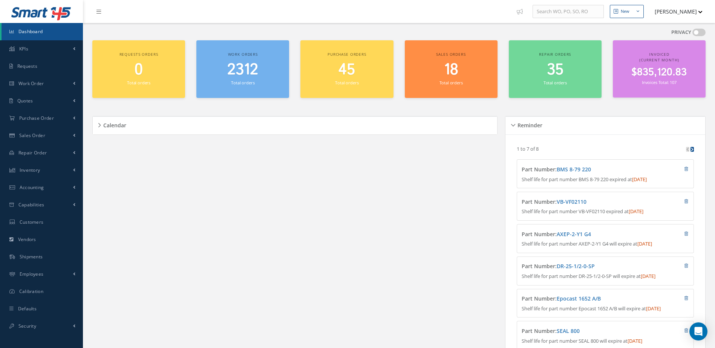
scroll to position [129, 0]
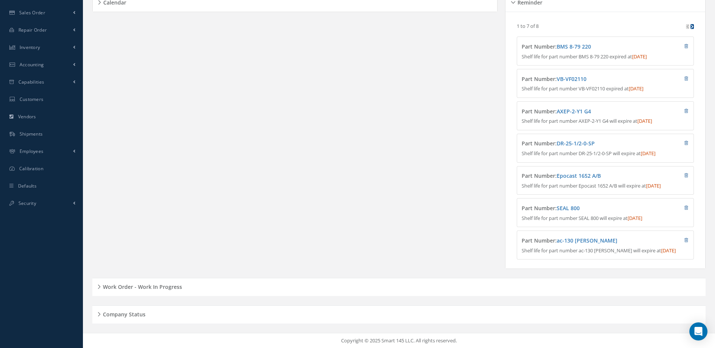
click at [162, 296] on div "Work Order - Work In Progress" at bounding box center [398, 287] width 613 height 18
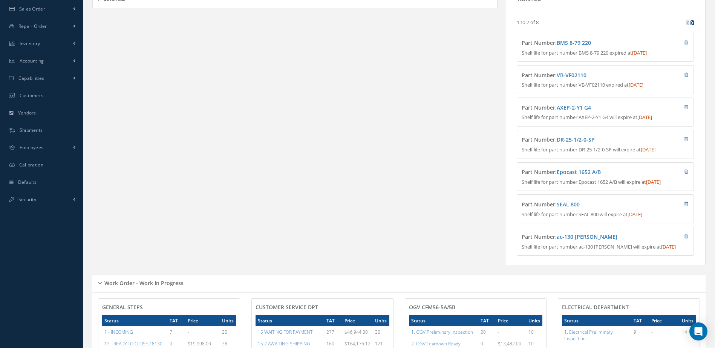
scroll to position [0, 0]
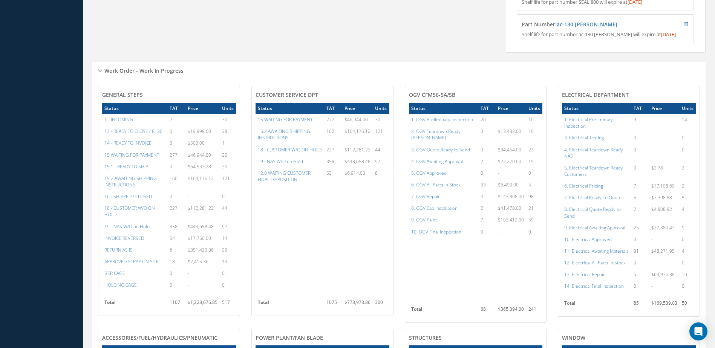
scroll to position [377, 0]
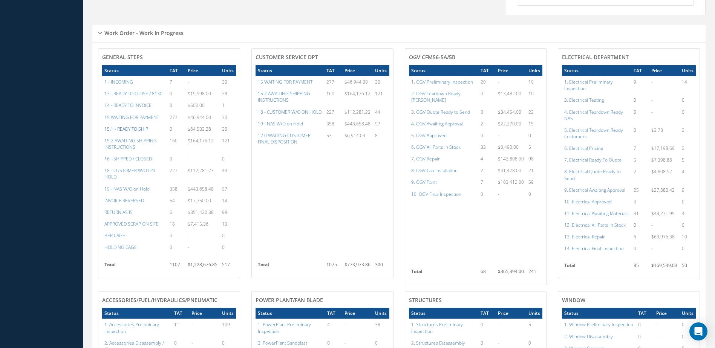
click at [138, 132] on a=12&excludeInternalCustomer=false&excludeInvoicedOrClosed=false&&filtersHidded"] "15.1 - READY TO SHIP" at bounding box center [126, 129] width 44 height 6
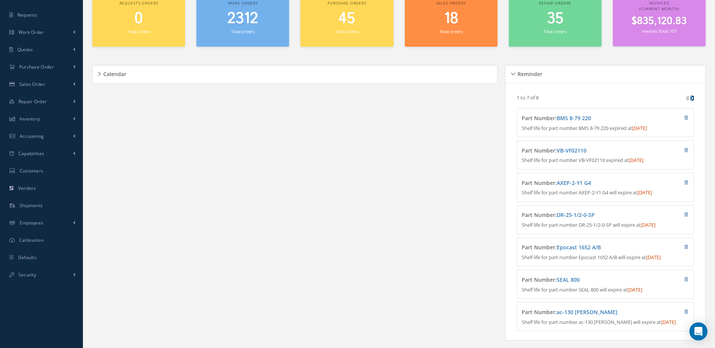
scroll to position [0, 0]
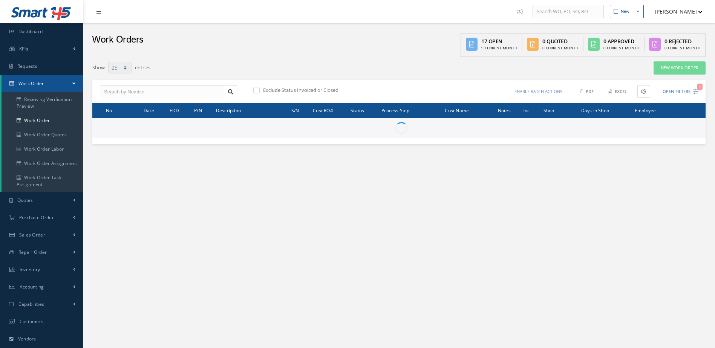
select select "25"
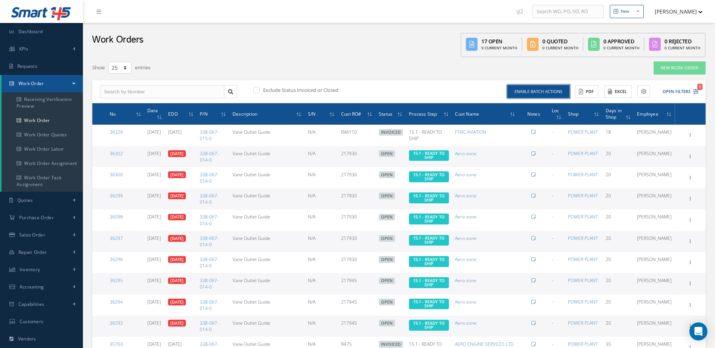
click at [549, 89] on button "Enable batch actions" at bounding box center [539, 91] width 62 height 13
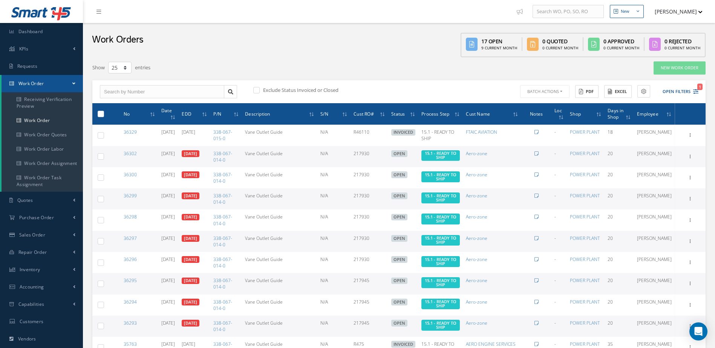
drag, startPoint x: 103, startPoint y: 159, endPoint x: 107, endPoint y: 162, distance: 5.1
click at [104, 159] on label at bounding box center [104, 156] width 0 height 6
click at [103, 159] on input "checkbox" at bounding box center [101, 157] width 5 height 5
checkbox input "true"
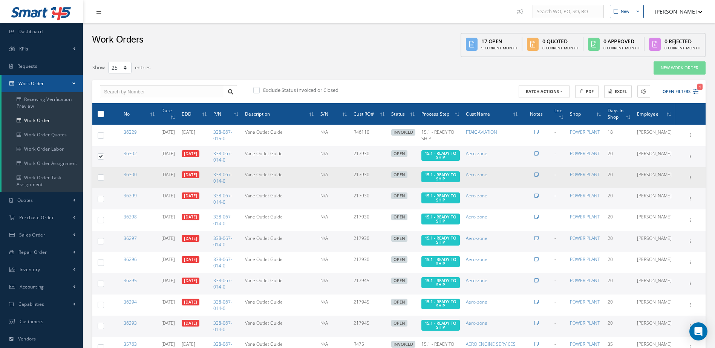
click at [97, 179] on td at bounding box center [99, 177] width 14 height 21
click at [104, 179] on label at bounding box center [104, 177] width 0 height 6
click at [100, 179] on input "checkbox" at bounding box center [101, 178] width 5 height 5
checkbox input "true"
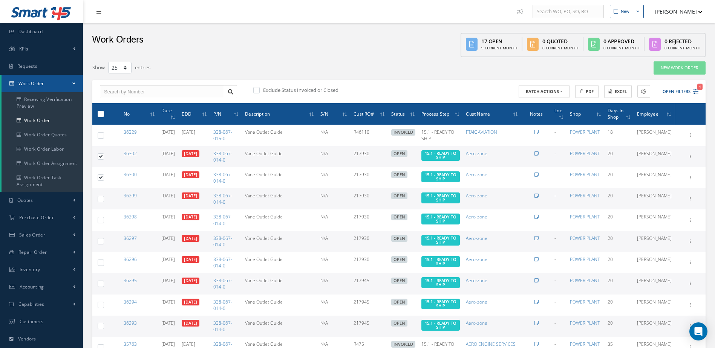
drag, startPoint x: 102, startPoint y: 199, endPoint x: 106, endPoint y: 205, distance: 7.6
click at [104, 200] on label at bounding box center [104, 199] width 0 height 6
click at [102, 200] on input "checkbox" at bounding box center [101, 200] width 5 height 5
checkbox input "true"
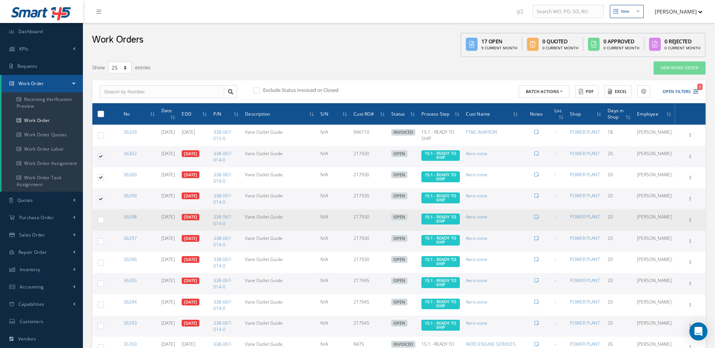
click at [104, 221] on label at bounding box center [104, 220] width 0 height 6
click at [99, 221] on input "checkbox" at bounding box center [101, 221] width 5 height 5
checkbox input "true"
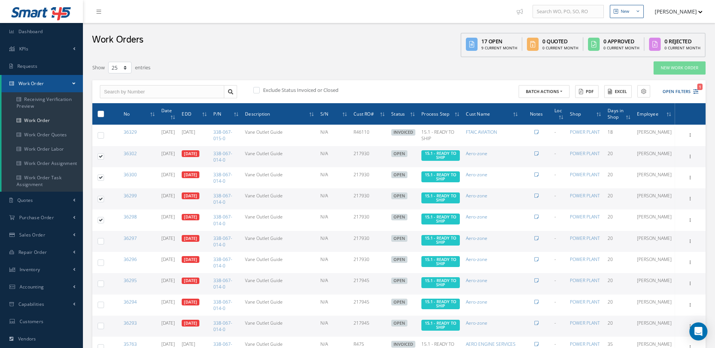
click at [104, 242] on label at bounding box center [104, 241] width 0 height 6
click at [102, 242] on input "checkbox" at bounding box center [101, 242] width 5 height 5
checkbox input "true"
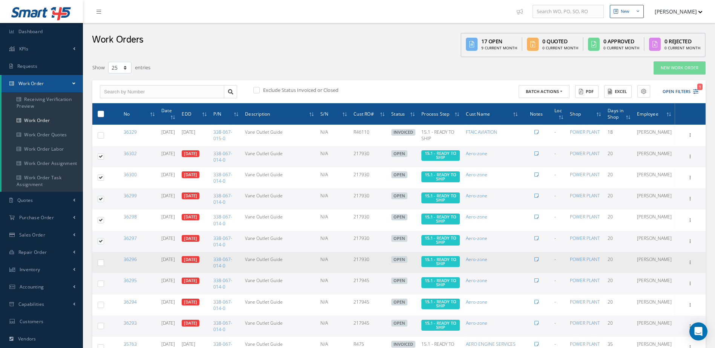
click at [104, 264] on label at bounding box center [104, 262] width 0 height 6
click at [101, 264] on input "checkbox" at bounding box center [101, 263] width 5 height 5
checkbox input "true"
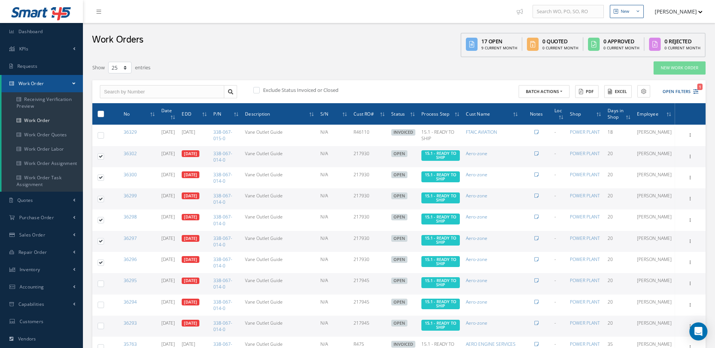
click at [104, 282] on label at bounding box center [104, 284] width 0 height 6
click at [100, 282] on input "checkbox" at bounding box center [101, 284] width 5 height 5
checkbox input "true"
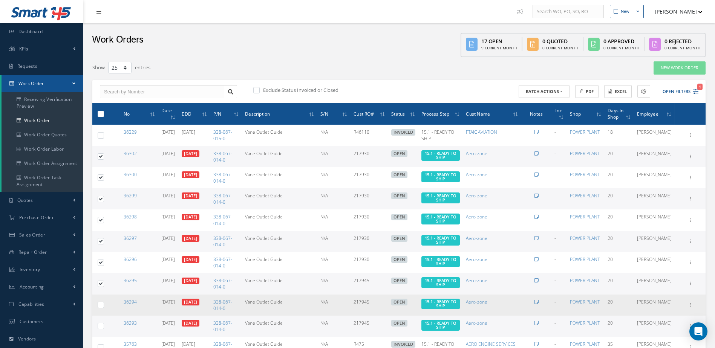
click at [104, 305] on label at bounding box center [104, 305] width 0 height 6
click at [99, 305] on input "checkbox" at bounding box center [101, 306] width 5 height 5
checkbox input "true"
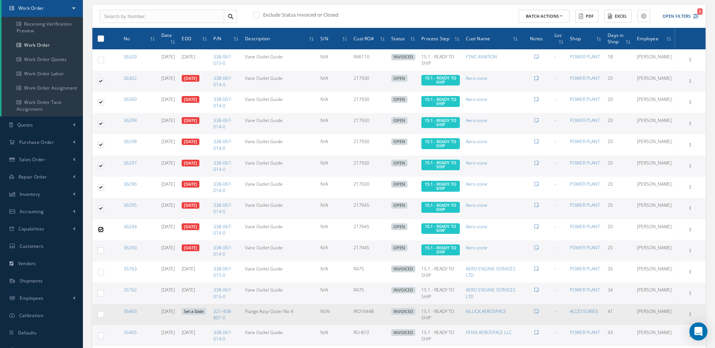
scroll to position [113, 0]
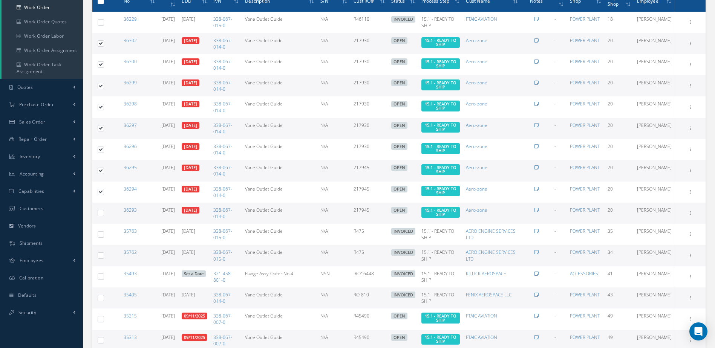
click at [104, 213] on label at bounding box center [104, 213] width 0 height 6
click at [101, 213] on input "checkbox" at bounding box center [101, 214] width 5 height 5
checkbox input "true"
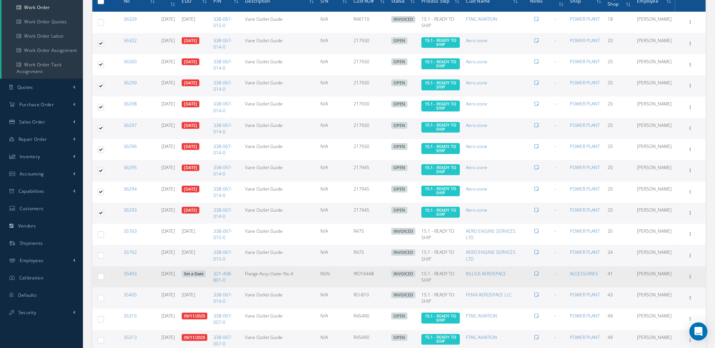
click at [104, 278] on label at bounding box center [104, 276] width 0 height 6
click at [99, 278] on input "checkbox" at bounding box center [101, 277] width 5 height 5
checkbox input "true"
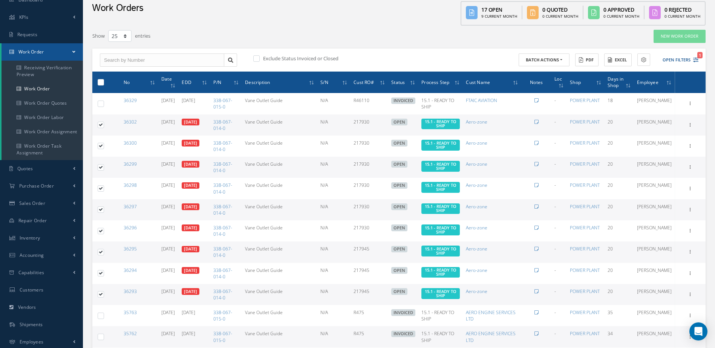
scroll to position [0, 0]
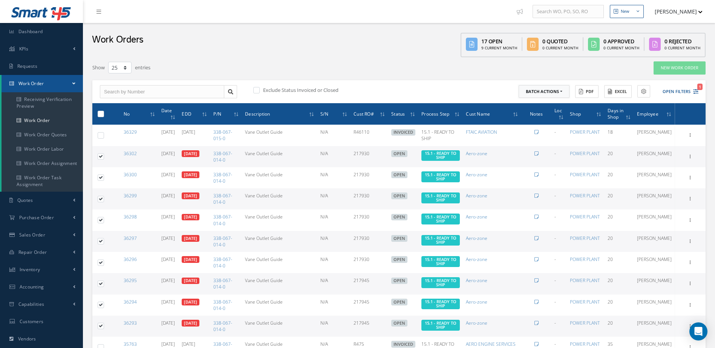
click at [562, 90] on button "Batch Actions" at bounding box center [544, 91] width 51 height 13
click at [545, 104] on link "Update Work Orders" at bounding box center [549, 104] width 60 height 10
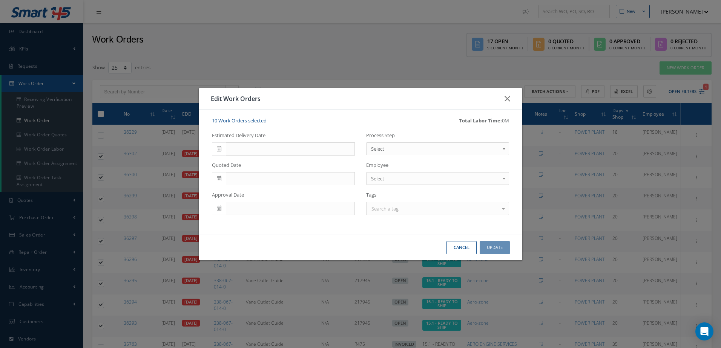
click at [394, 146] on span "Select" at bounding box center [435, 148] width 128 height 9
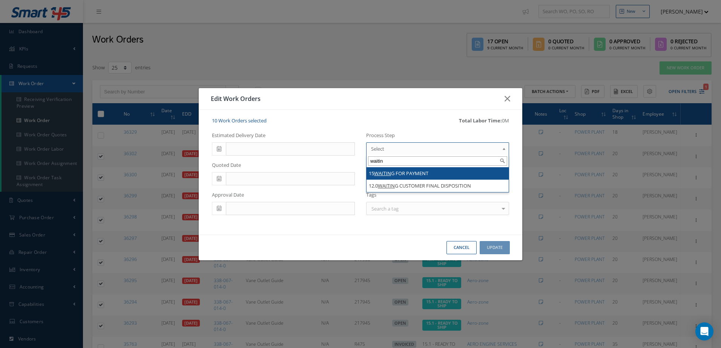
type input "waitin"
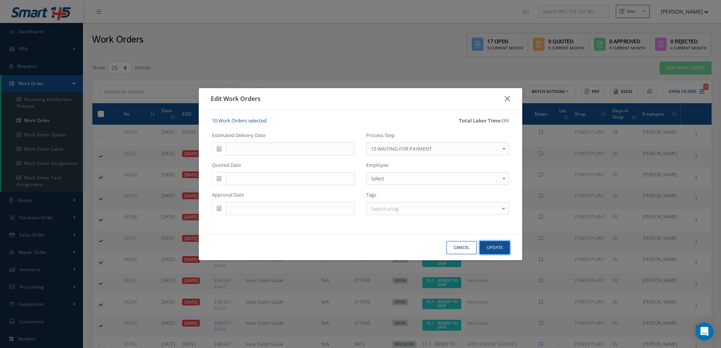
click at [501, 246] on button "Update" at bounding box center [495, 247] width 30 height 13
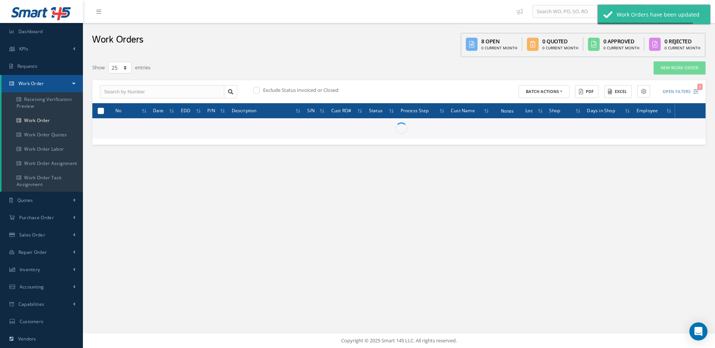
checkbox input "false"
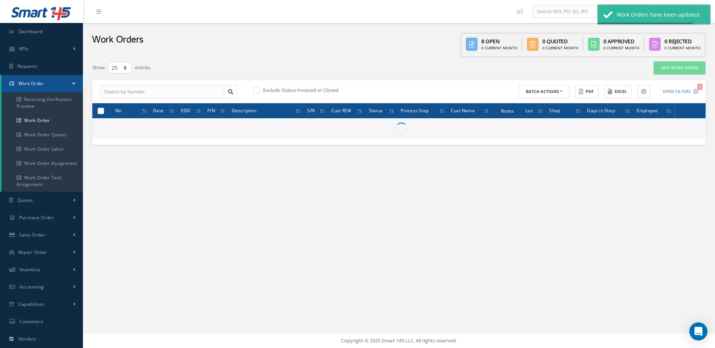
checkbox input "false"
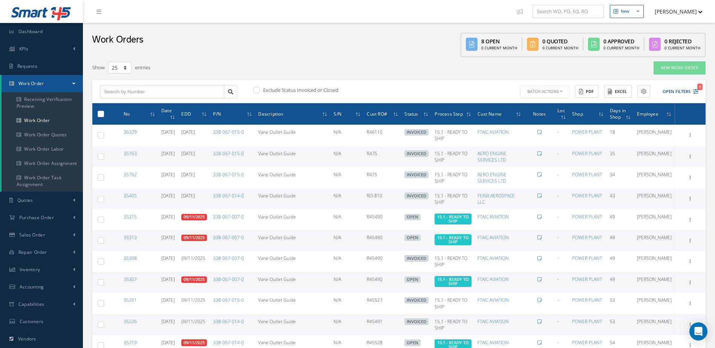
click at [104, 200] on label at bounding box center [104, 199] width 0 height 6
click at [103, 200] on input "checkbox" at bounding box center [101, 200] width 5 height 5
checkbox input "true"
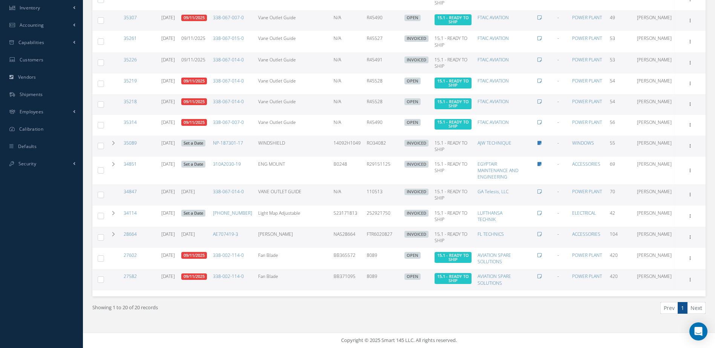
scroll to position [265, 0]
click at [104, 239] on label at bounding box center [104, 237] width 0 height 6
click at [104, 239] on input "checkbox" at bounding box center [101, 238] width 5 height 5
checkbox input "true"
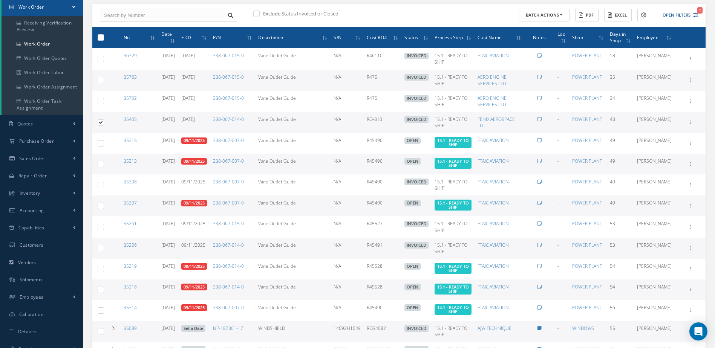
scroll to position [0, 0]
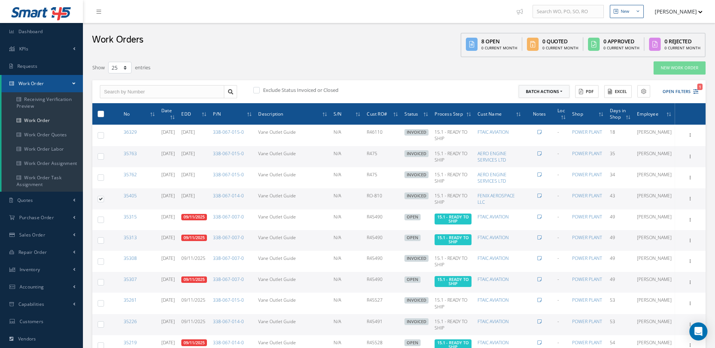
click at [556, 96] on button "Batch Actions" at bounding box center [544, 91] width 51 height 13
click at [537, 102] on link "Update Work Orders" at bounding box center [549, 104] width 60 height 10
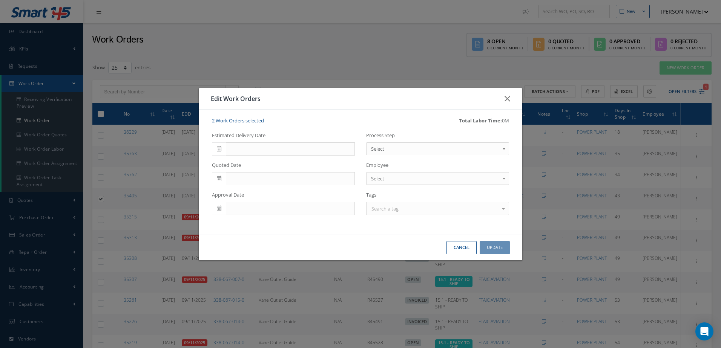
click at [383, 150] on span "Select" at bounding box center [435, 148] width 128 height 9
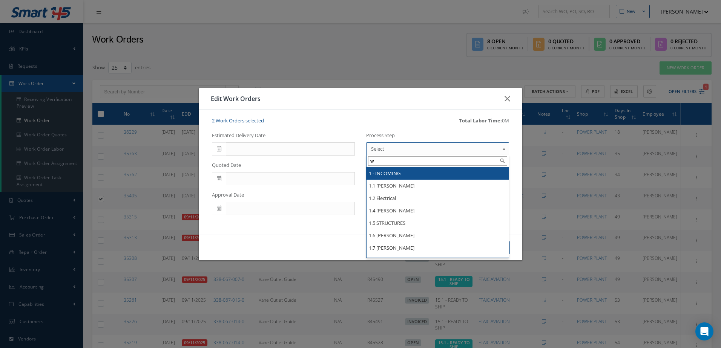
type input "wa"
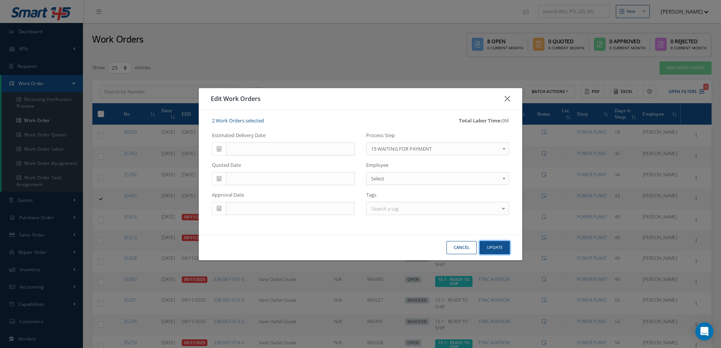
click at [506, 252] on button "Update" at bounding box center [495, 247] width 30 height 13
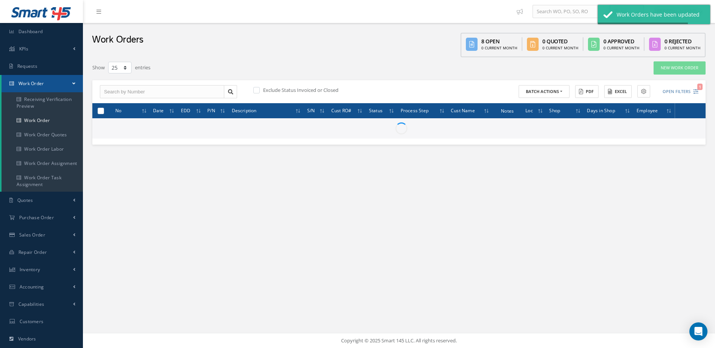
checkbox input "false"
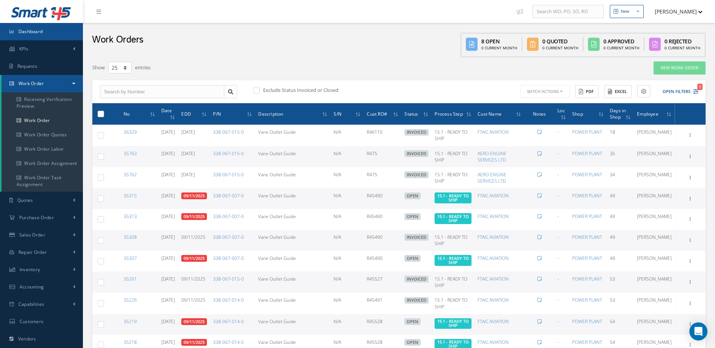
click at [52, 30] on link "Dashboard" at bounding box center [41, 31] width 83 height 17
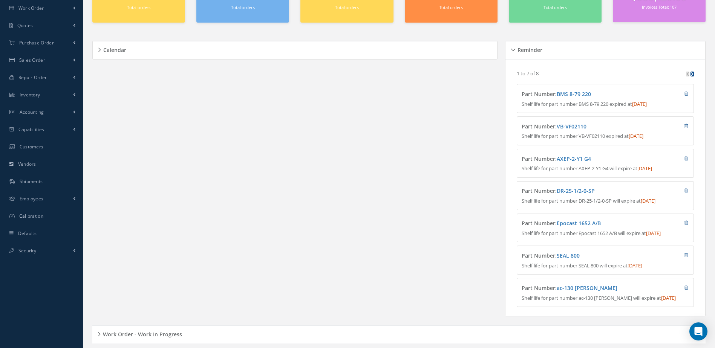
scroll to position [129, 0]
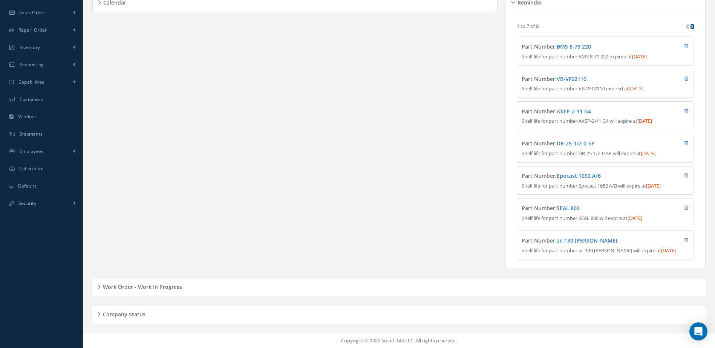
click at [162, 288] on h5 "Work Order - Work In Progress" at bounding box center [141, 286] width 81 height 9
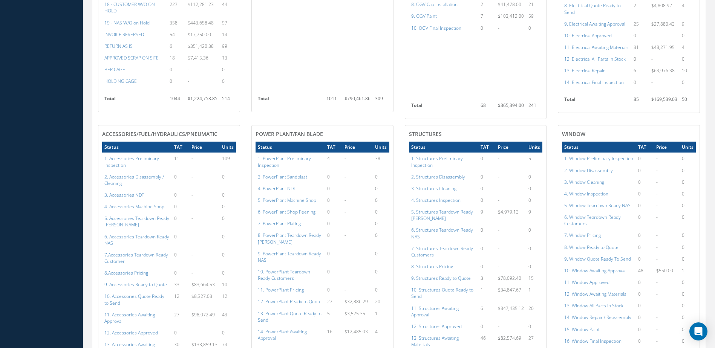
scroll to position [581, 0]
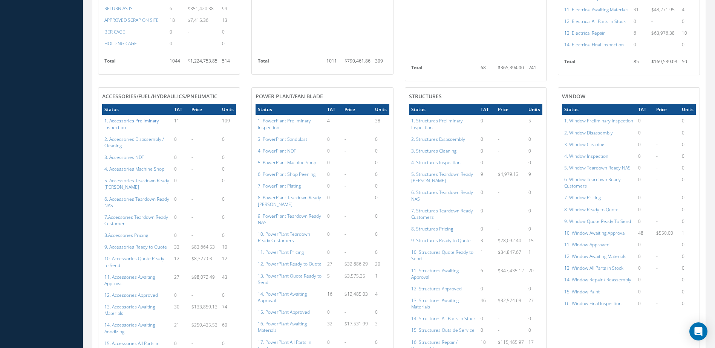
click at [111, 123] on a=101&excludeInternalCustomer=false&excludeInvoicedOrClosed=true&shop_id=14&filtersHidded"] "1. Accessories Preliminary Inspection" at bounding box center [131, 124] width 55 height 13
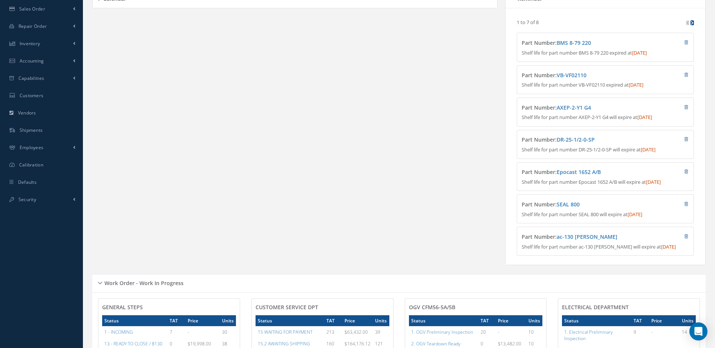
scroll to position [0, 0]
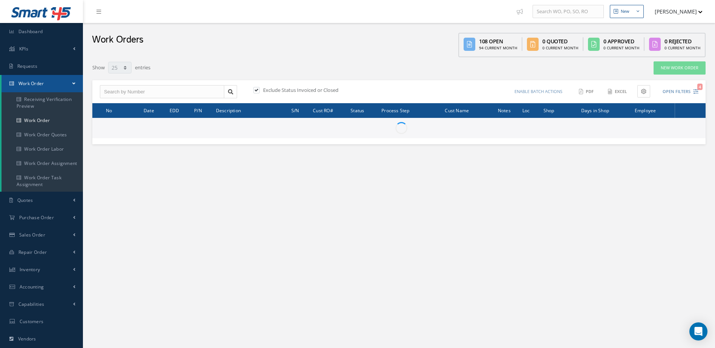
select select "25"
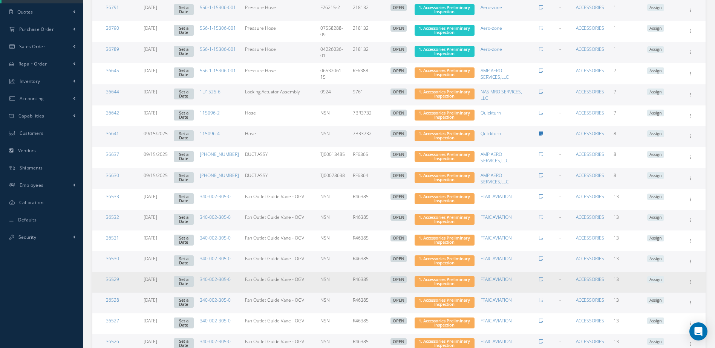
scroll to position [364, 0]
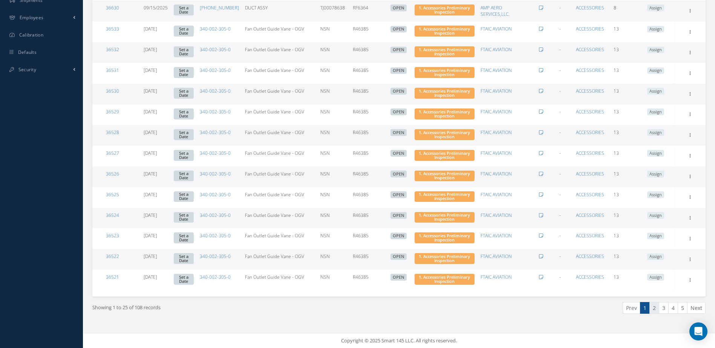
click at [655, 309] on link "2" at bounding box center [655, 308] width 10 height 12
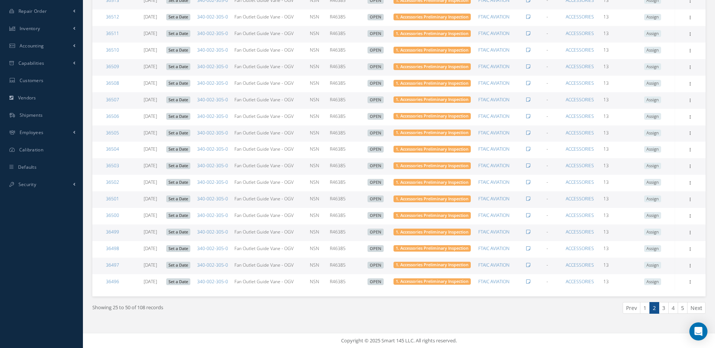
scroll to position [365, 0]
click at [663, 312] on link "3" at bounding box center [664, 308] width 10 height 12
click at [674, 313] on link "4" at bounding box center [674, 308] width 10 height 12
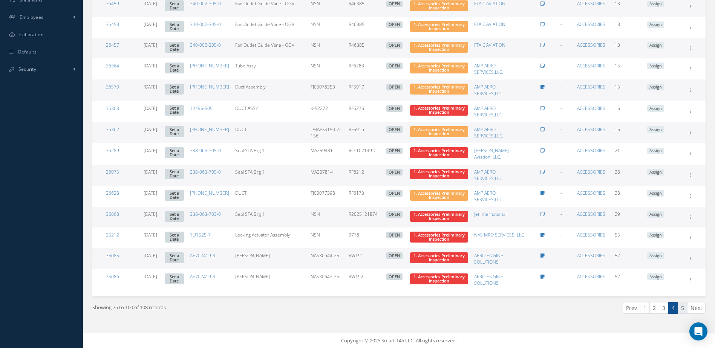
click at [683, 308] on link "5" at bounding box center [683, 308] width 10 height 12
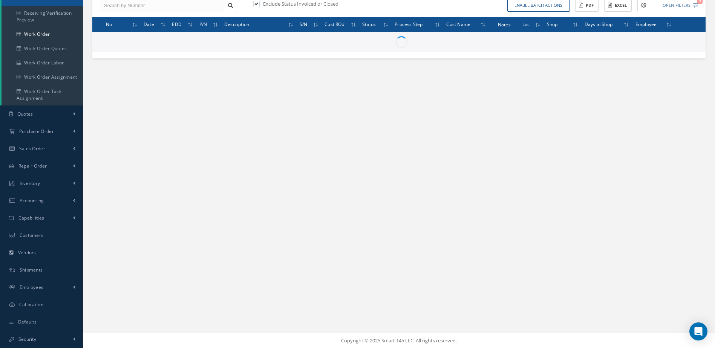
scroll to position [86, 0]
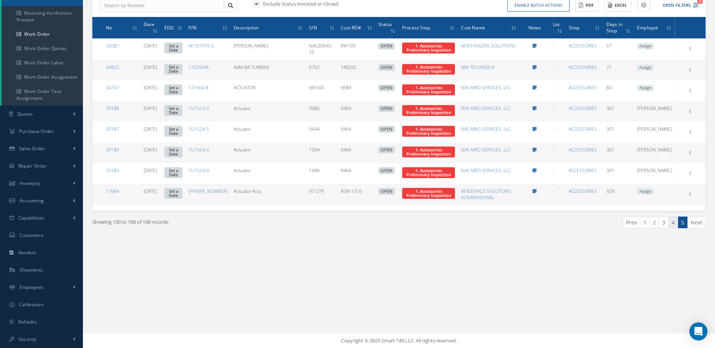
click at [672, 225] on link "4" at bounding box center [674, 223] width 10 height 12
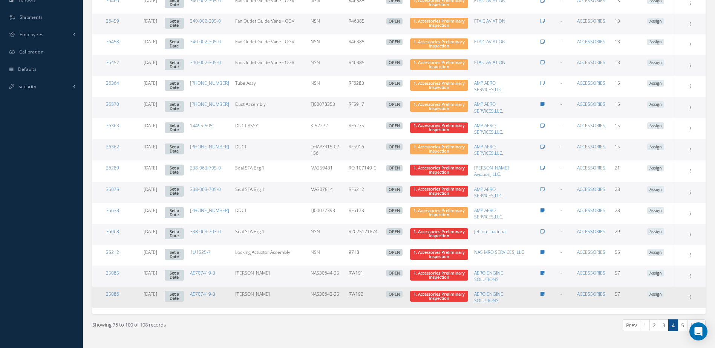
scroll to position [365, 0]
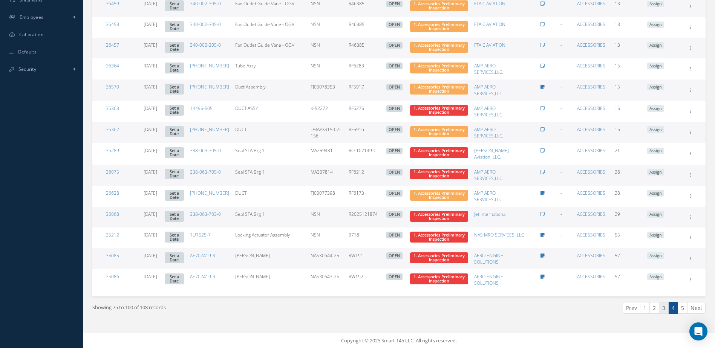
click at [666, 310] on link "3" at bounding box center [664, 308] width 10 height 12
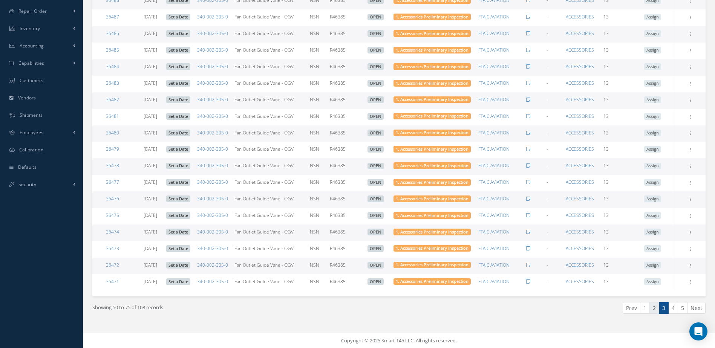
click at [654, 308] on link "2" at bounding box center [655, 308] width 10 height 12
click at [644, 312] on link "1" at bounding box center [645, 308] width 10 height 12
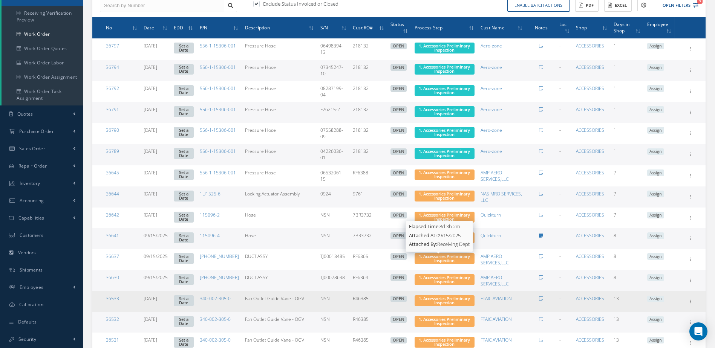
scroll to position [0, 0]
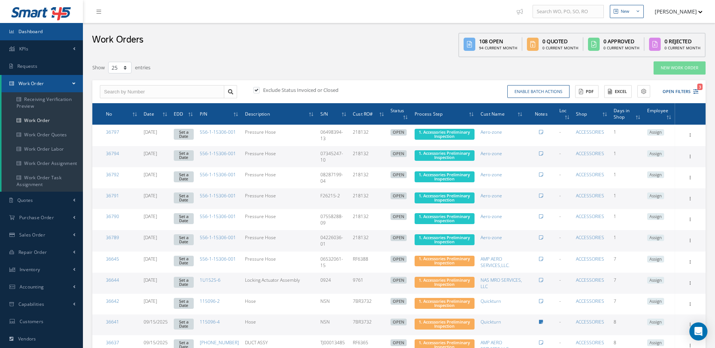
click at [38, 34] on span "Dashboard" at bounding box center [30, 31] width 25 height 6
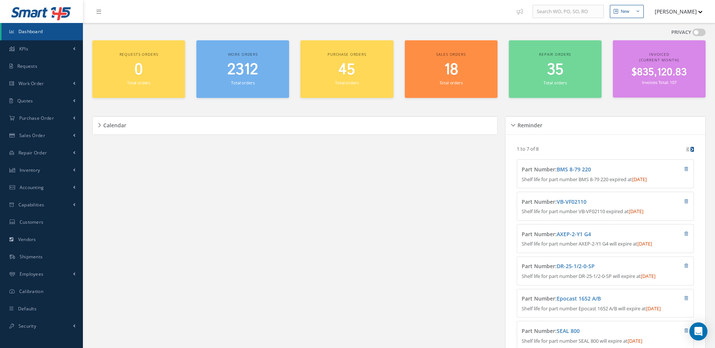
scroll to position [129, 0]
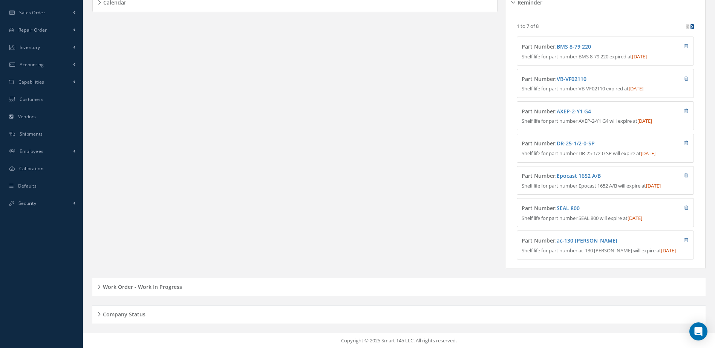
click at [159, 287] on h5 "Work Order - Work In Progress" at bounding box center [141, 286] width 81 height 9
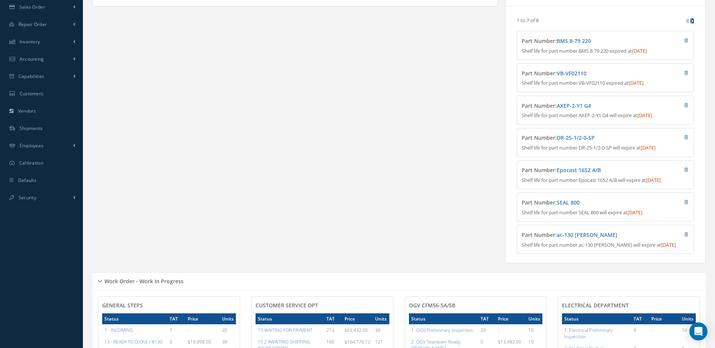
scroll to position [0, 0]
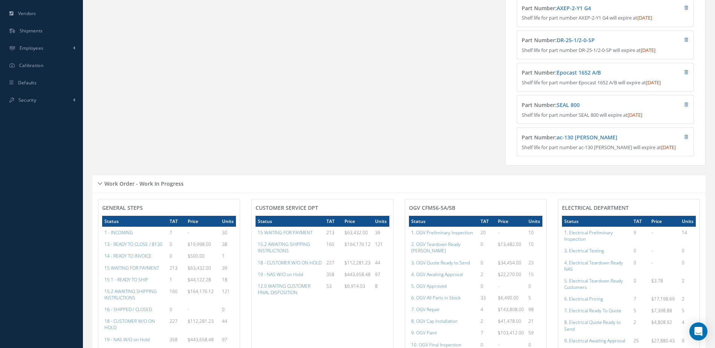
scroll to position [264, 0]
